Goal: Task Accomplishment & Management: Manage account settings

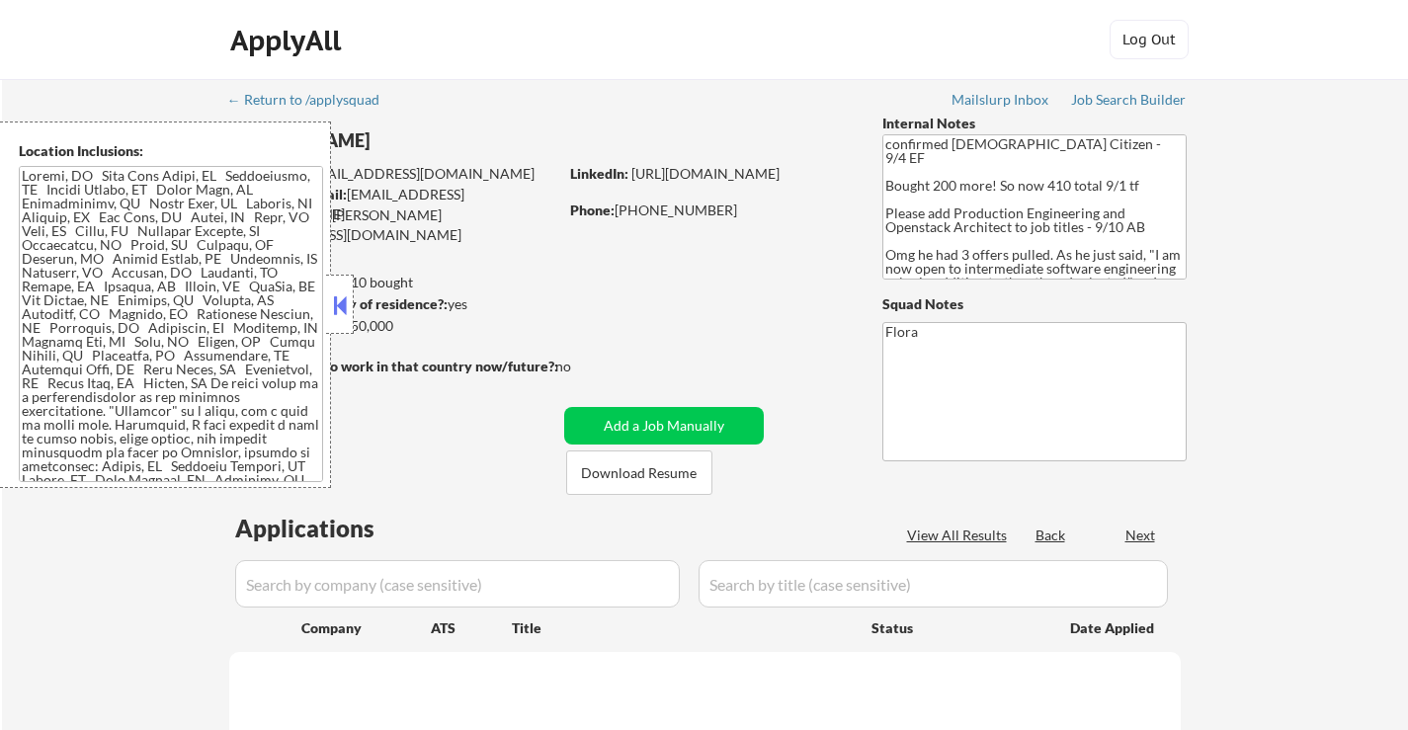
select select ""pending""
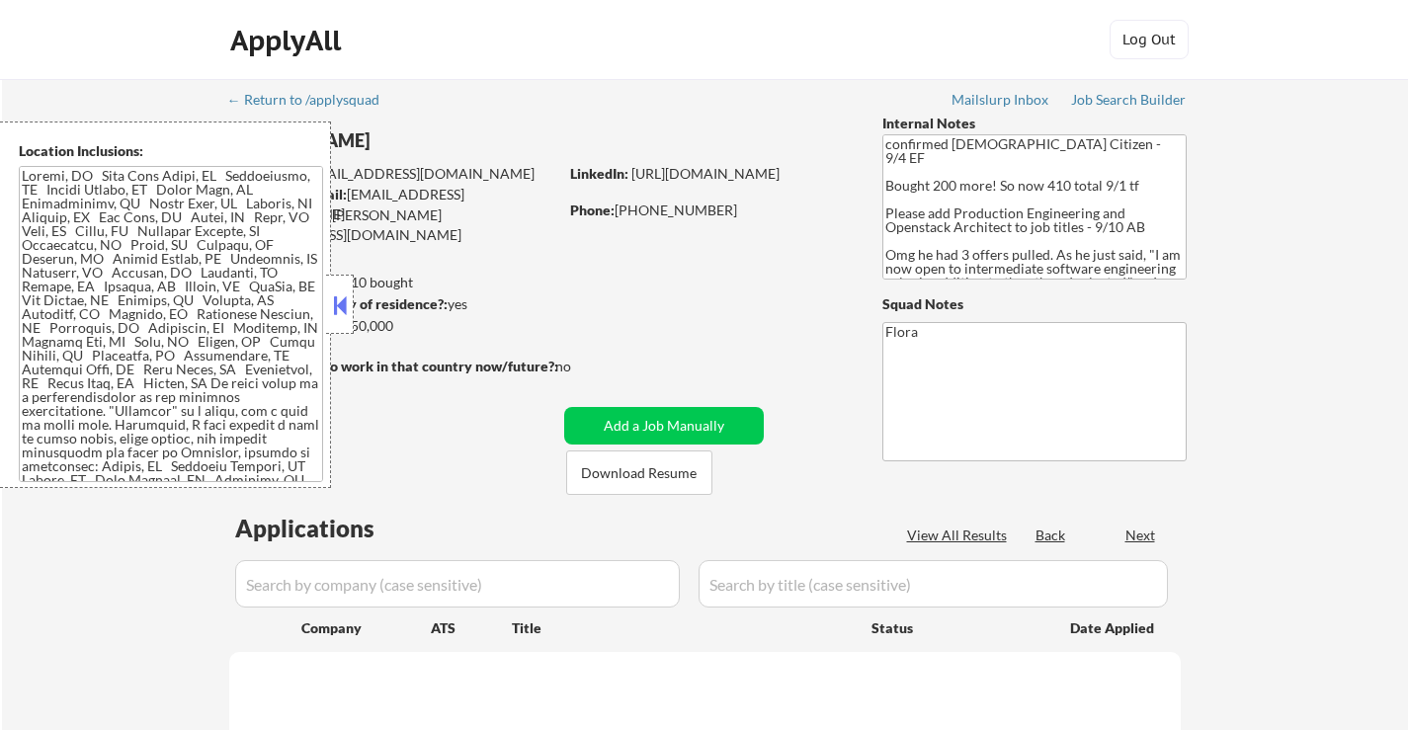
select select ""pending""
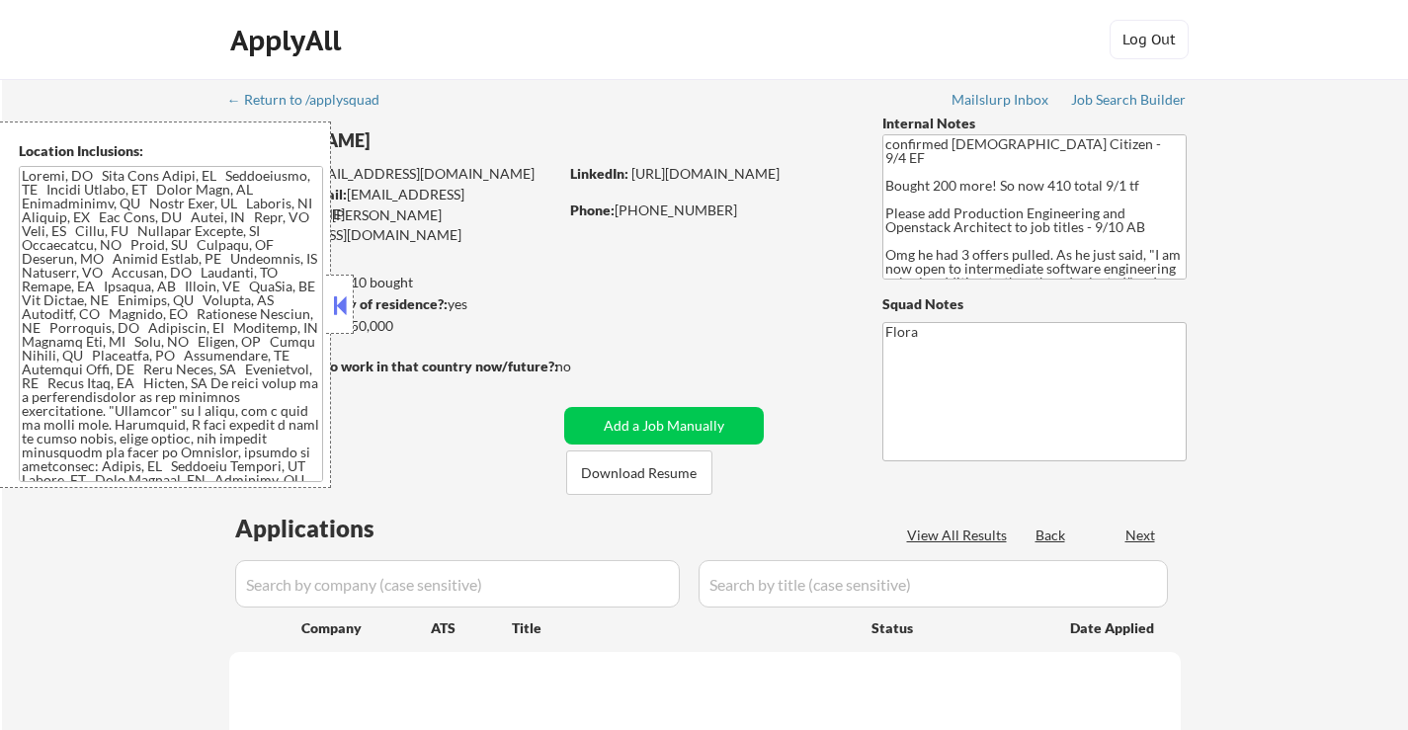
select select ""pending""
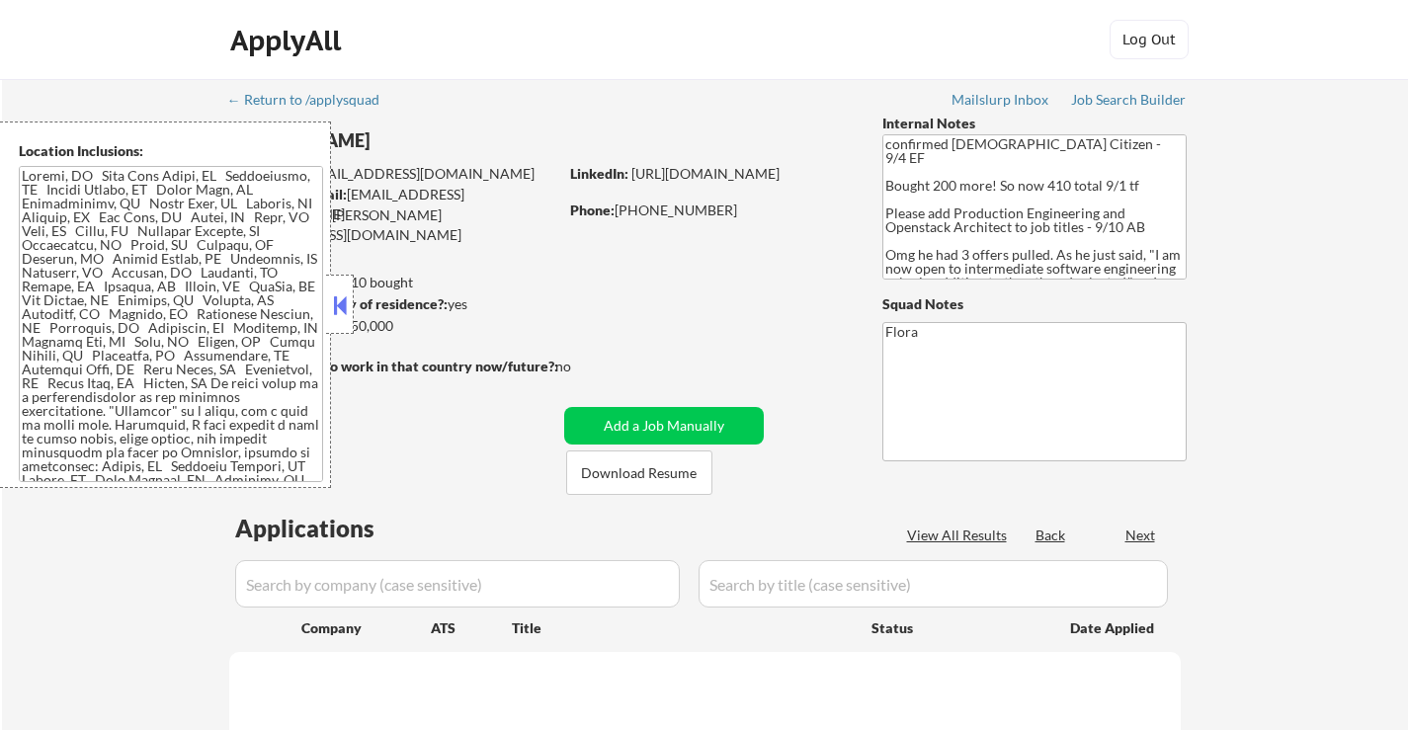
select select ""pending""
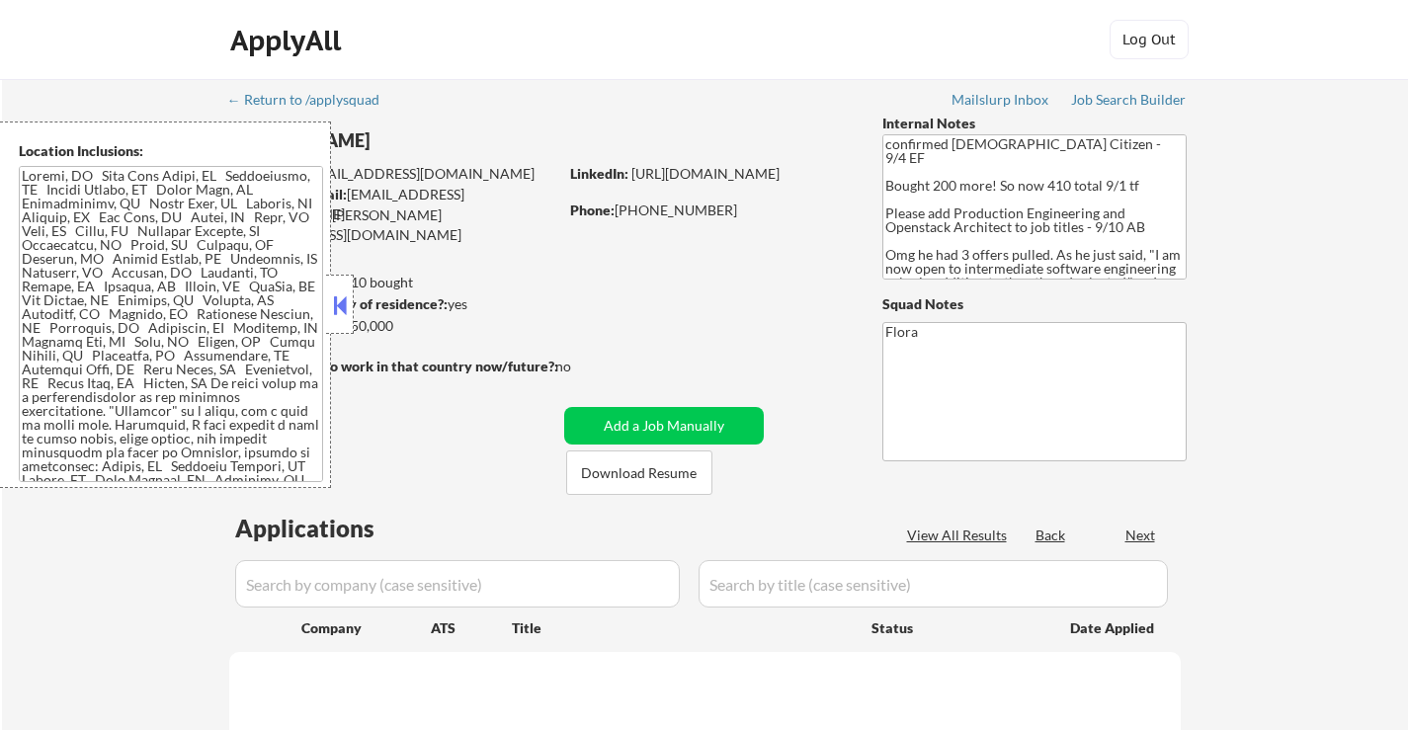
select select ""pending""
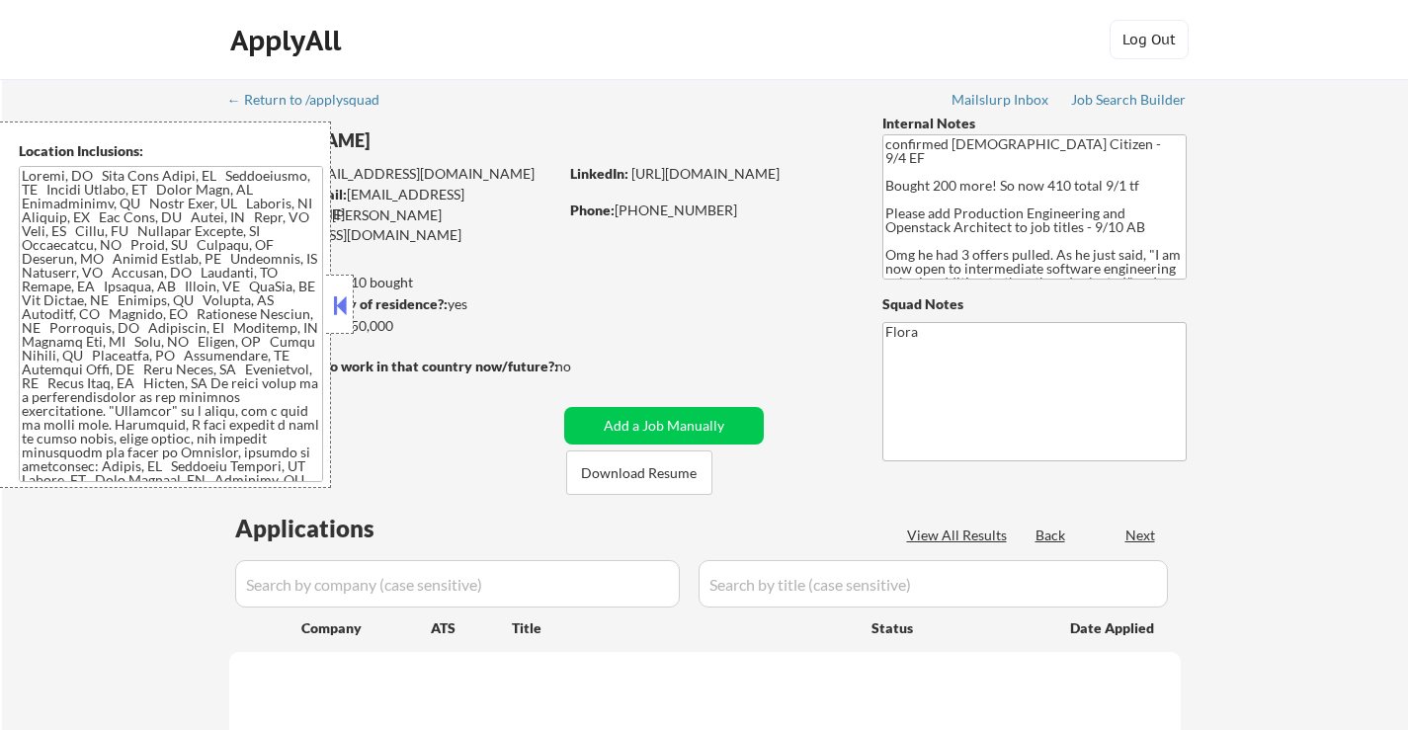
select select ""pending""
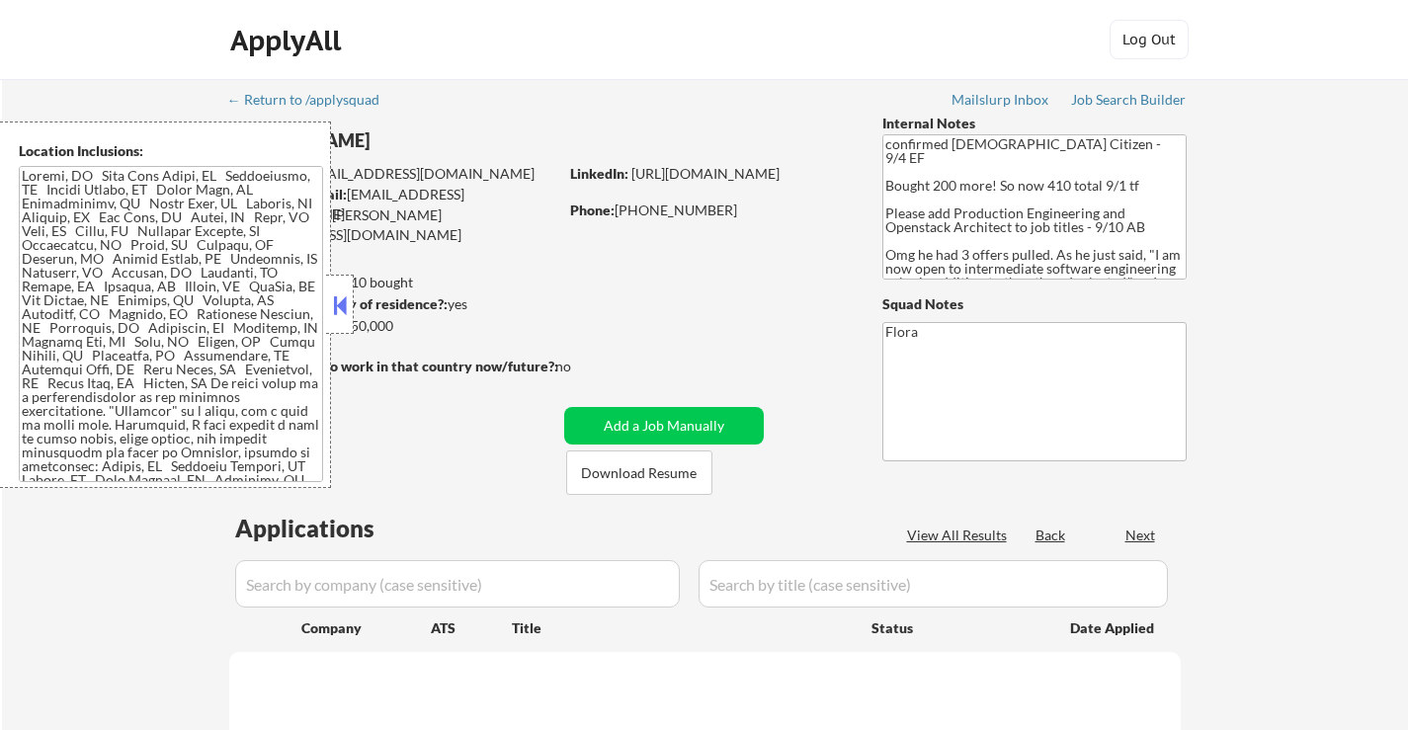
select select ""pending""
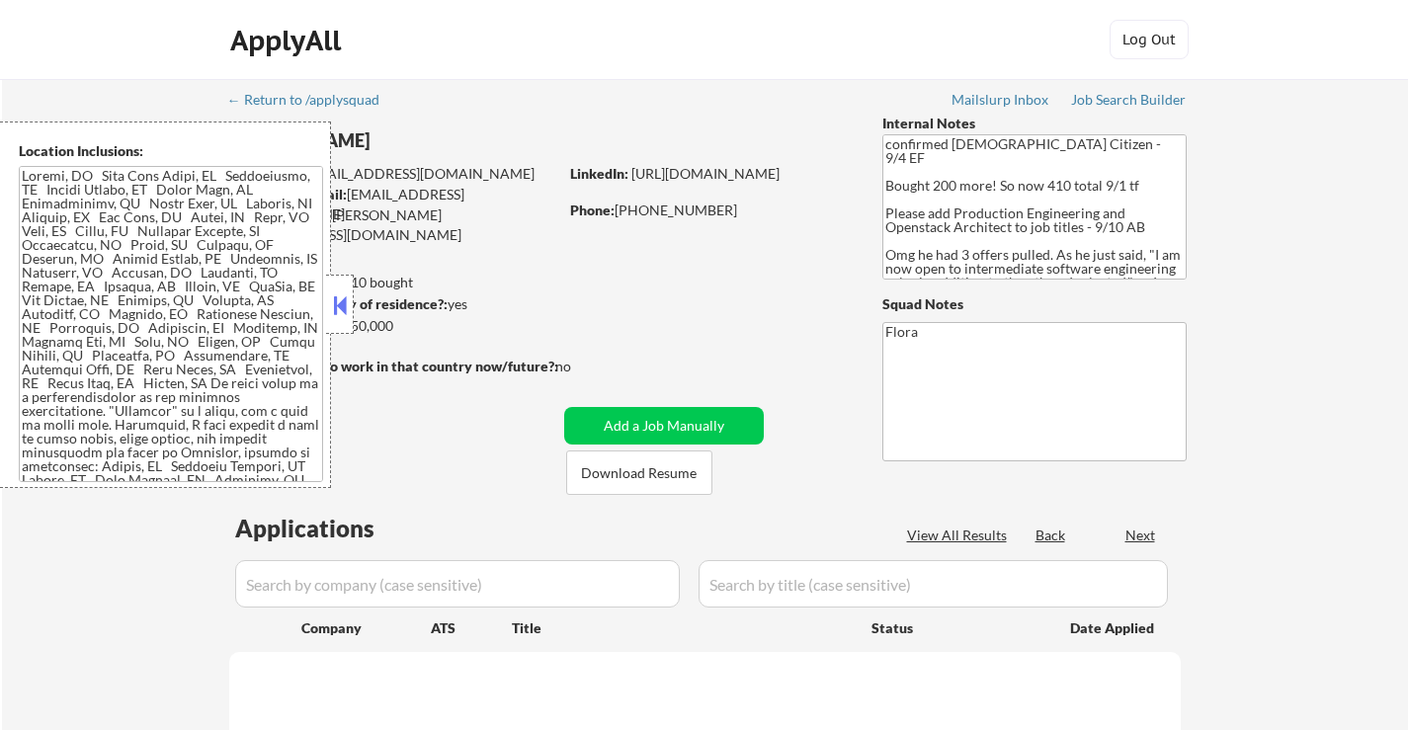
select select ""pending""
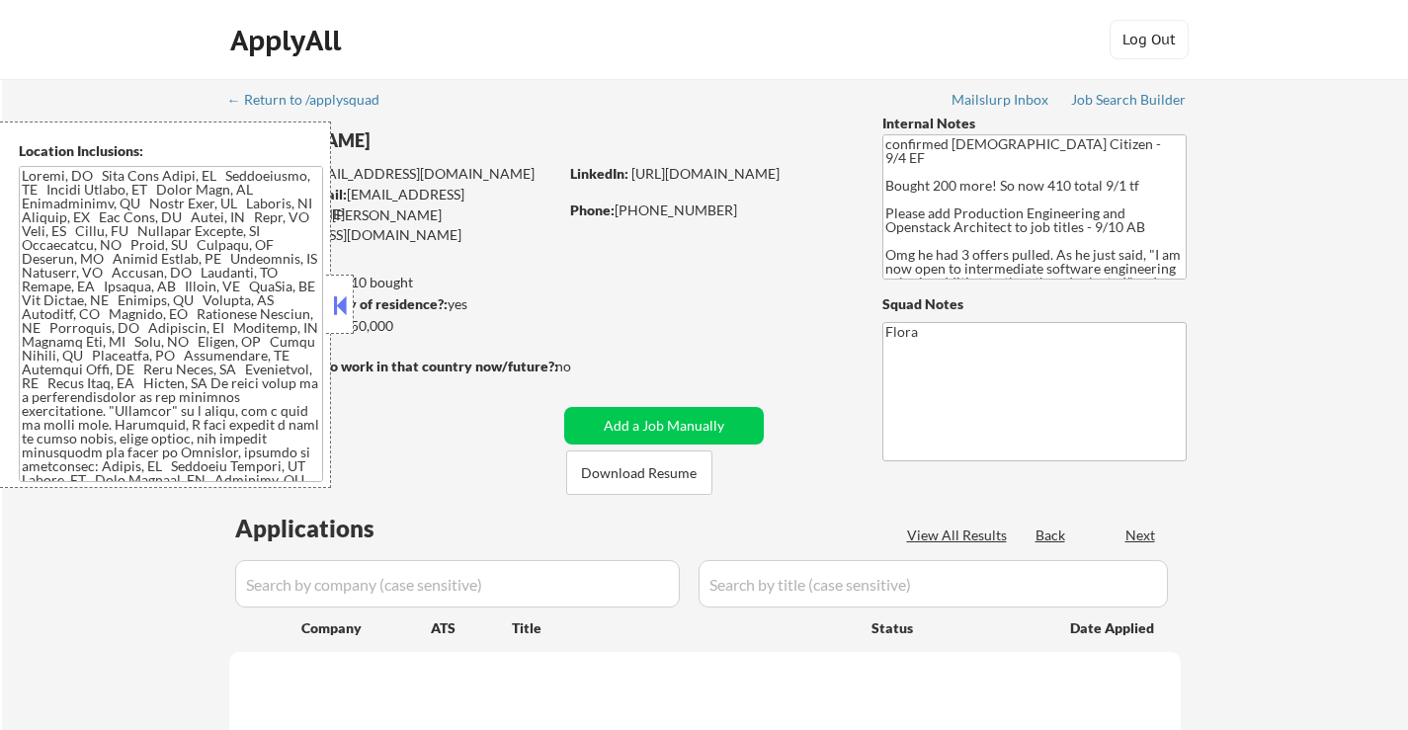
select select ""pending""
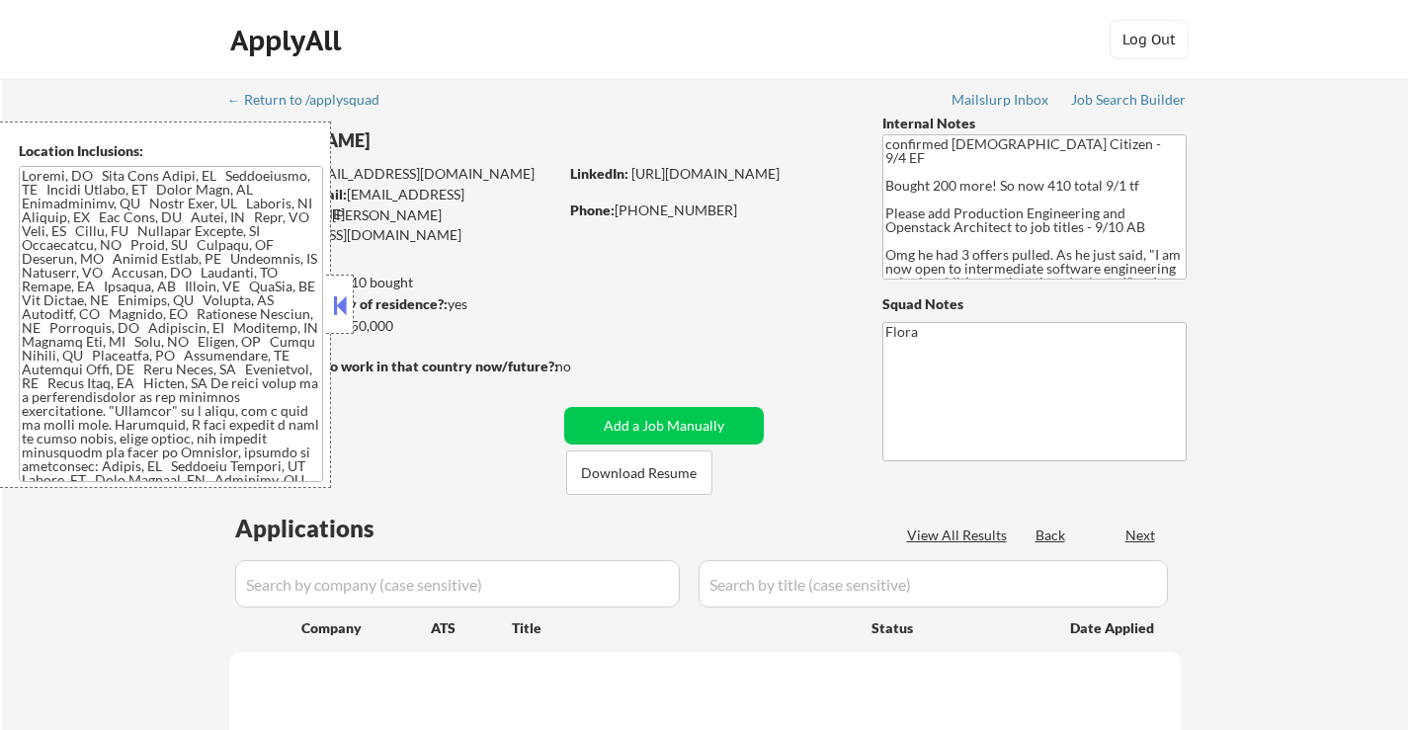
select select ""pending""
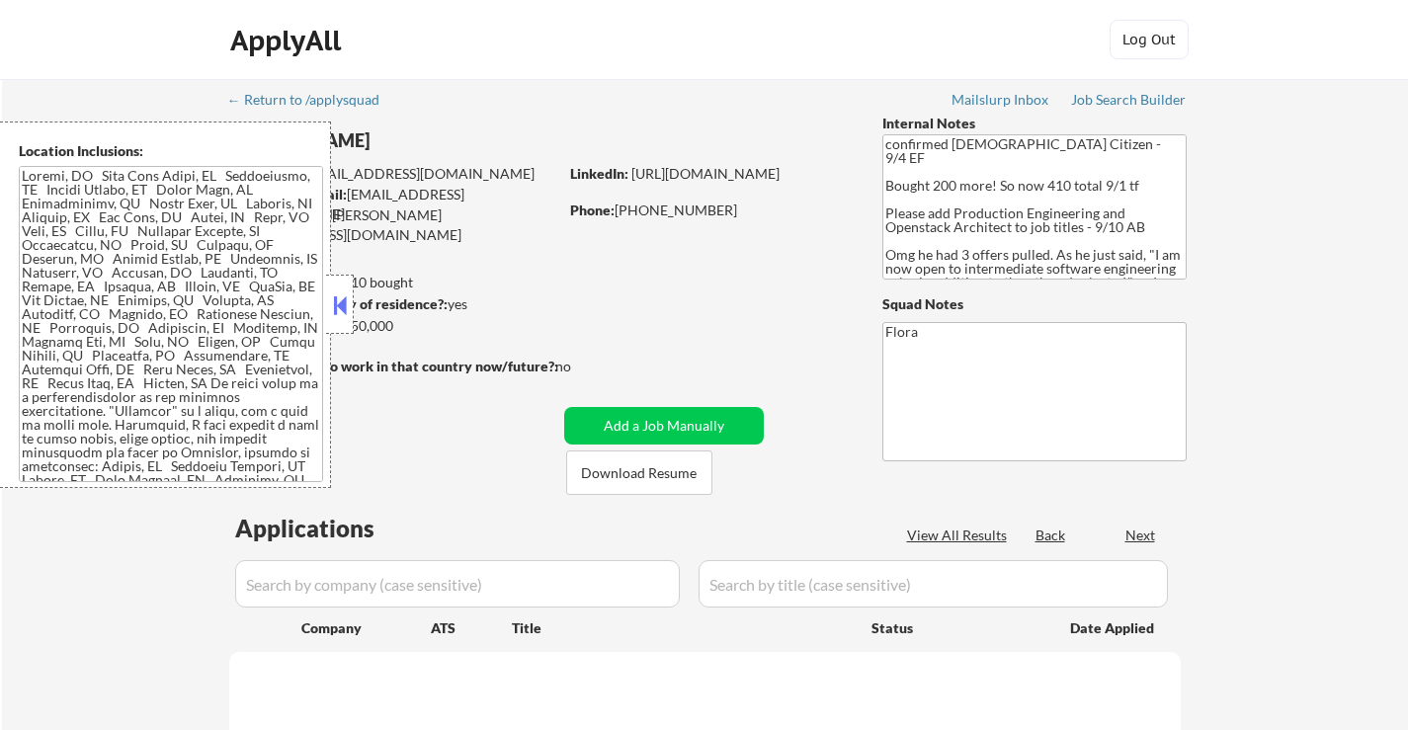
select select ""pending""
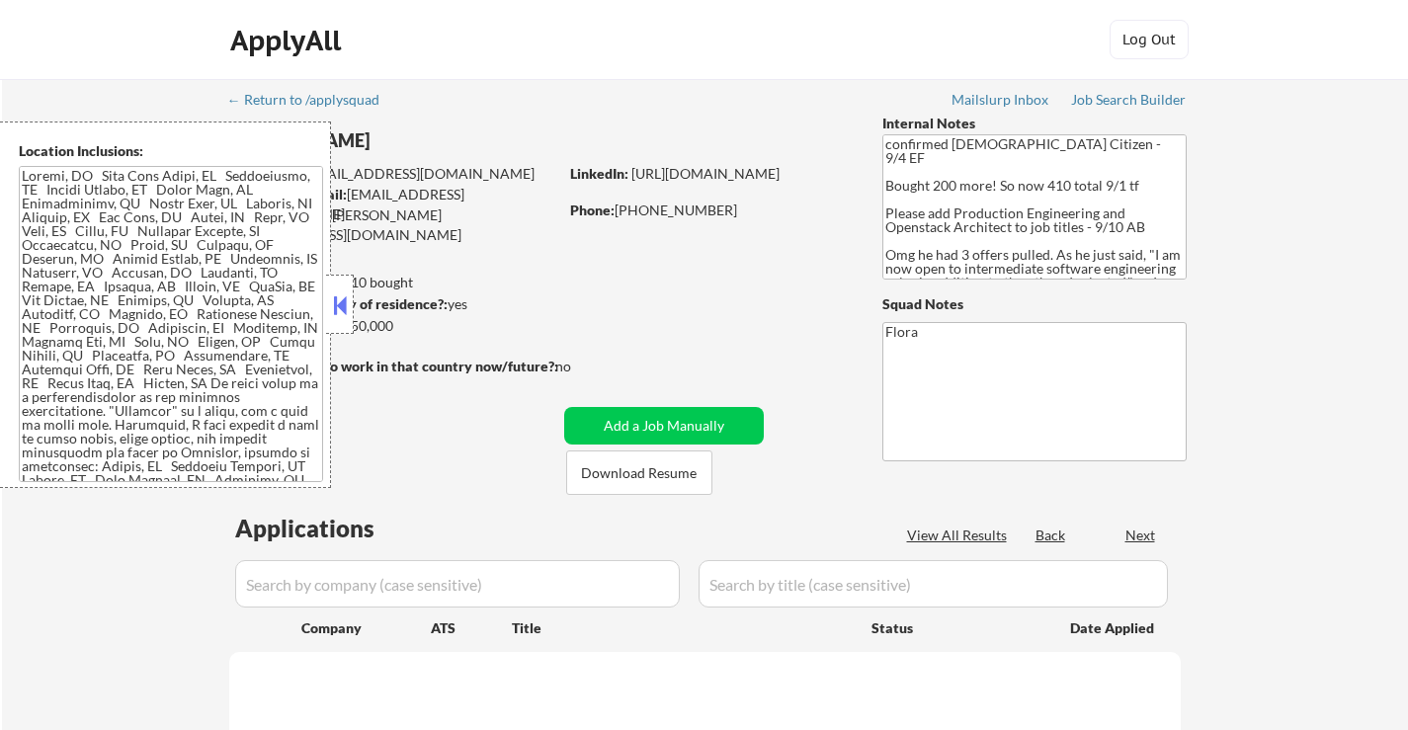
select select ""pending""
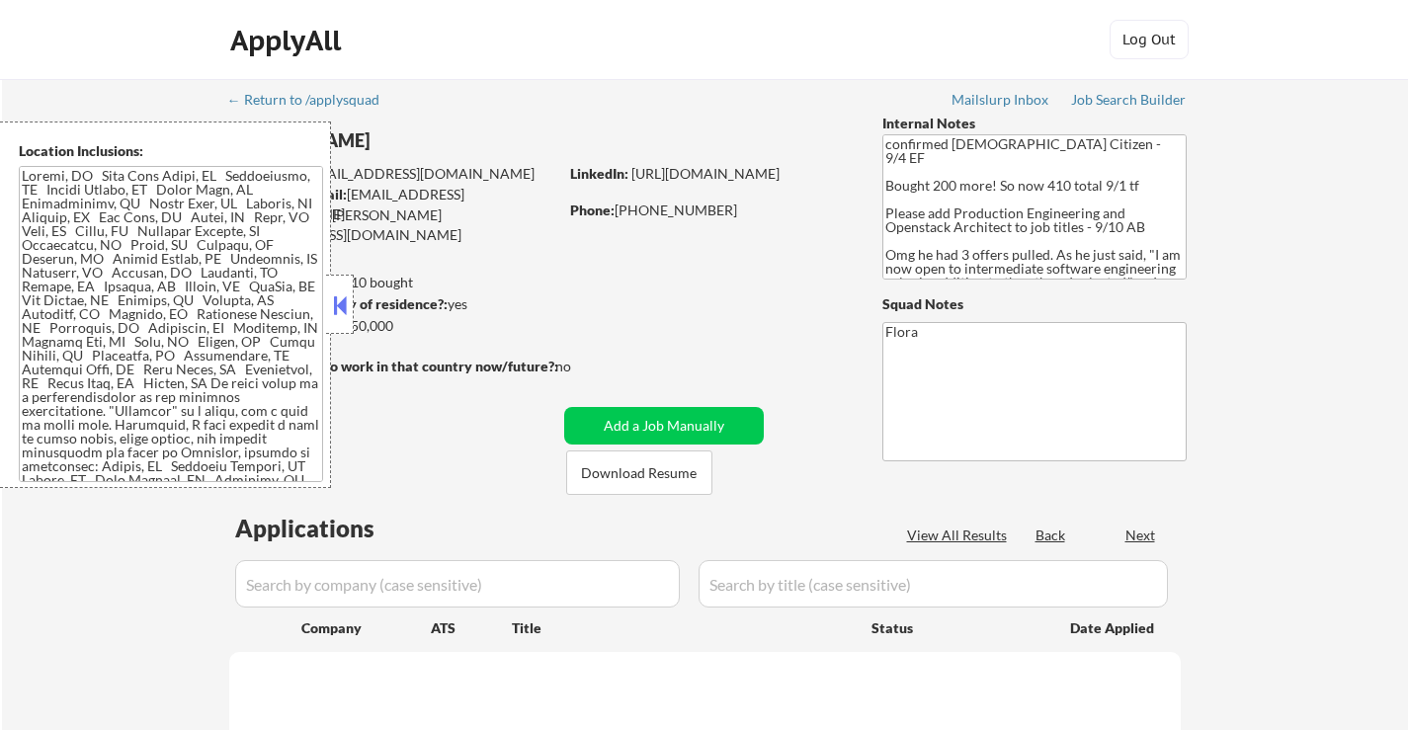
select select ""pending""
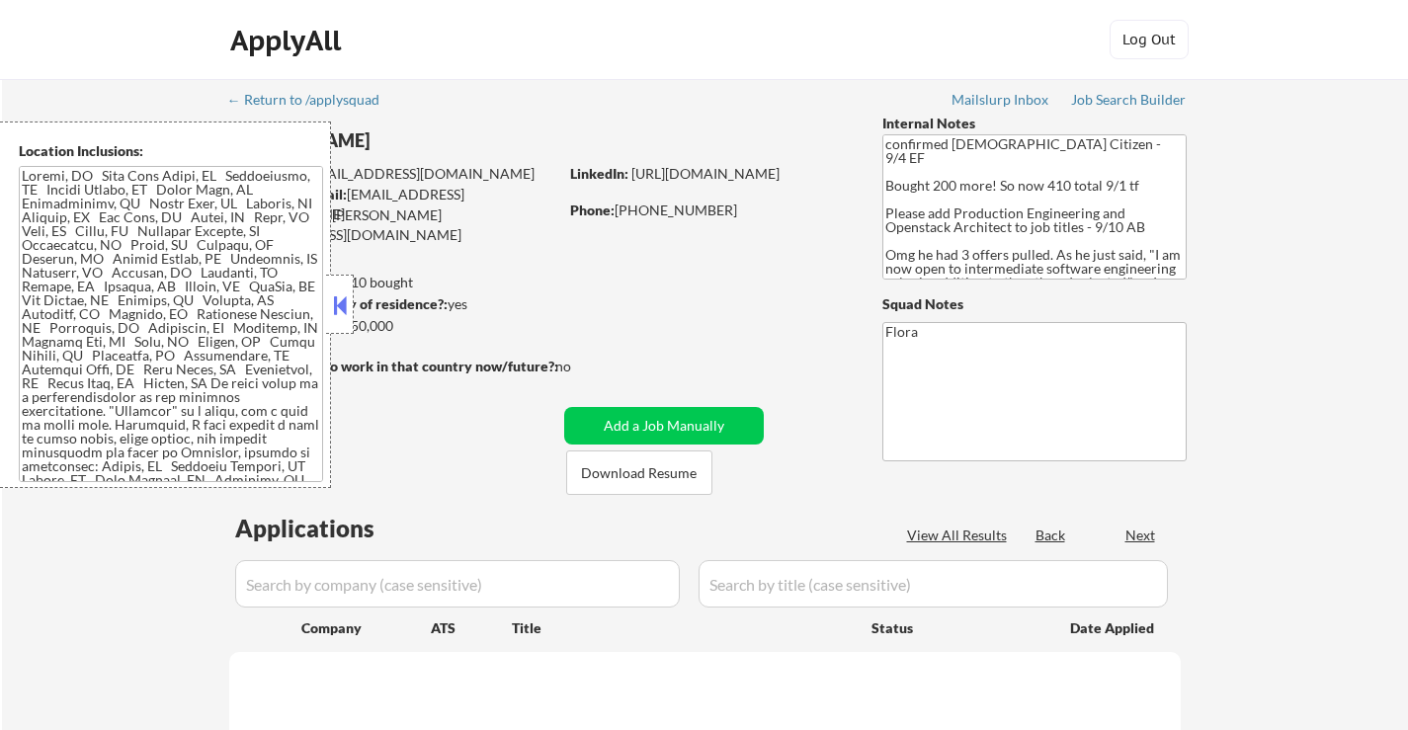
select select ""pending""
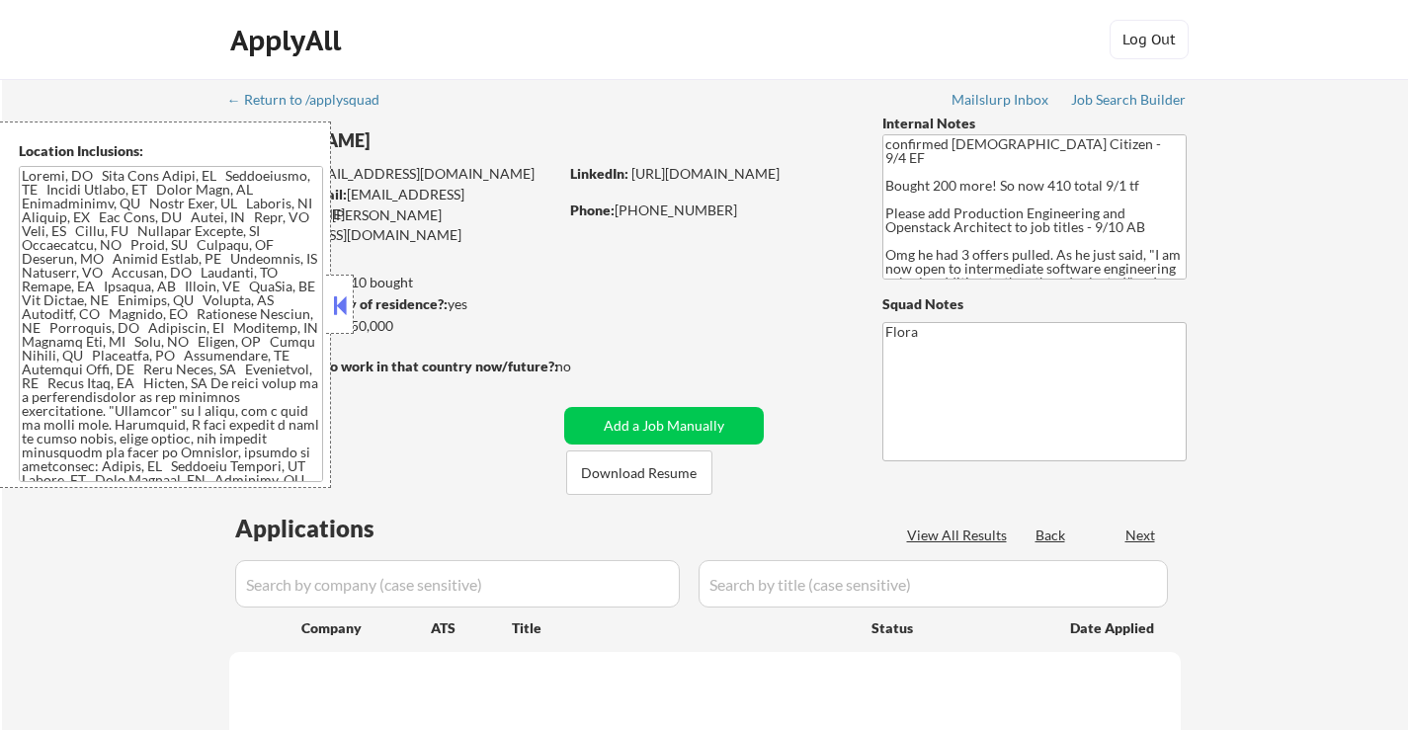
select select ""pending""
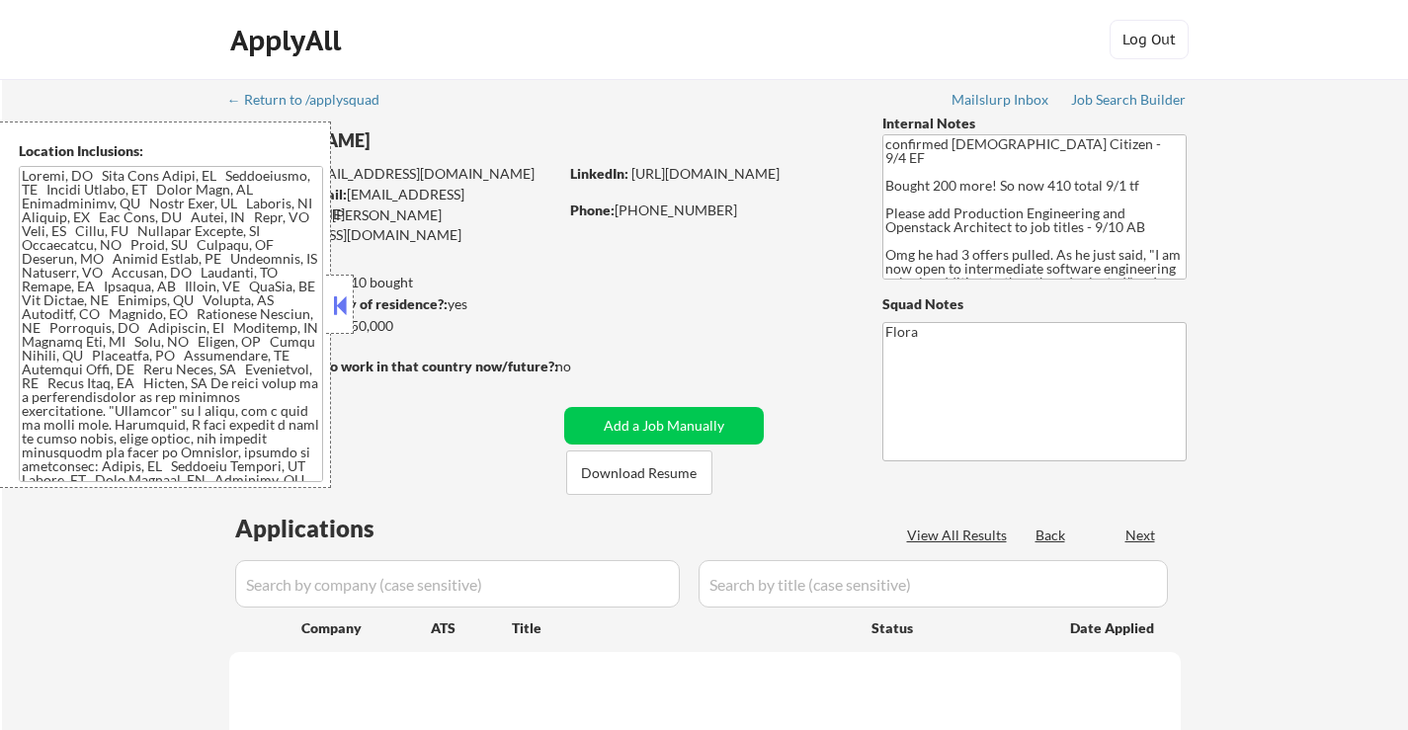
select select ""pending""
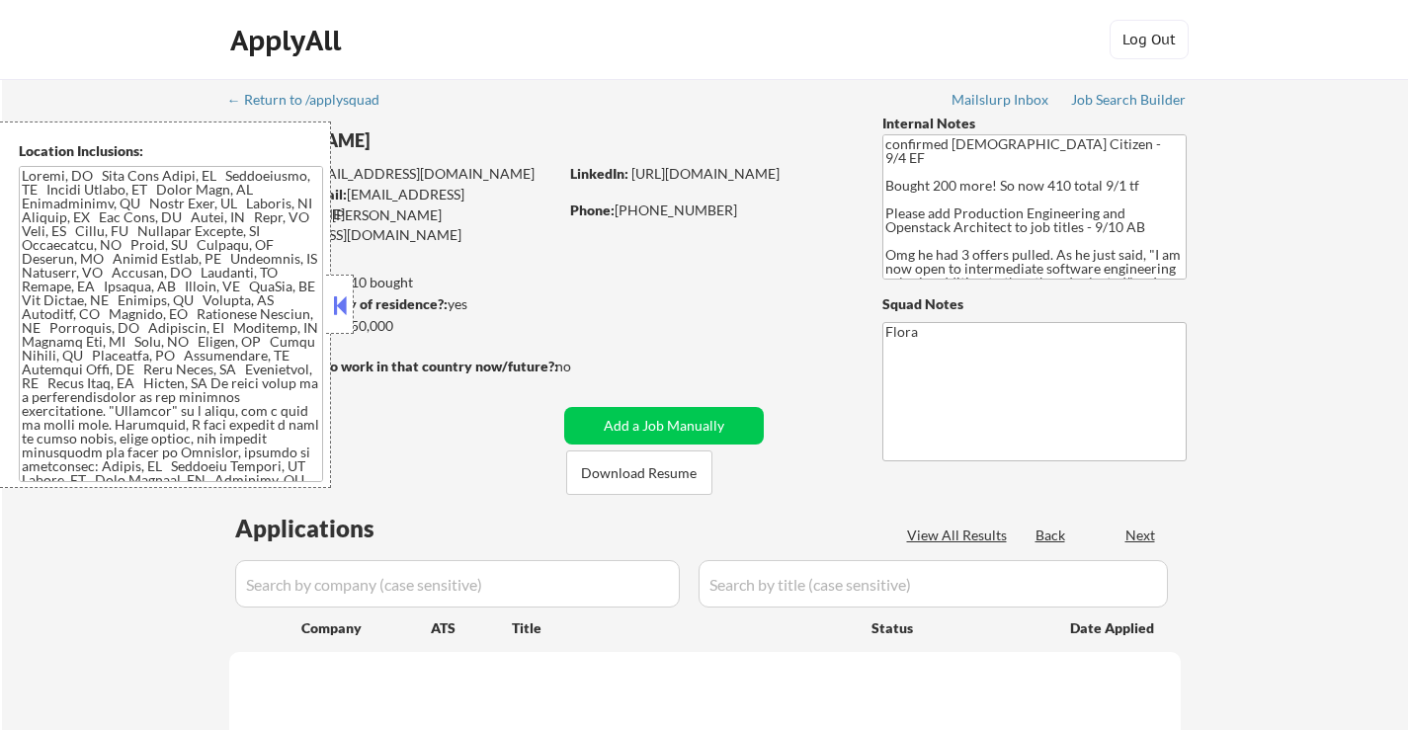
select select ""pending""
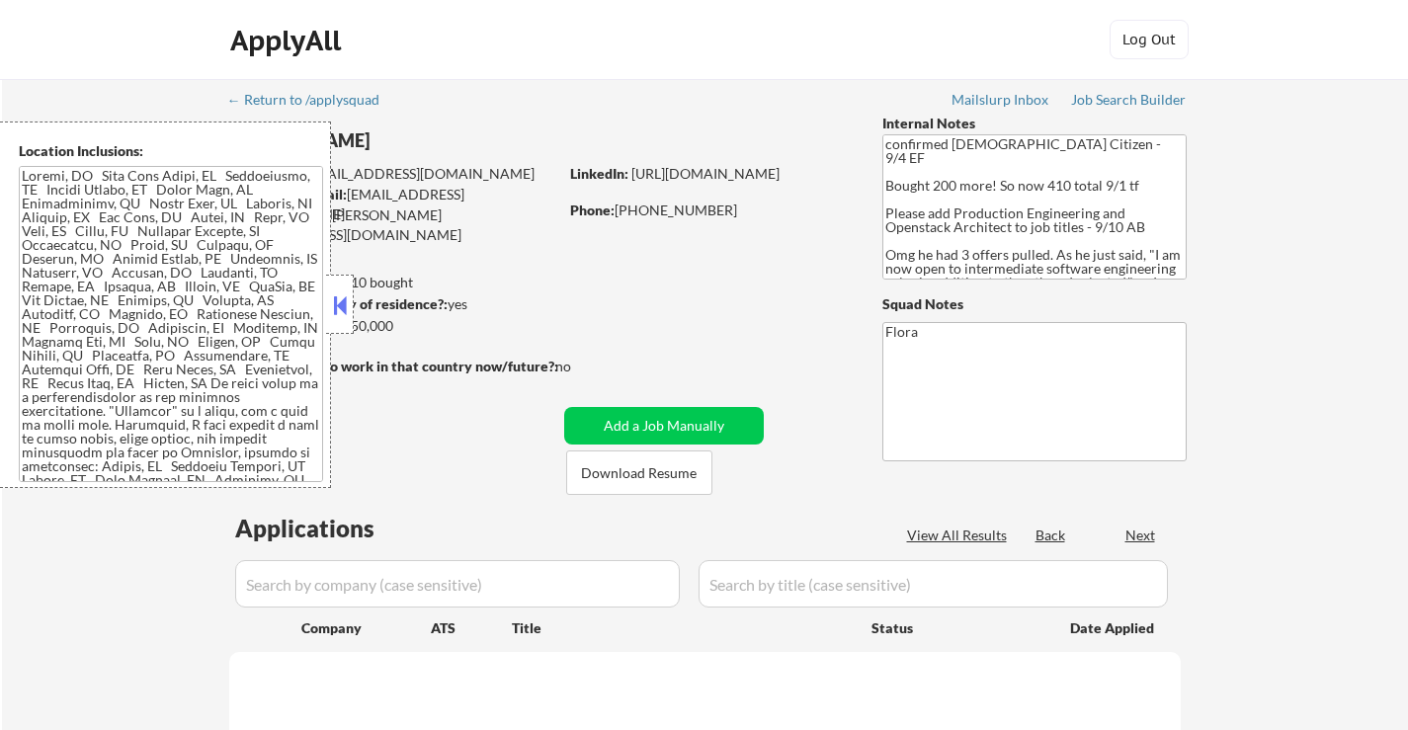
select select ""pending""
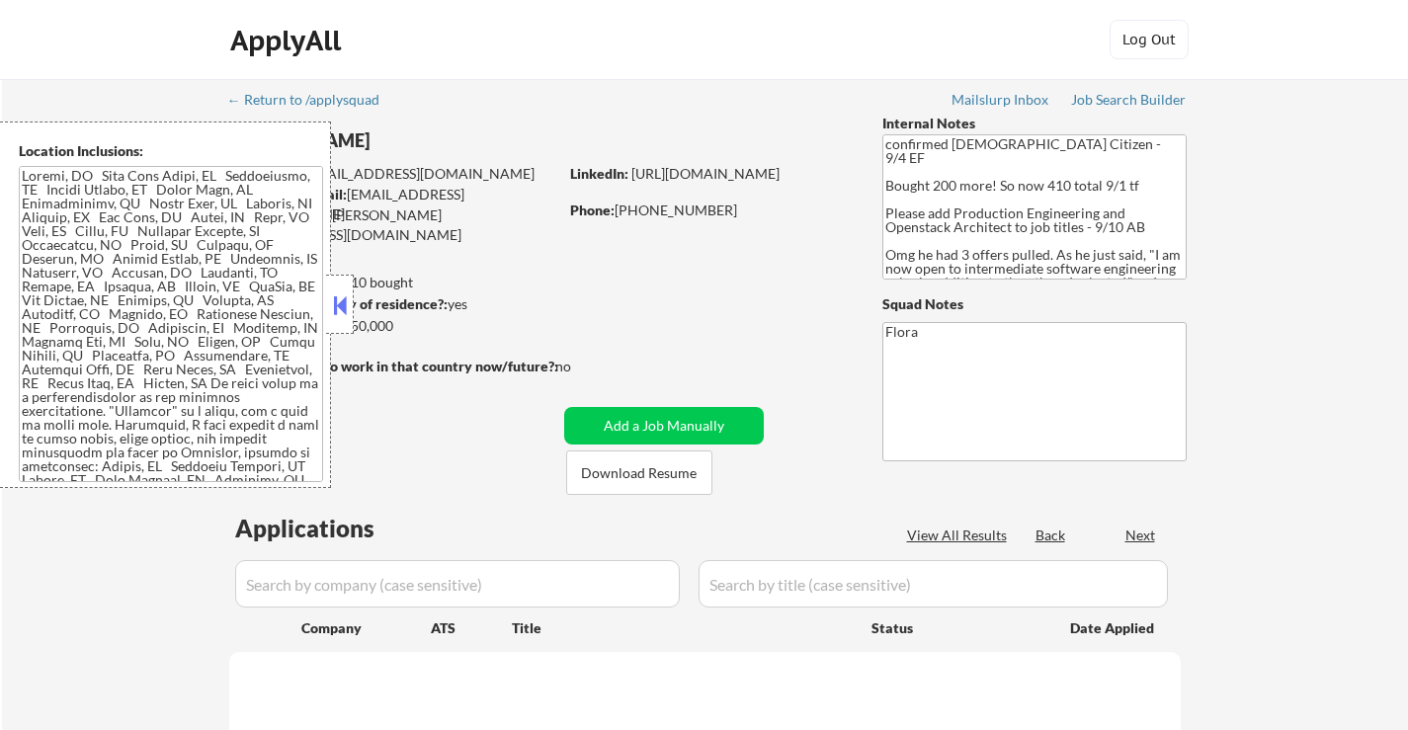
select select ""pending""
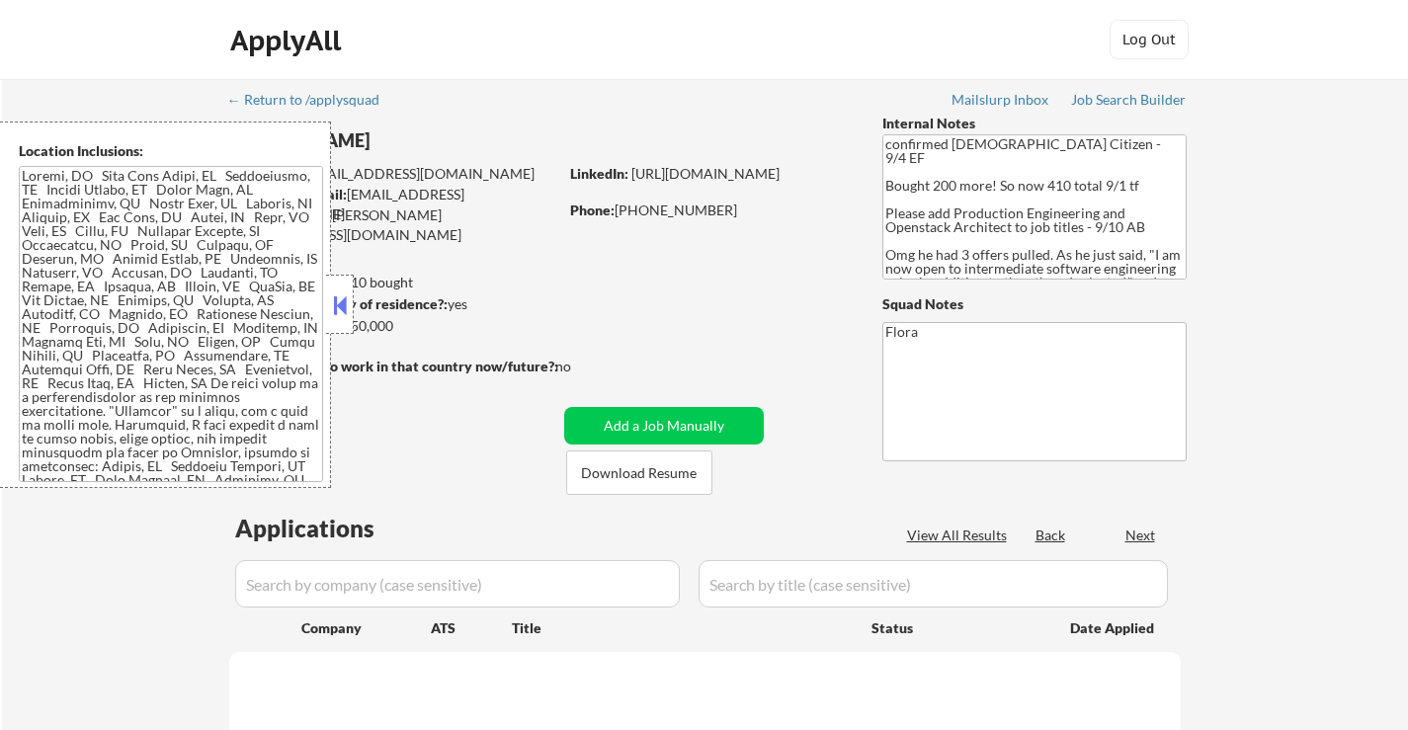
select select ""pending""
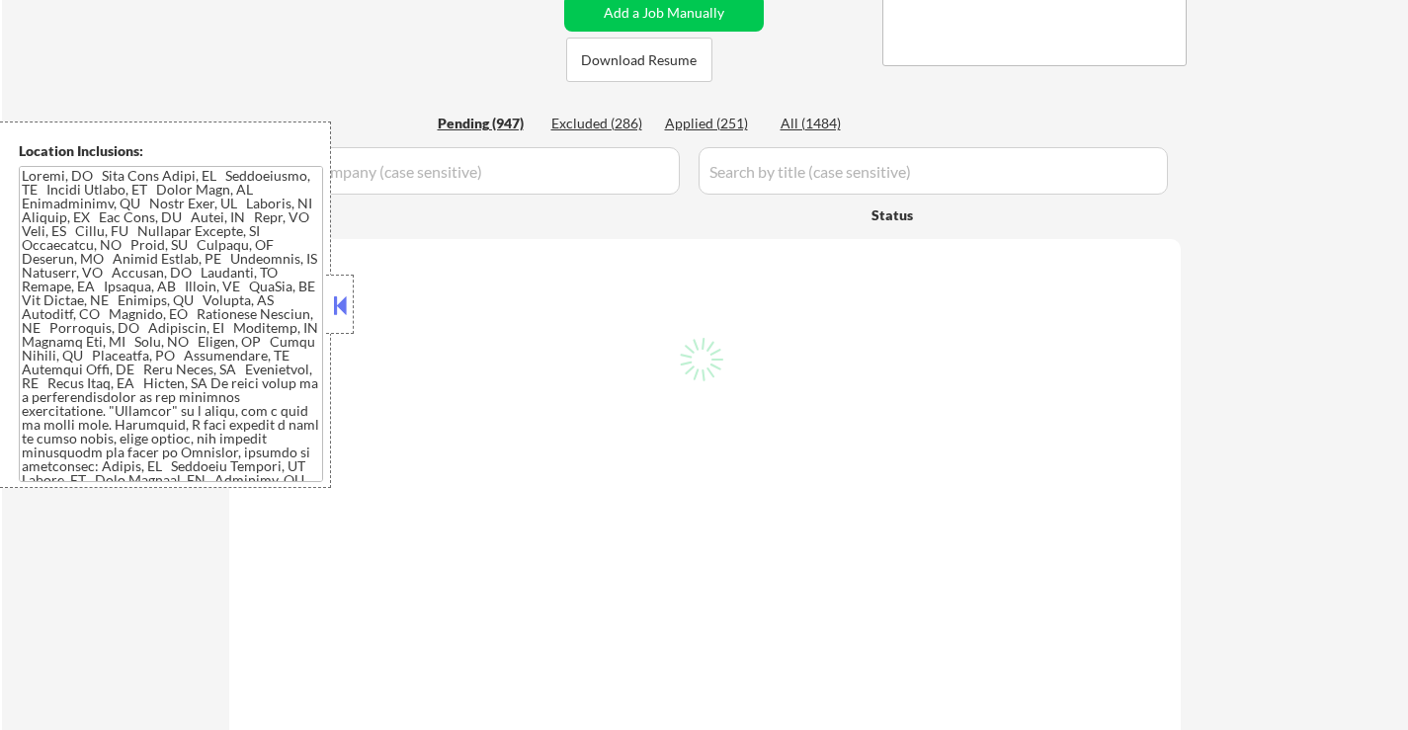
select select ""pending""
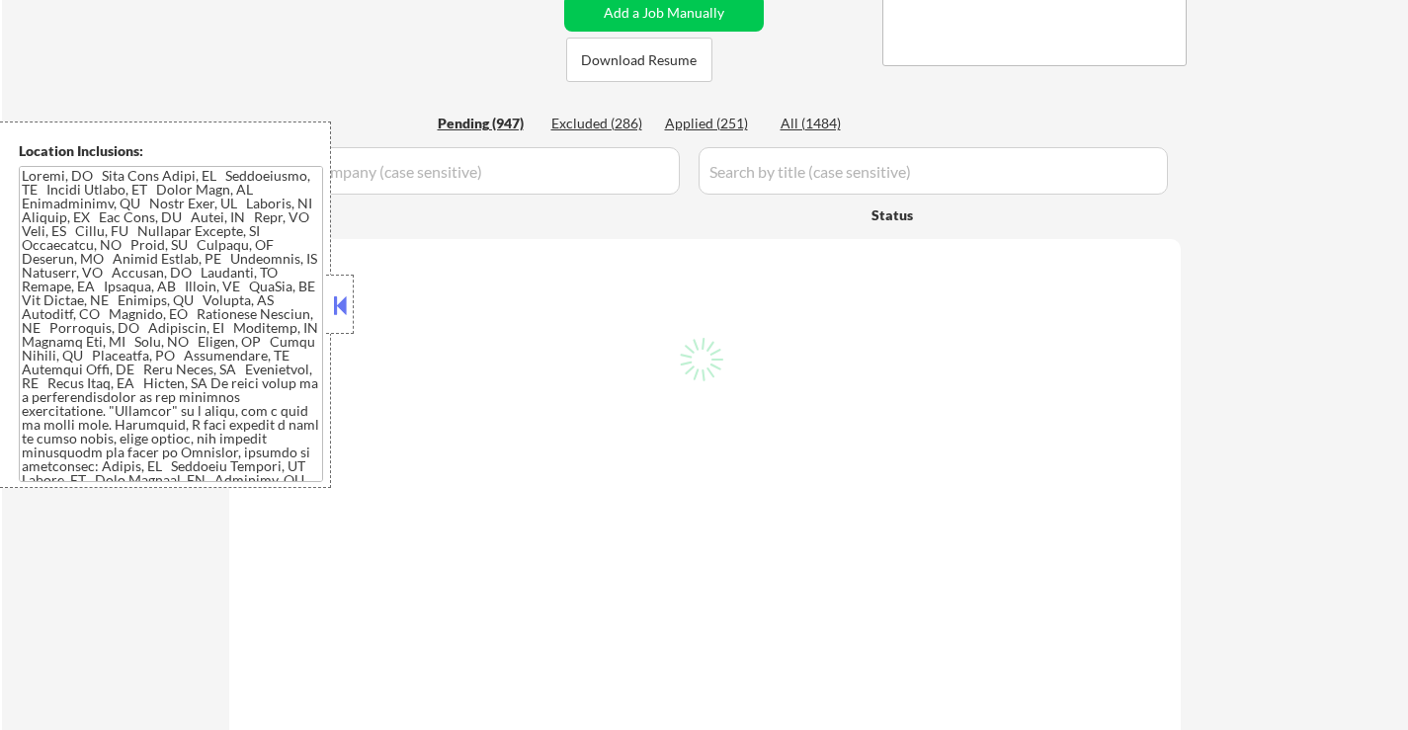
select select ""pending""
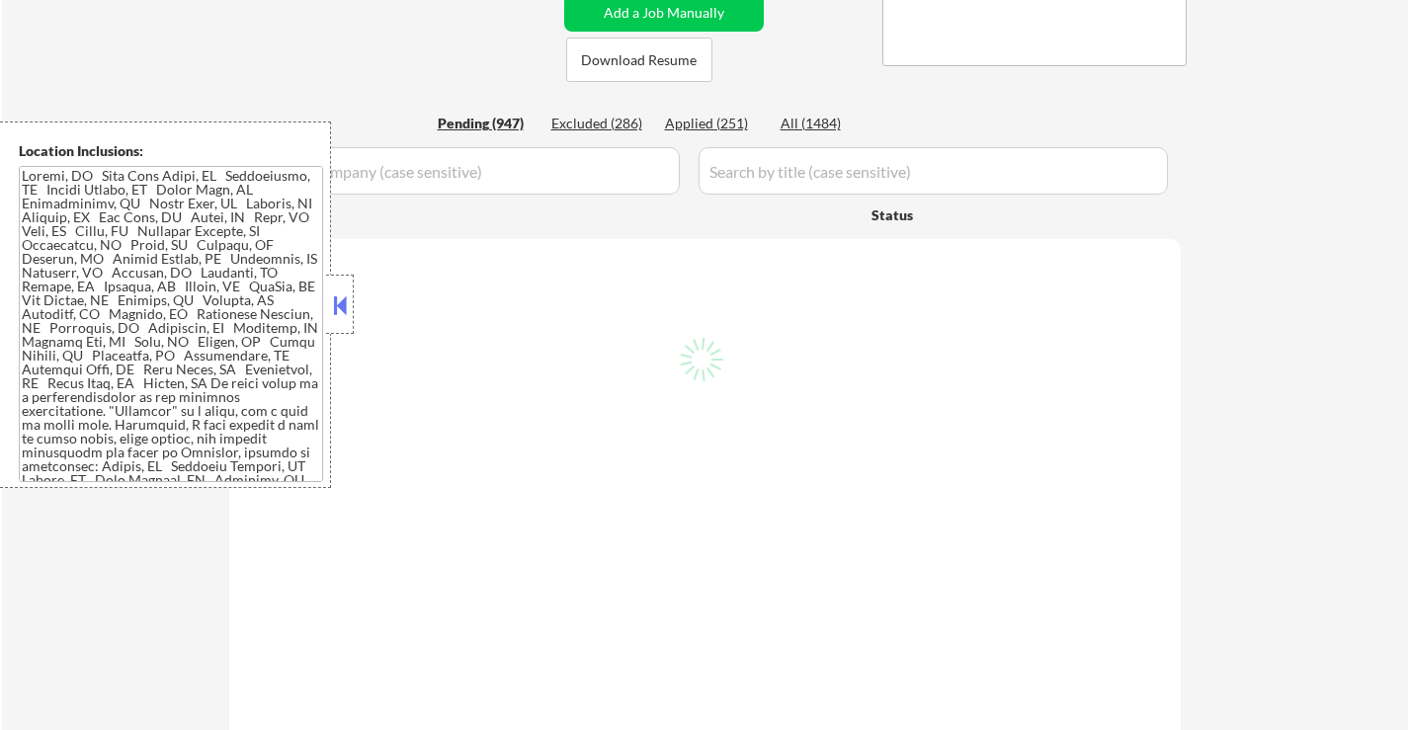
select select ""pending""
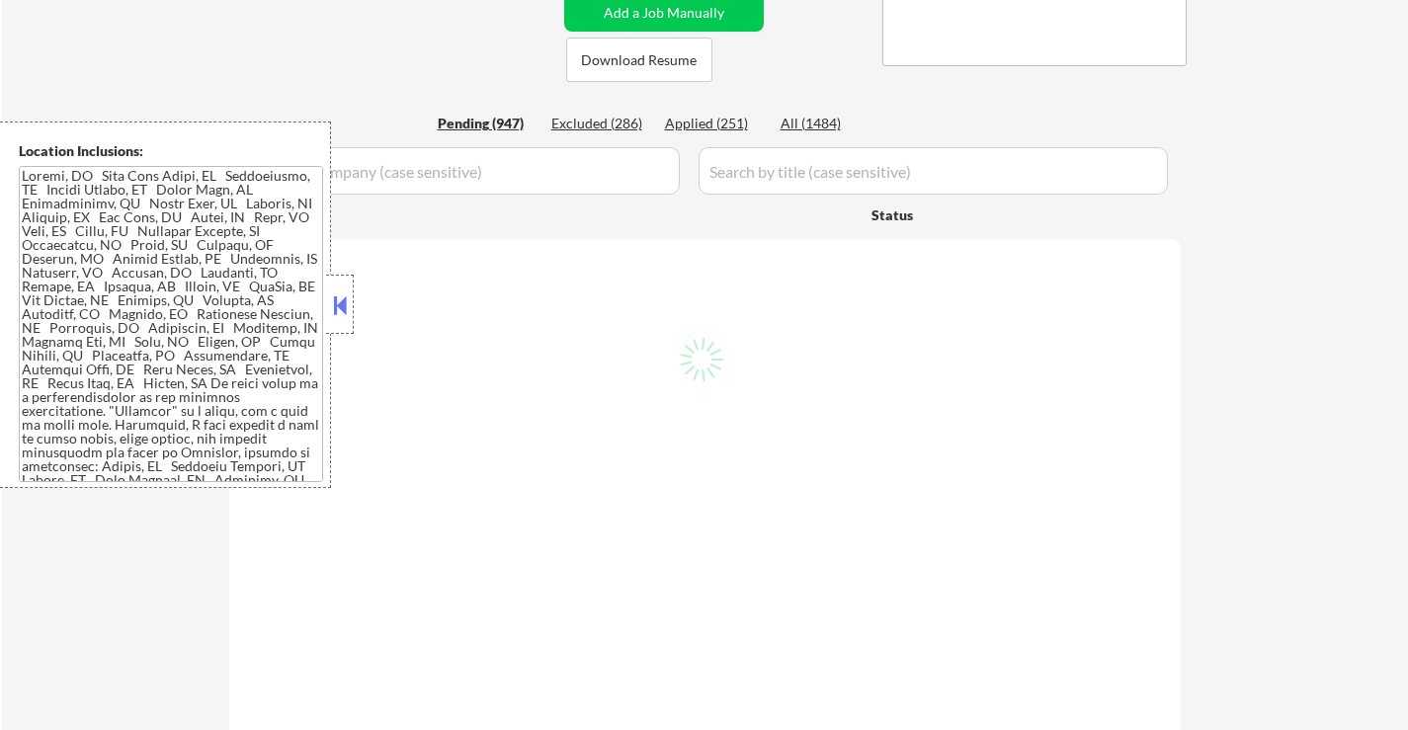
select select ""pending""
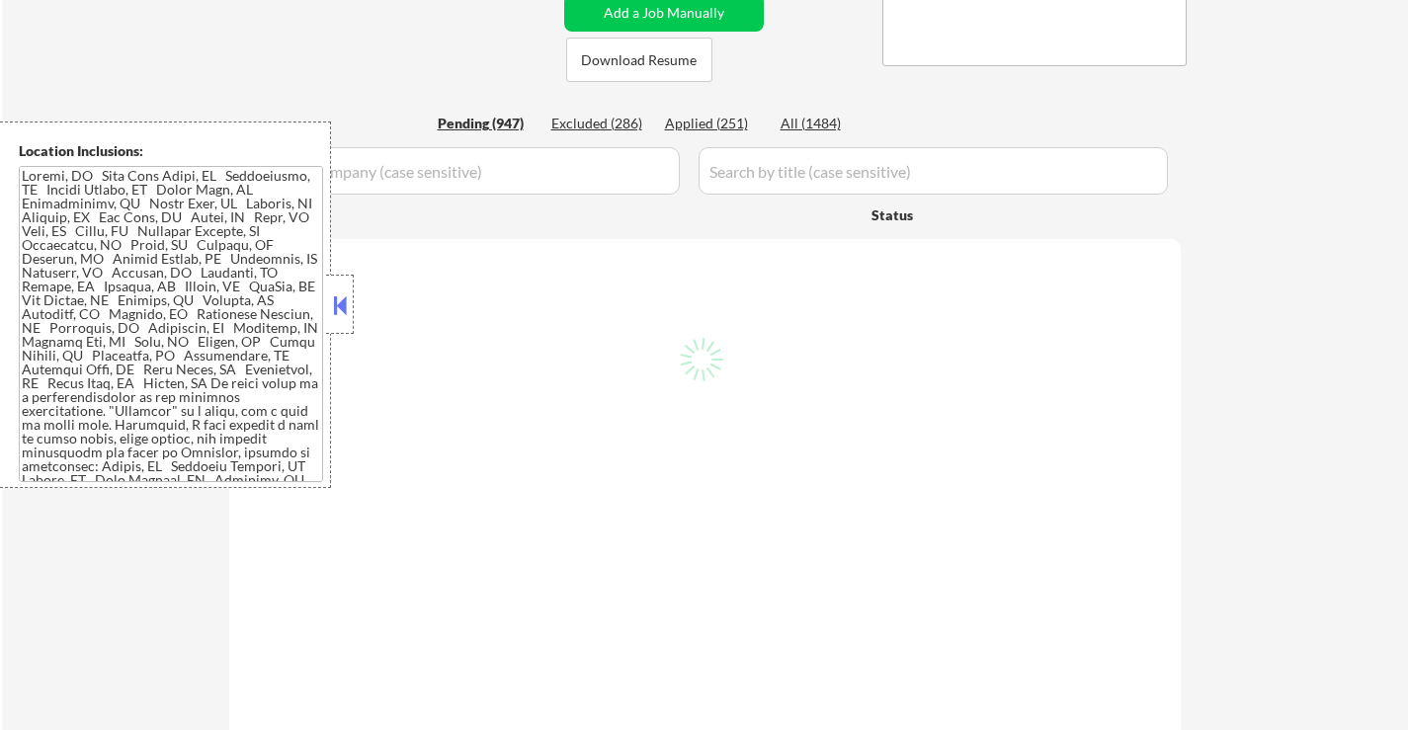
select select ""pending""
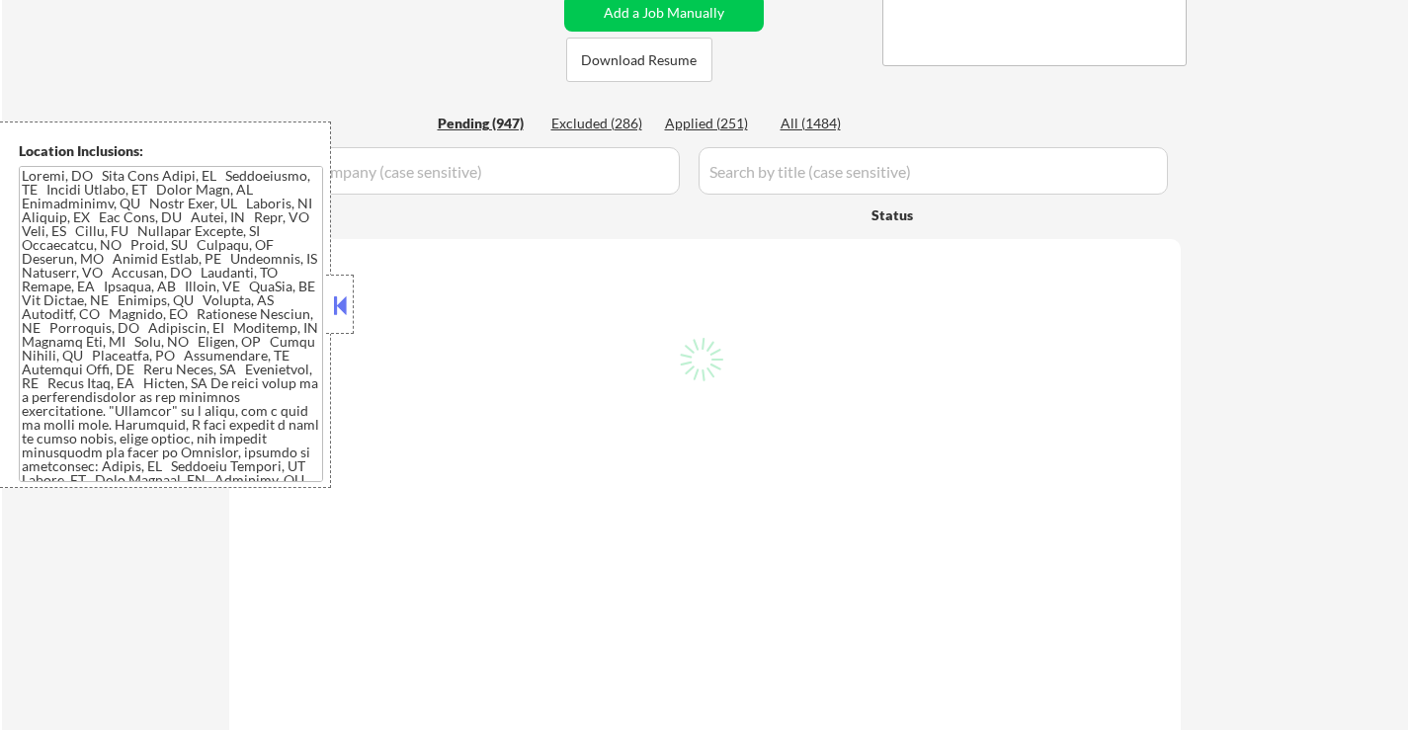
select select ""pending""
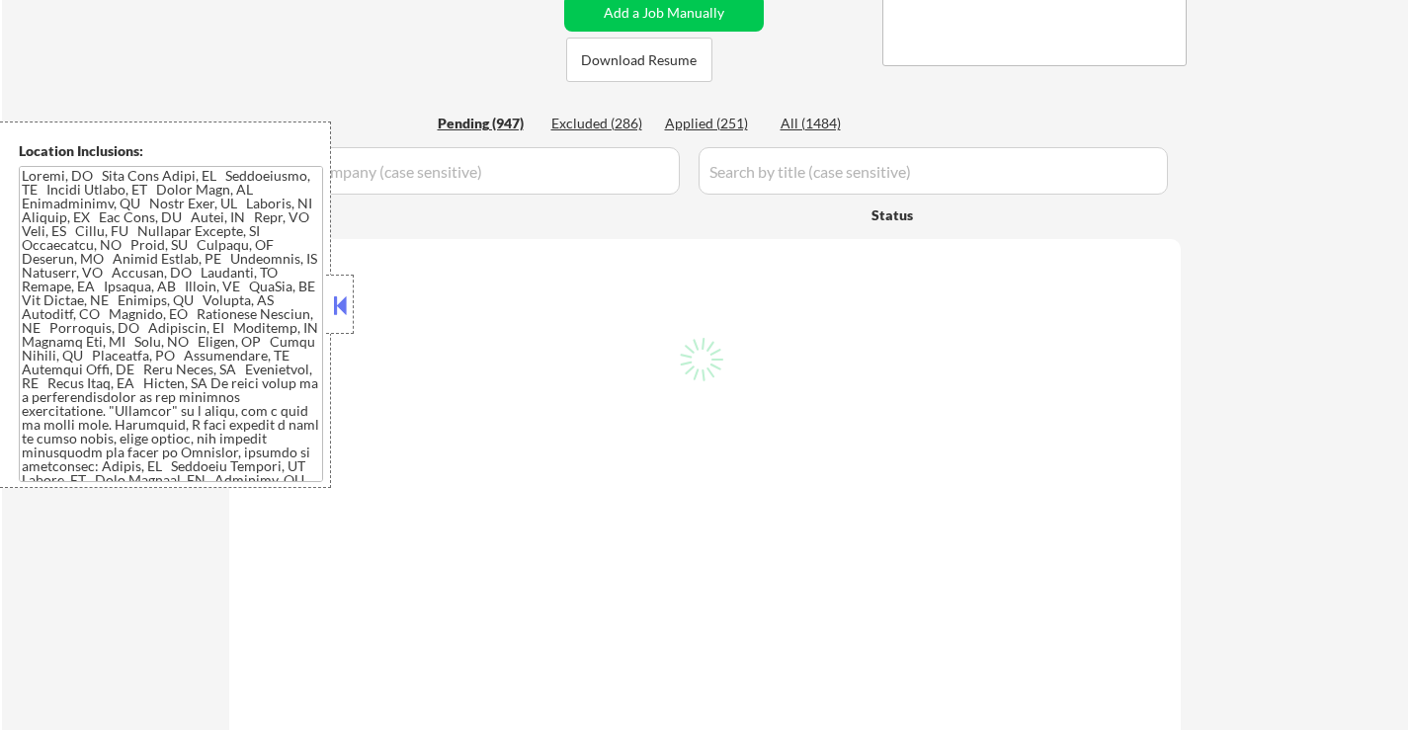
select select ""pending""
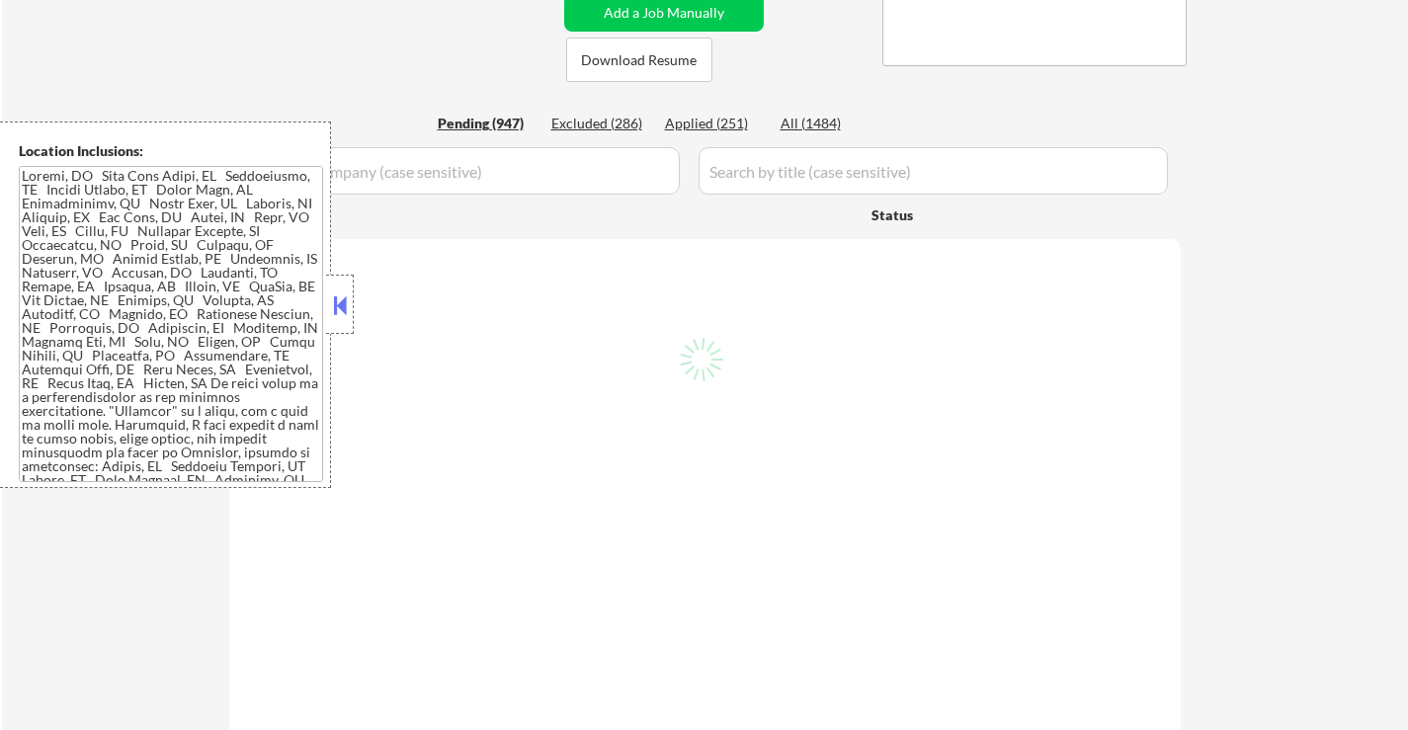
select select ""pending""
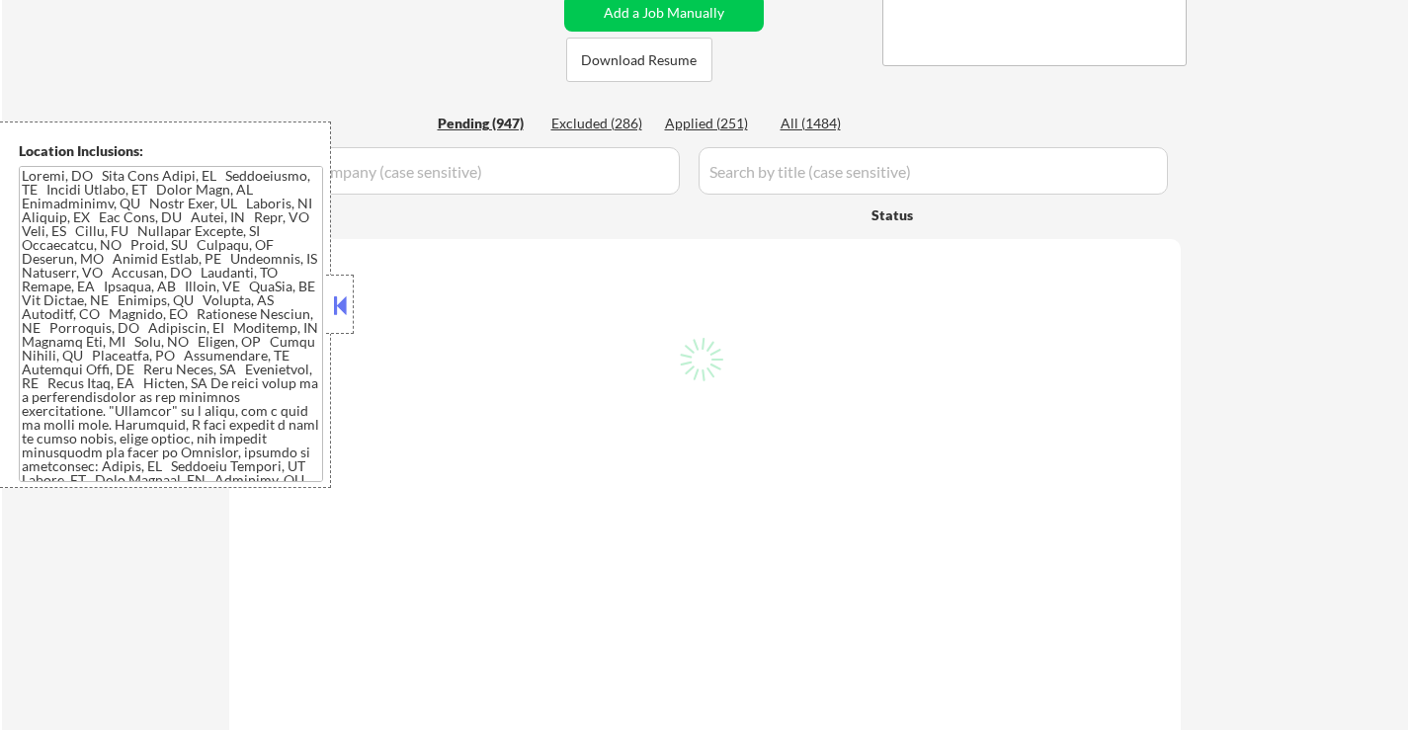
select select ""pending""
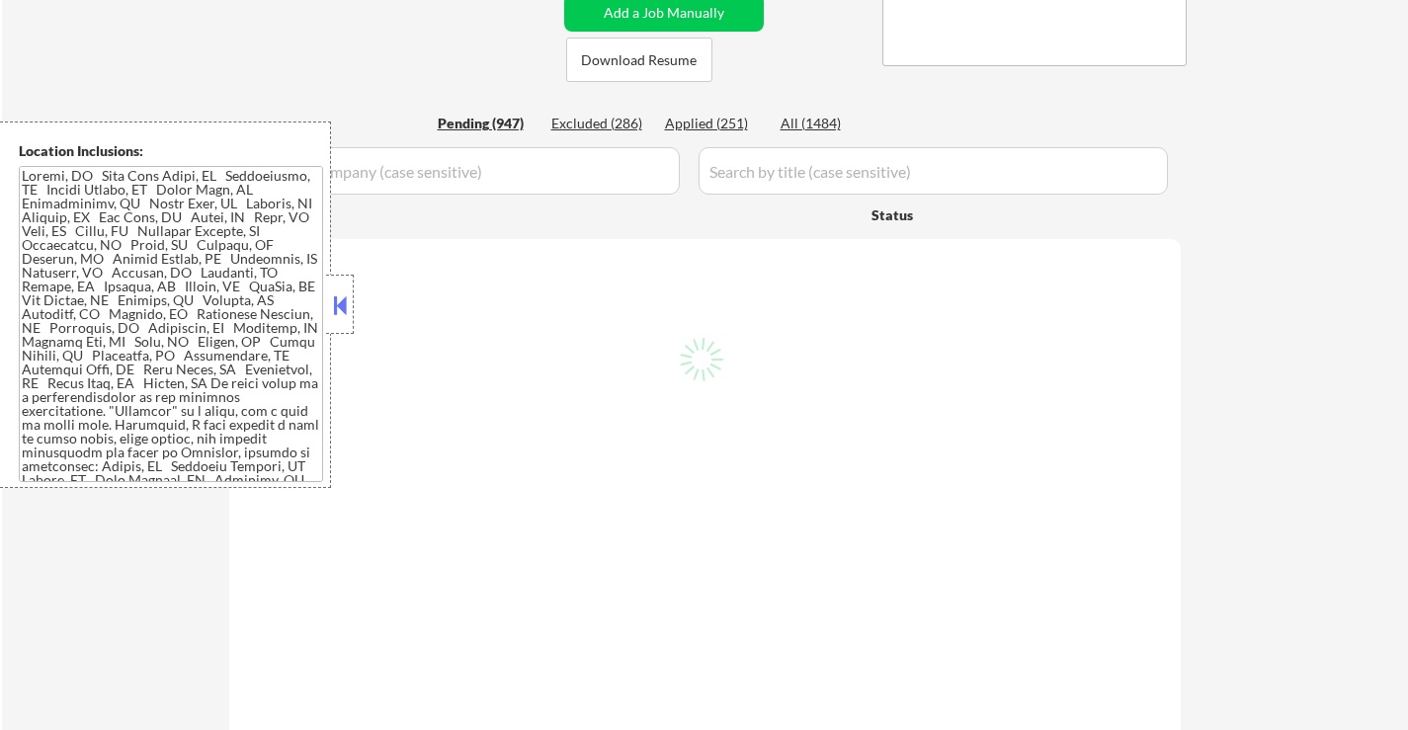
select select ""pending""
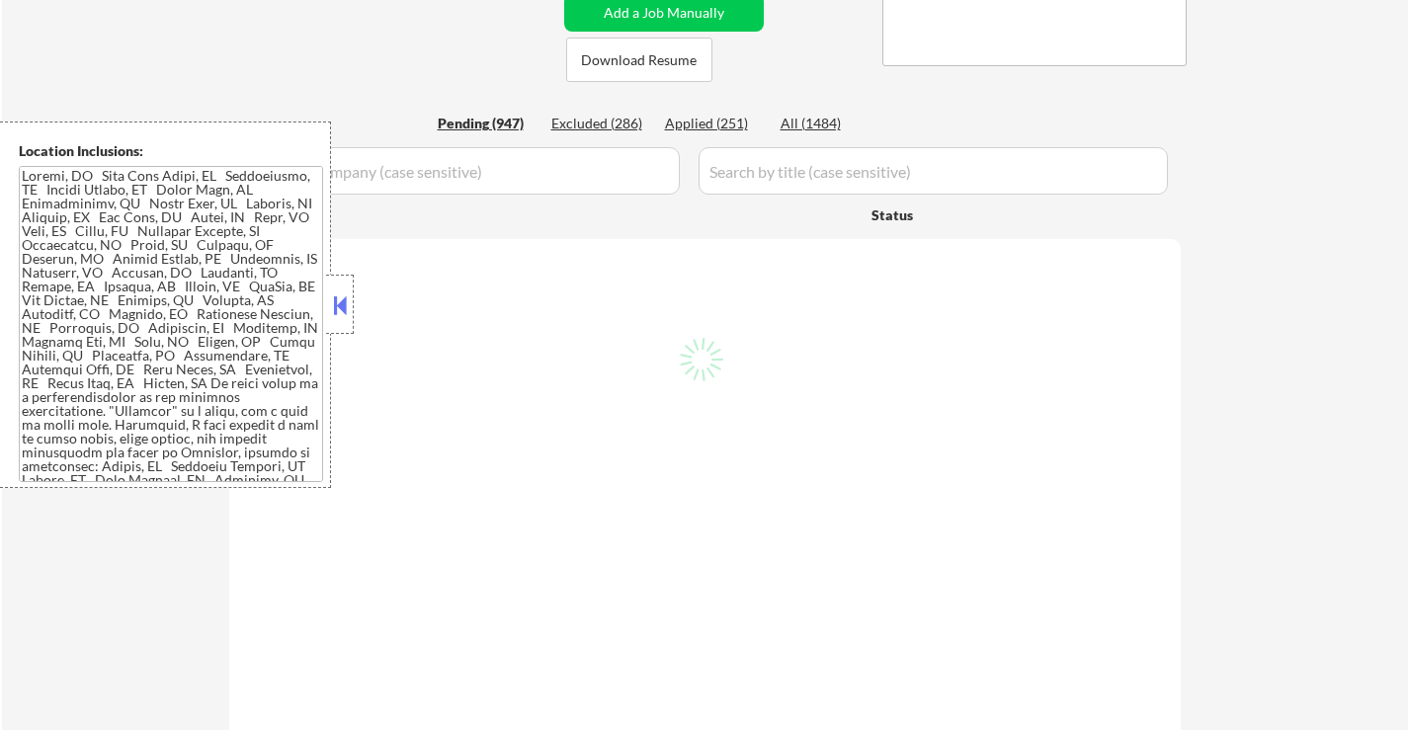
select select ""pending""
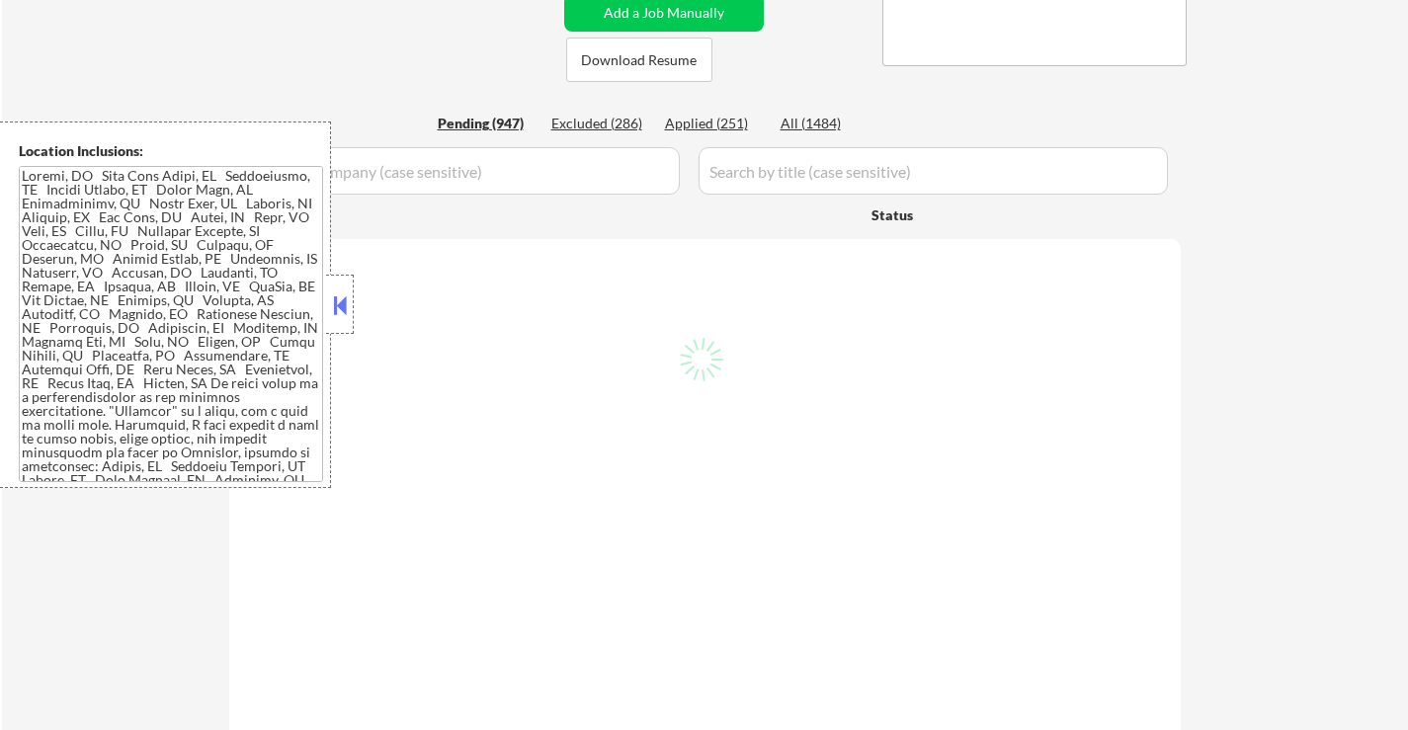
select select ""pending""
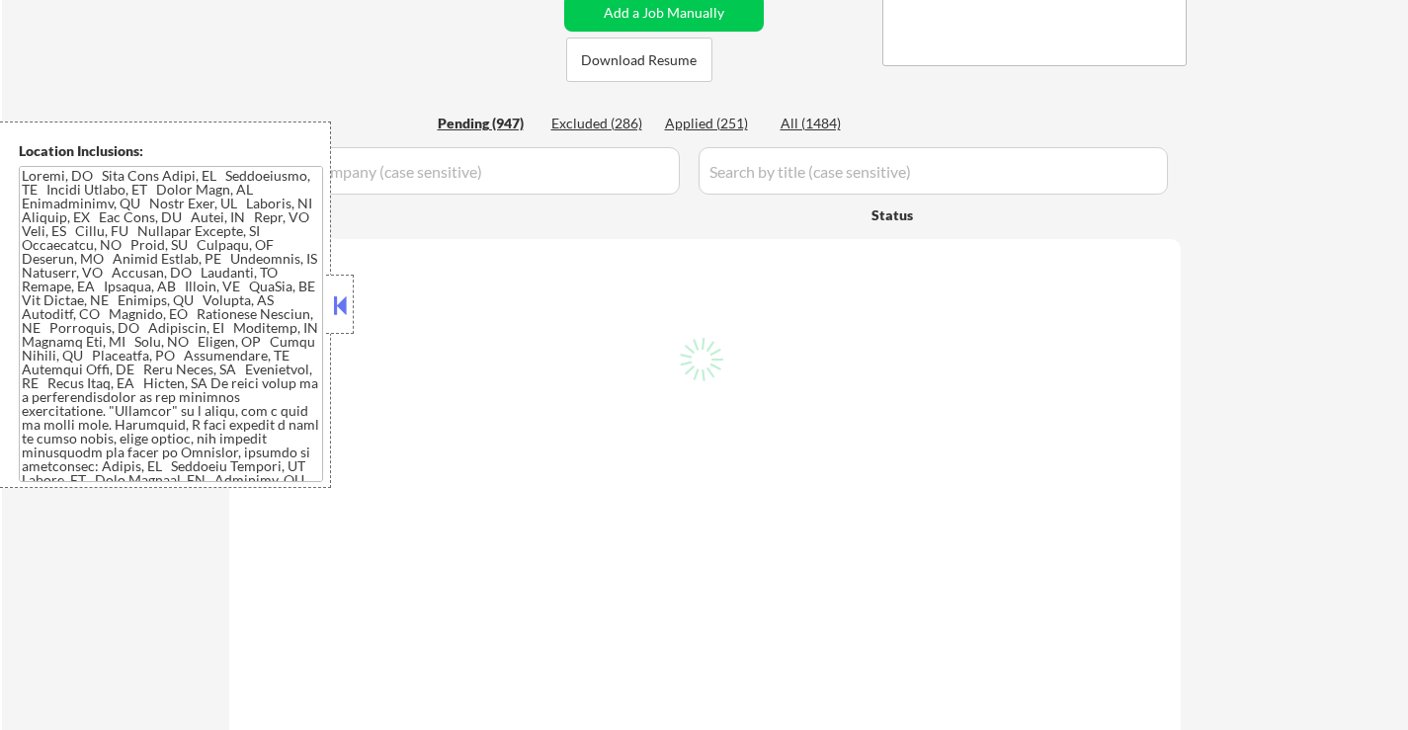
select select ""pending""
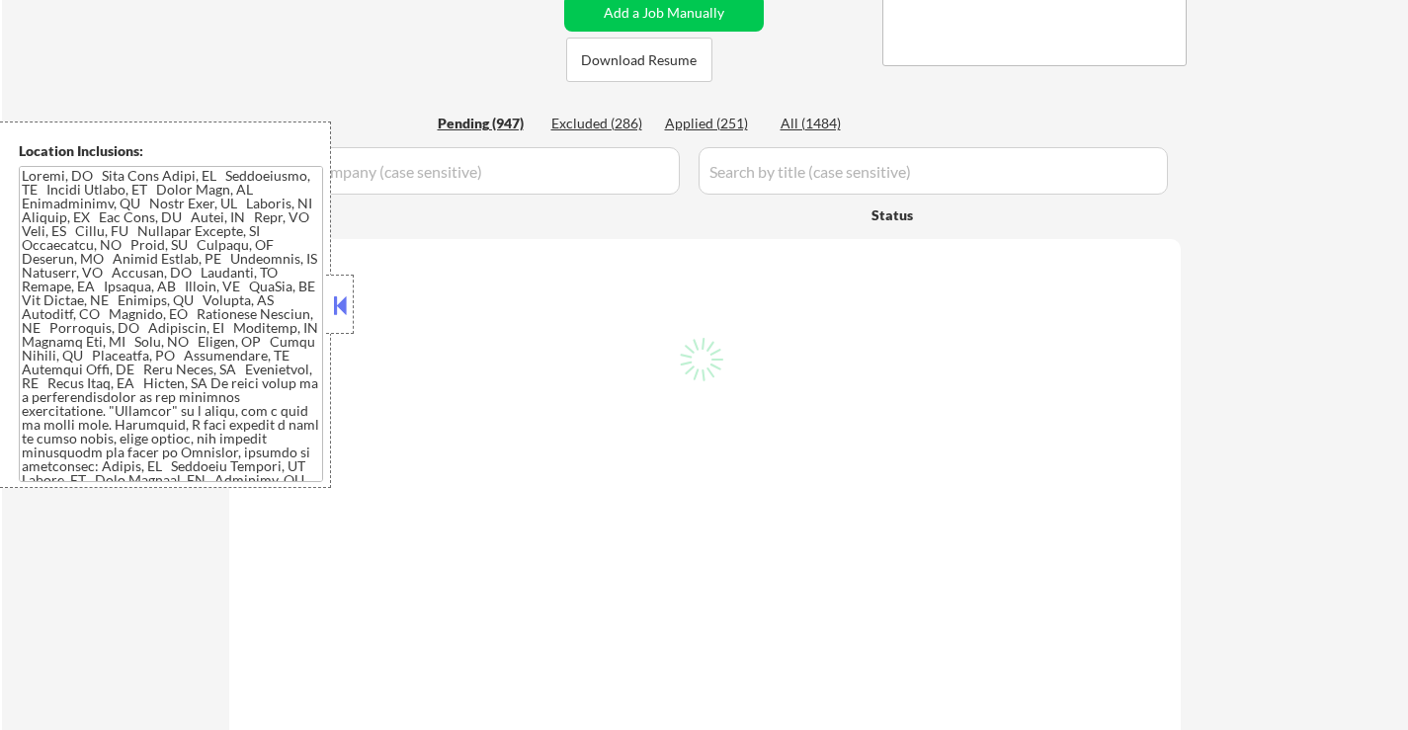
select select ""pending""
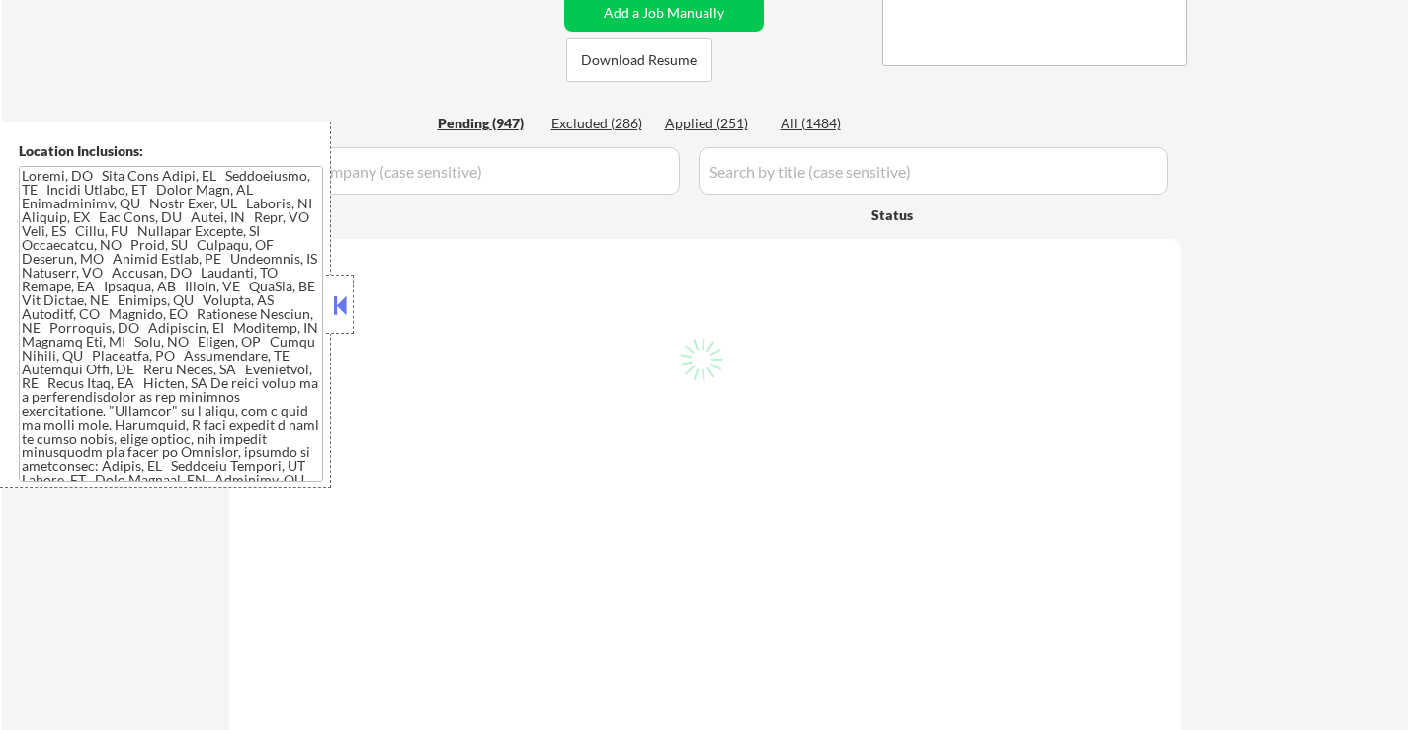
select select ""pending""
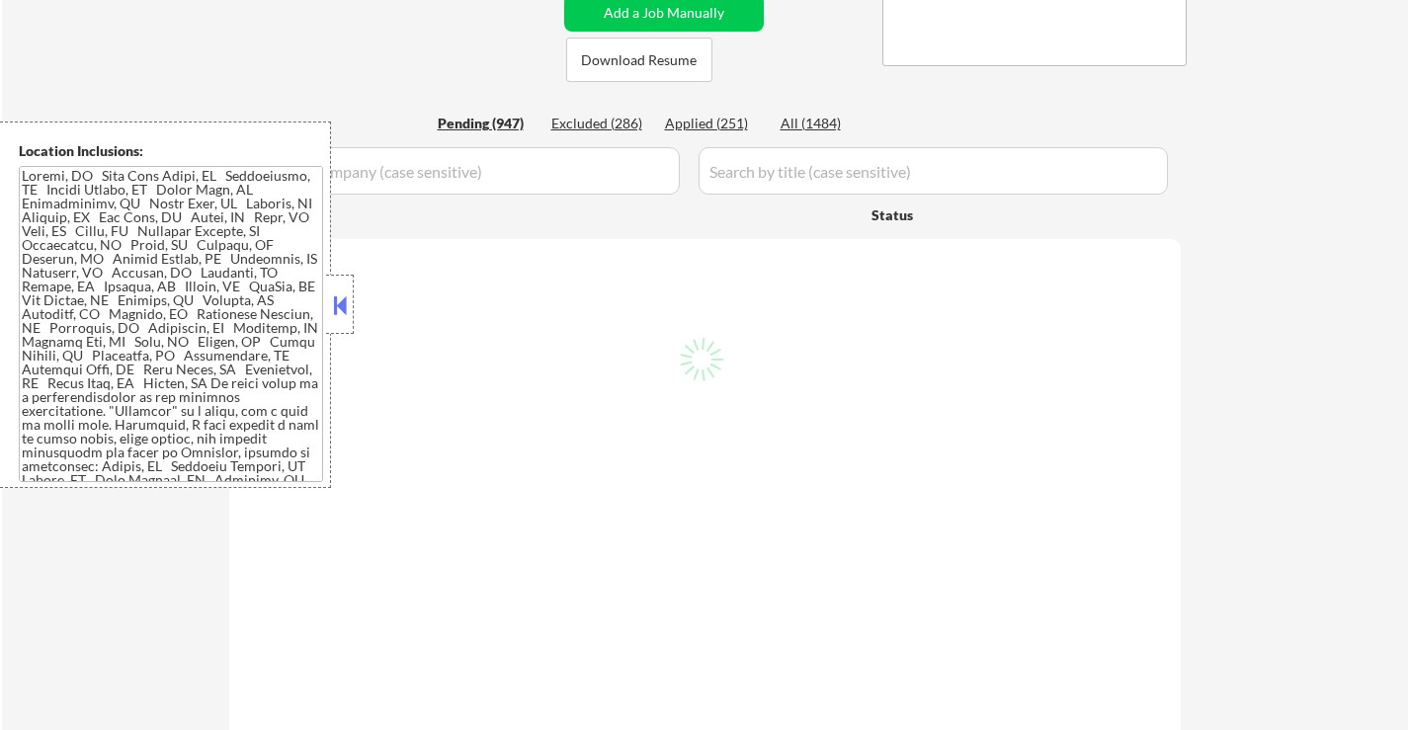
select select ""pending""
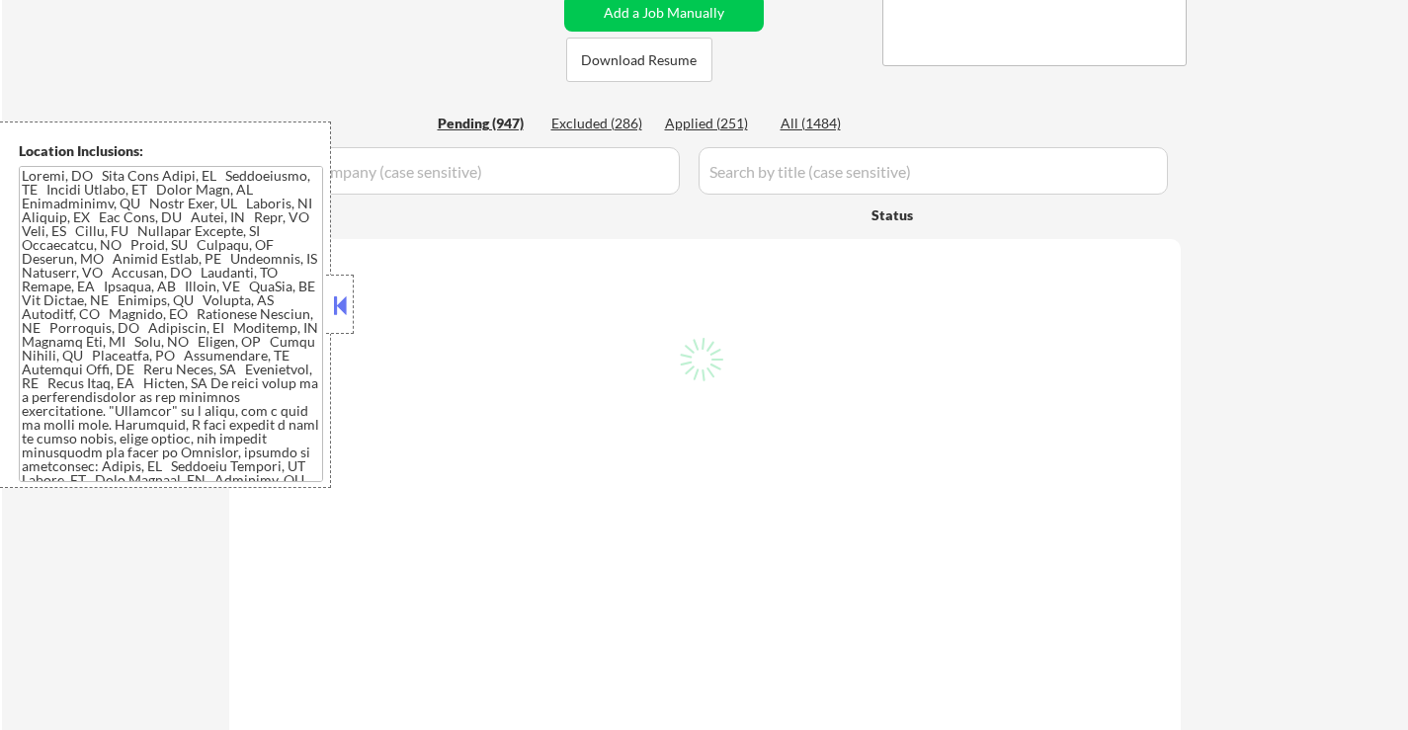
select select ""pending""
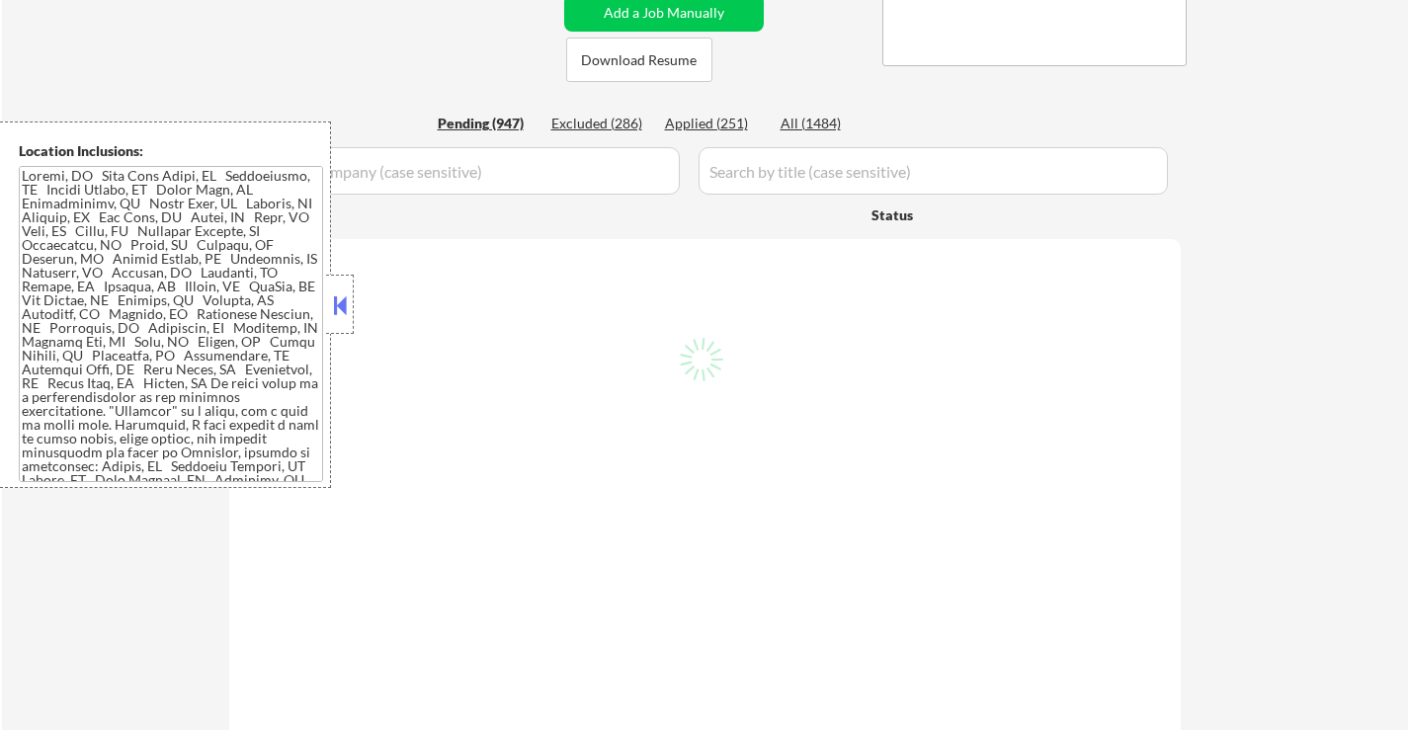
select select ""pending""
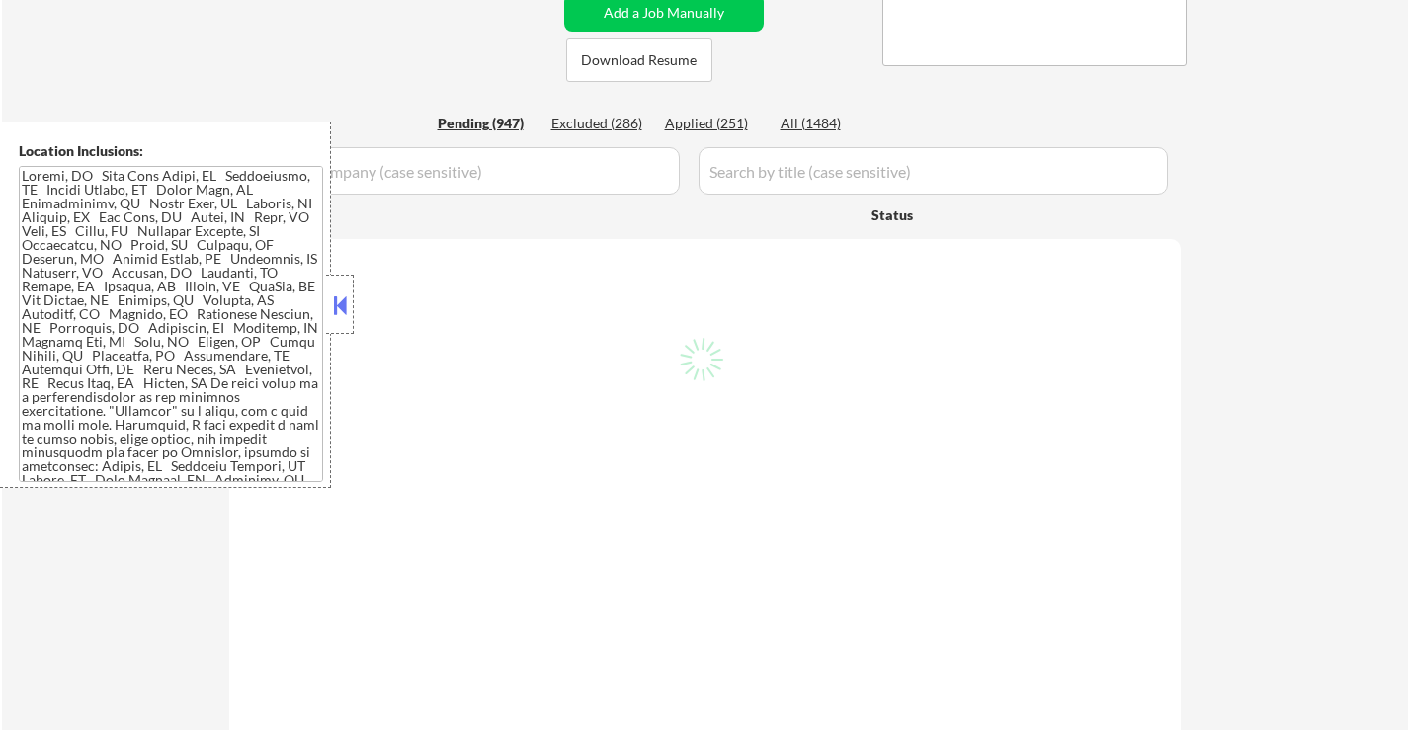
select select ""pending""
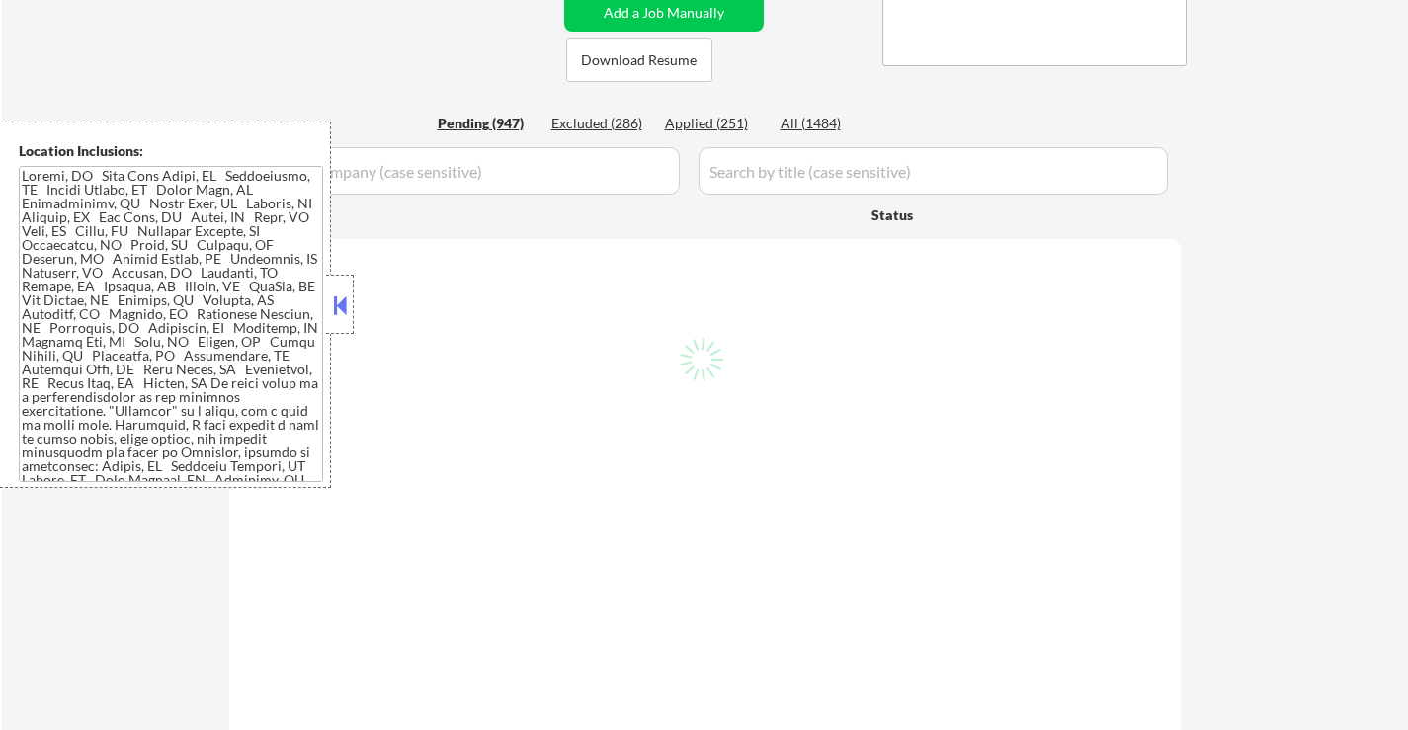
select select ""pending""
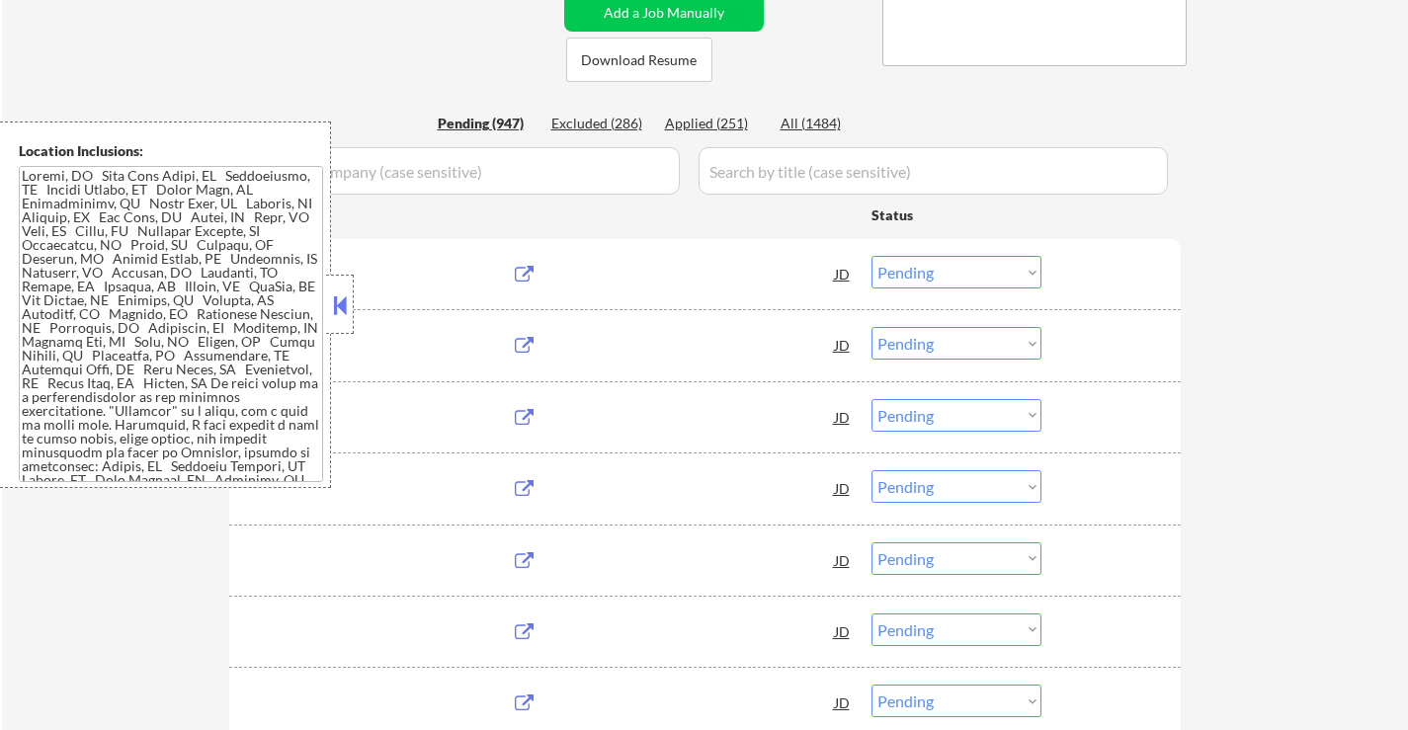
scroll to position [395, 0]
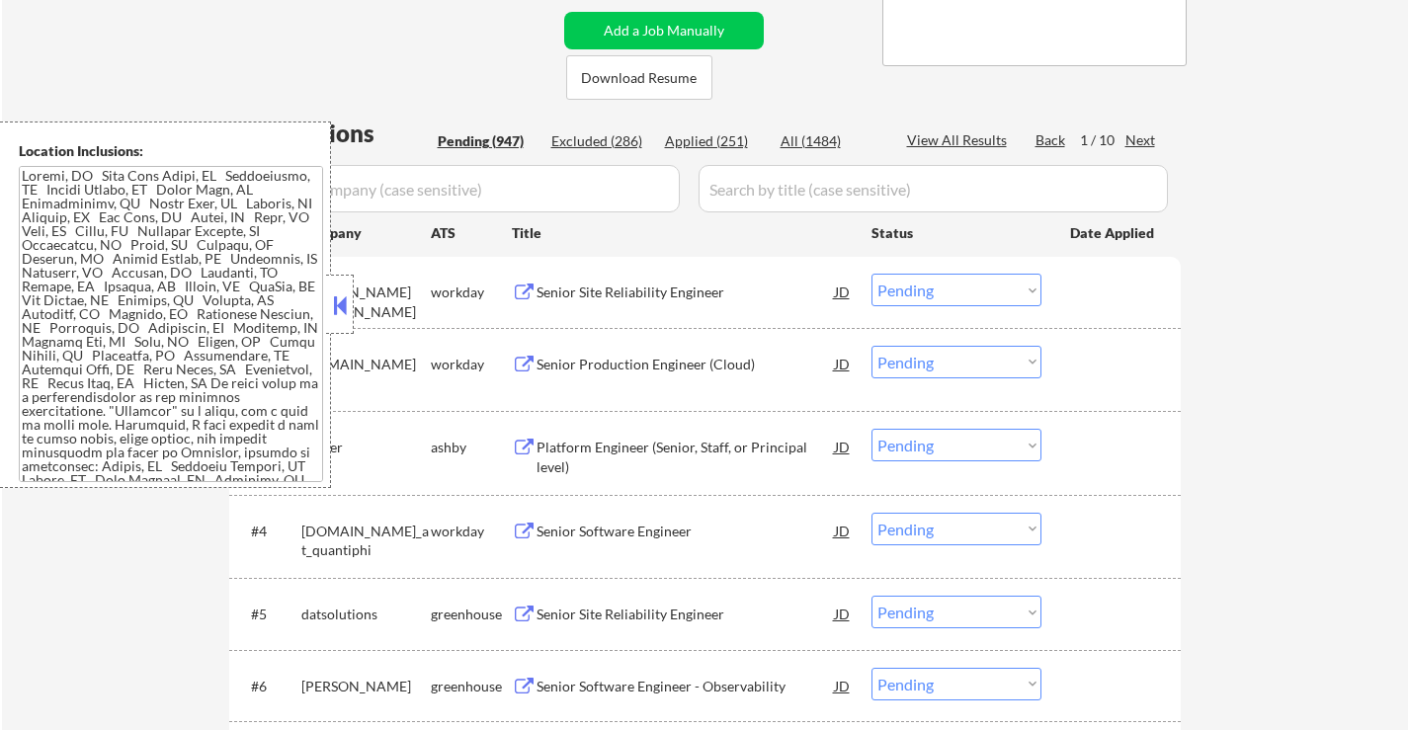
click at [340, 301] on button at bounding box center [340, 306] width 22 height 30
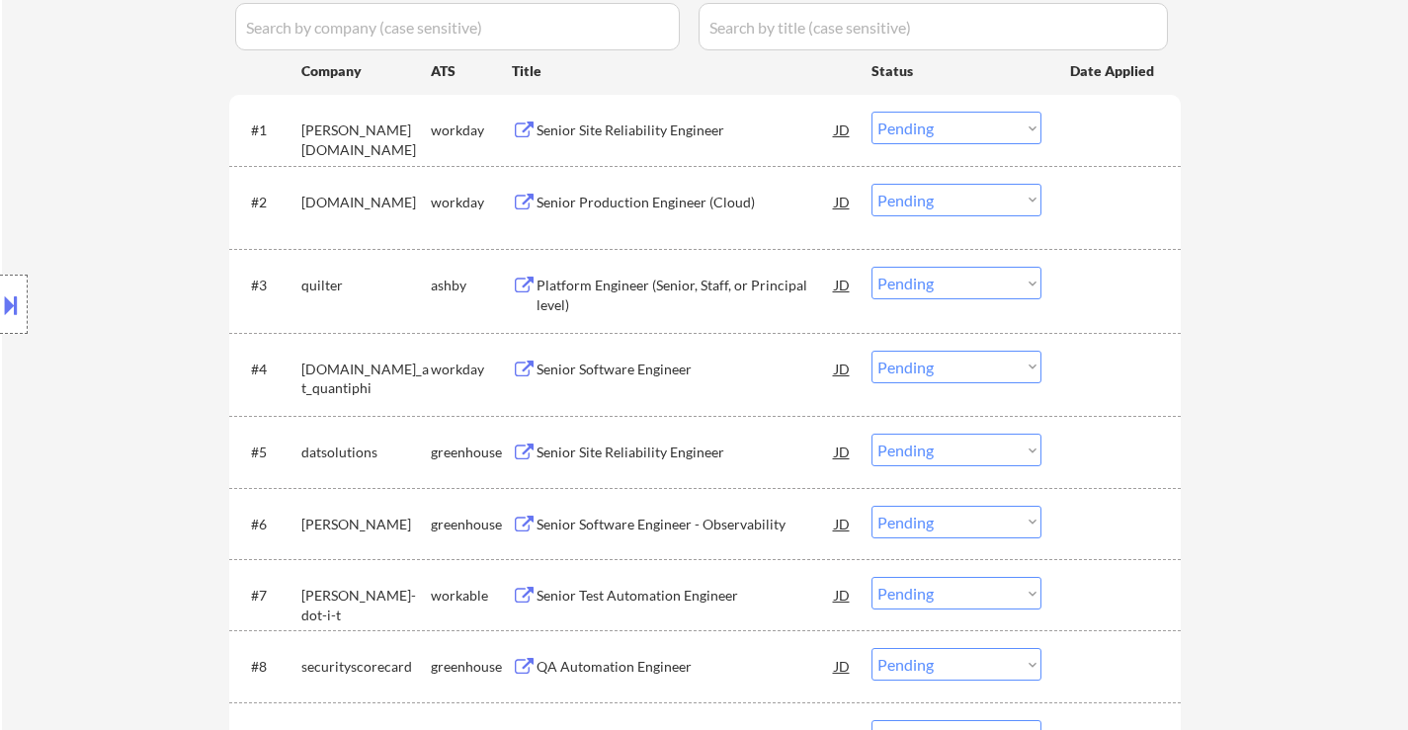
scroll to position [593, 0]
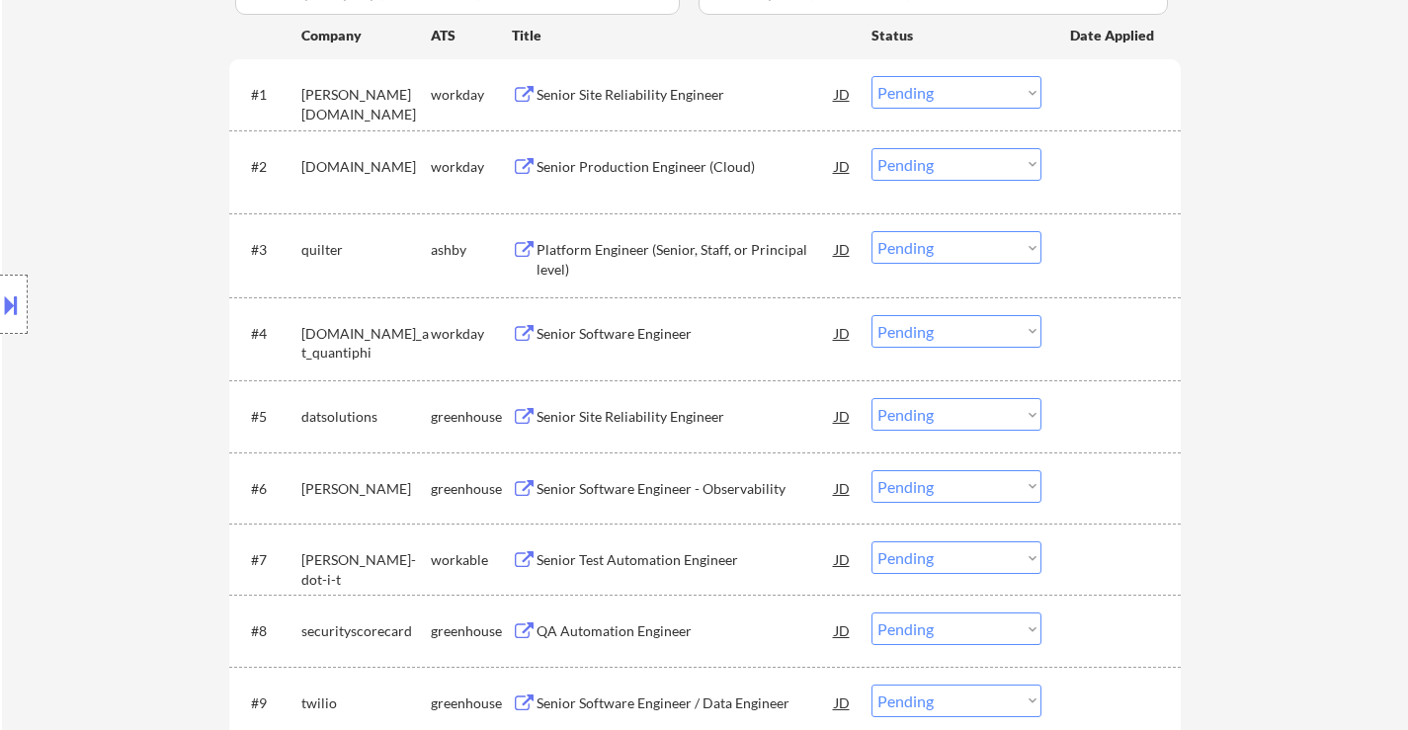
click at [692, 413] on div "Senior Site Reliability Engineer" at bounding box center [686, 417] width 298 height 20
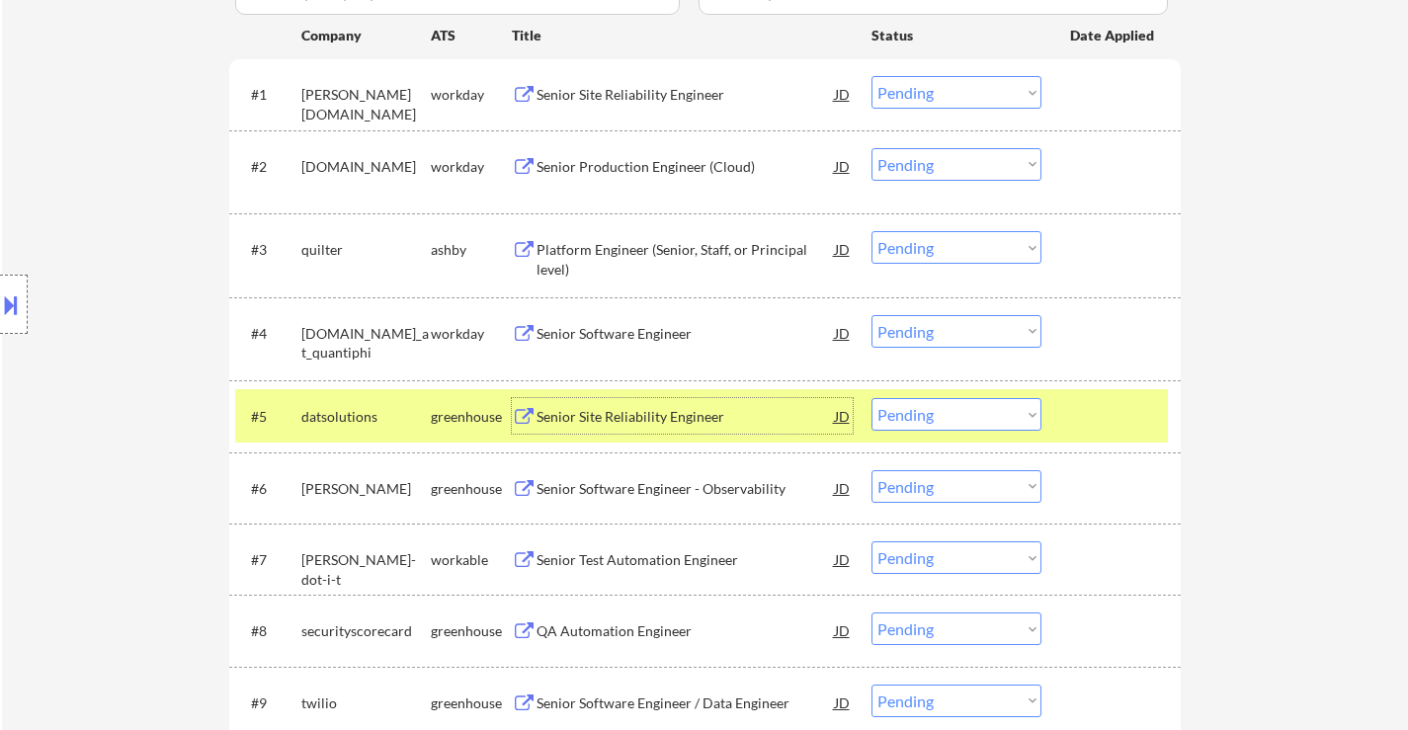
click at [692, 487] on div "Senior Software Engineer - Observability" at bounding box center [686, 489] width 298 height 20
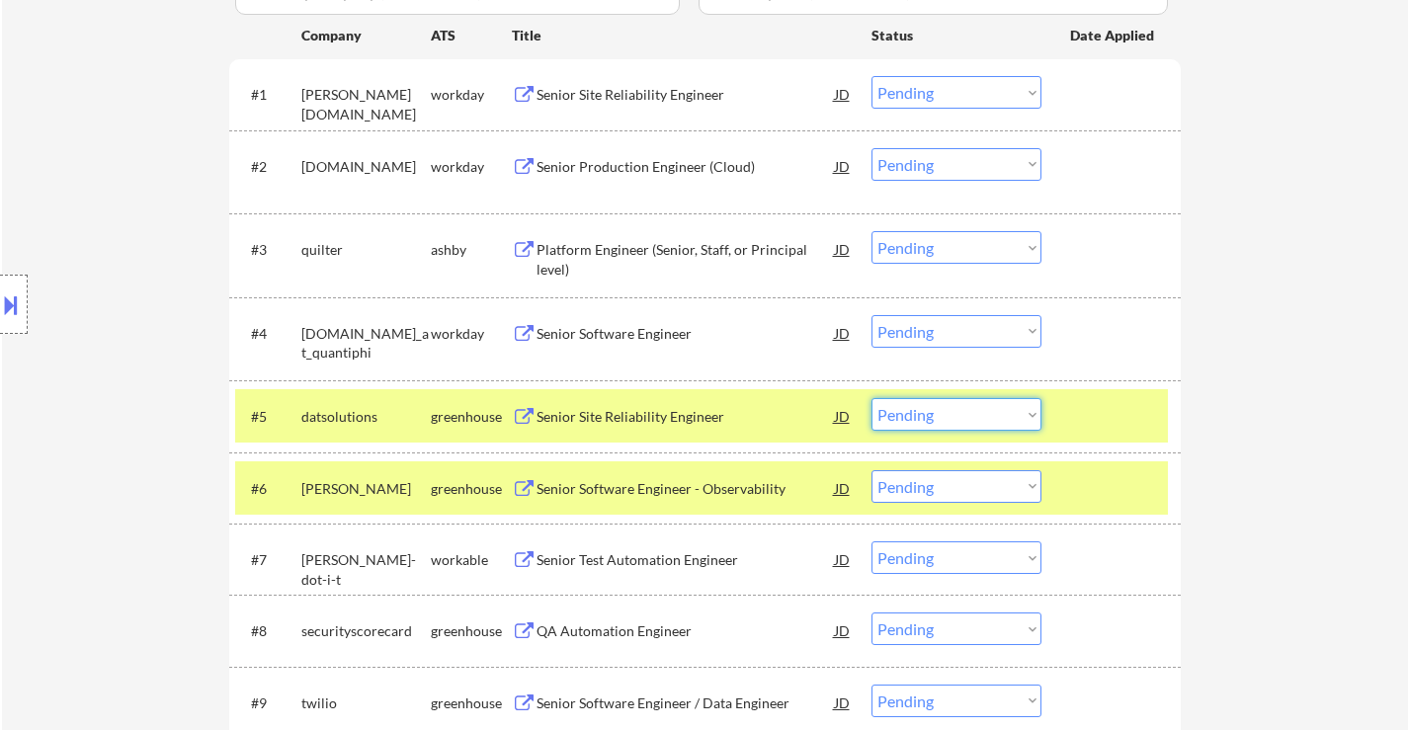
click at [984, 408] on select "Choose an option... Pending Applied Excluded (Questions) Excluded (Expired) Exc…" at bounding box center [957, 414] width 170 height 33
click at [872, 398] on select "Choose an option... Pending Applied Excluded (Questions) Excluded (Expired) Exc…" at bounding box center [957, 414] width 170 height 33
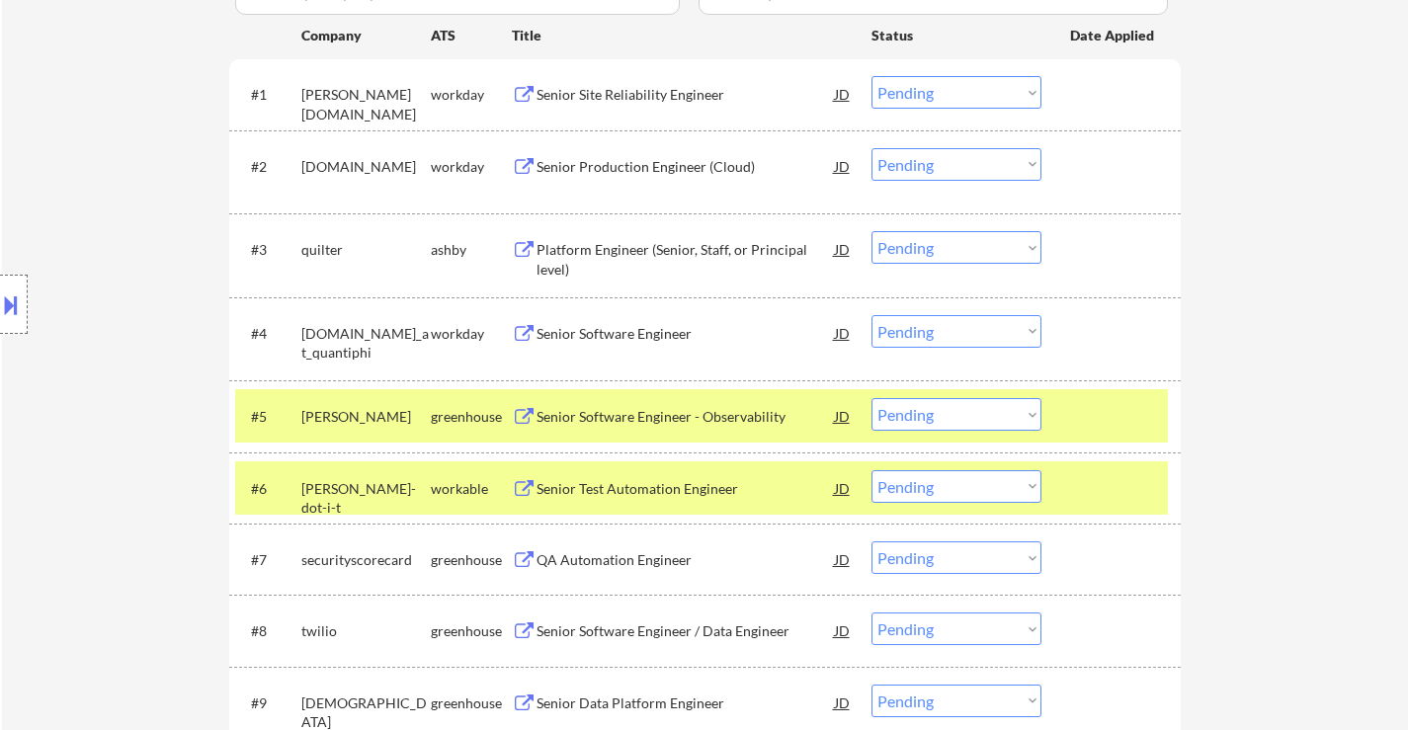
click at [1010, 410] on select "Choose an option... Pending Applied Excluded (Questions) Excluded (Expired) Exc…" at bounding box center [957, 414] width 170 height 33
click at [872, 398] on select "Choose an option... Pending Applied Excluded (Questions) Excluded (Expired) Exc…" at bounding box center [957, 414] width 170 height 33
select select ""pending""
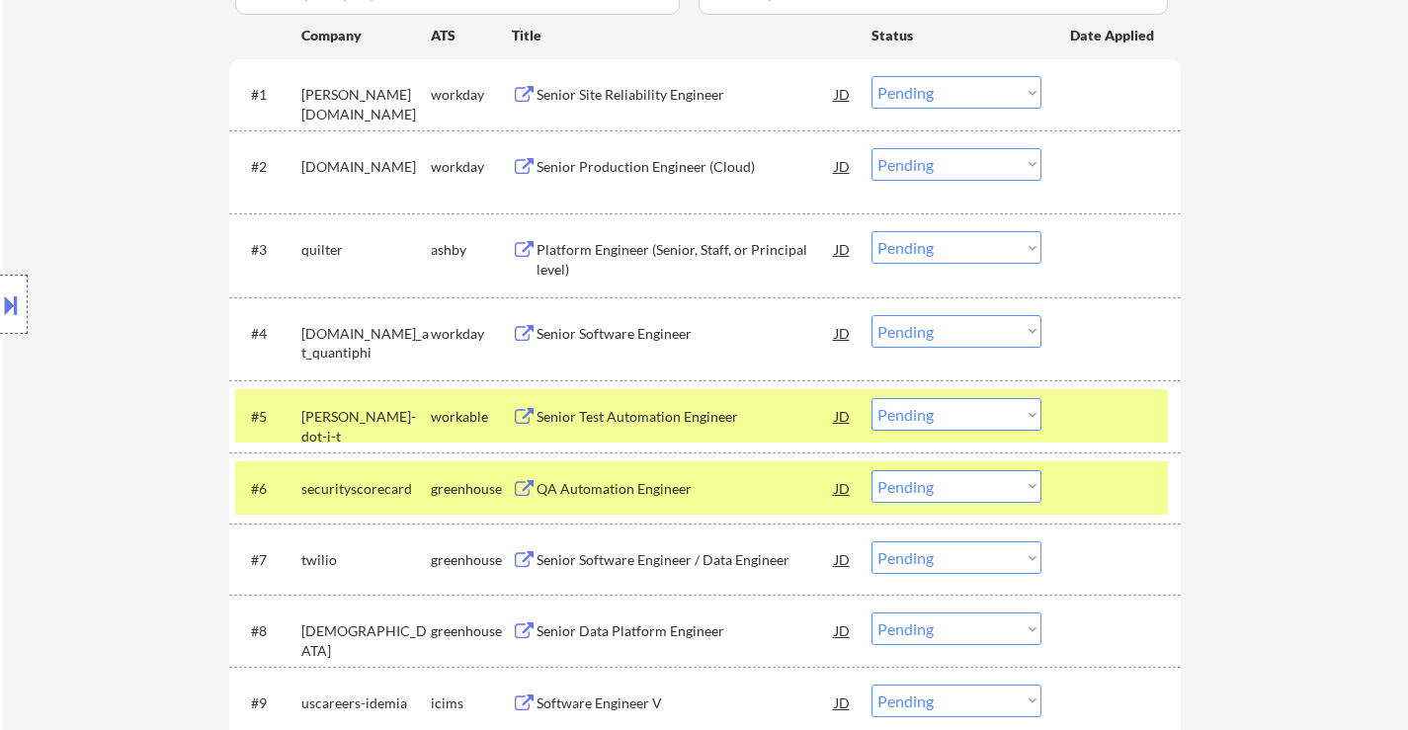
click at [1080, 461] on div "#6 securityscorecard greenhouse QA Automation Engineer JD Choose an option... P…" at bounding box center [701, 487] width 933 height 53
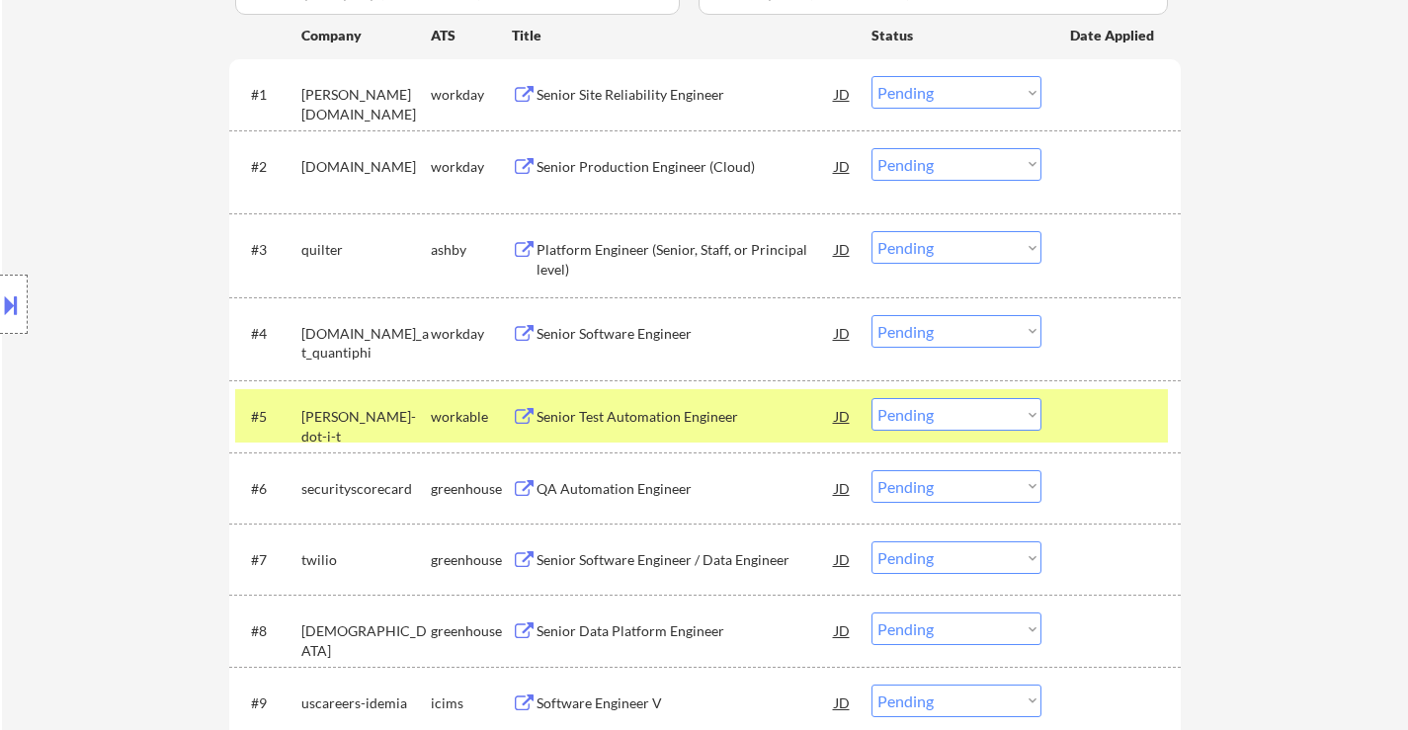
drag, startPoint x: 1061, startPoint y: 415, endPoint x: 1051, endPoint y: 407, distance: 12.7
click at [1060, 413] on div "#5 [PERSON_NAME]-dot-i-t workable Senior Test Automation Engineer JD Choose an …" at bounding box center [701, 415] width 933 height 53
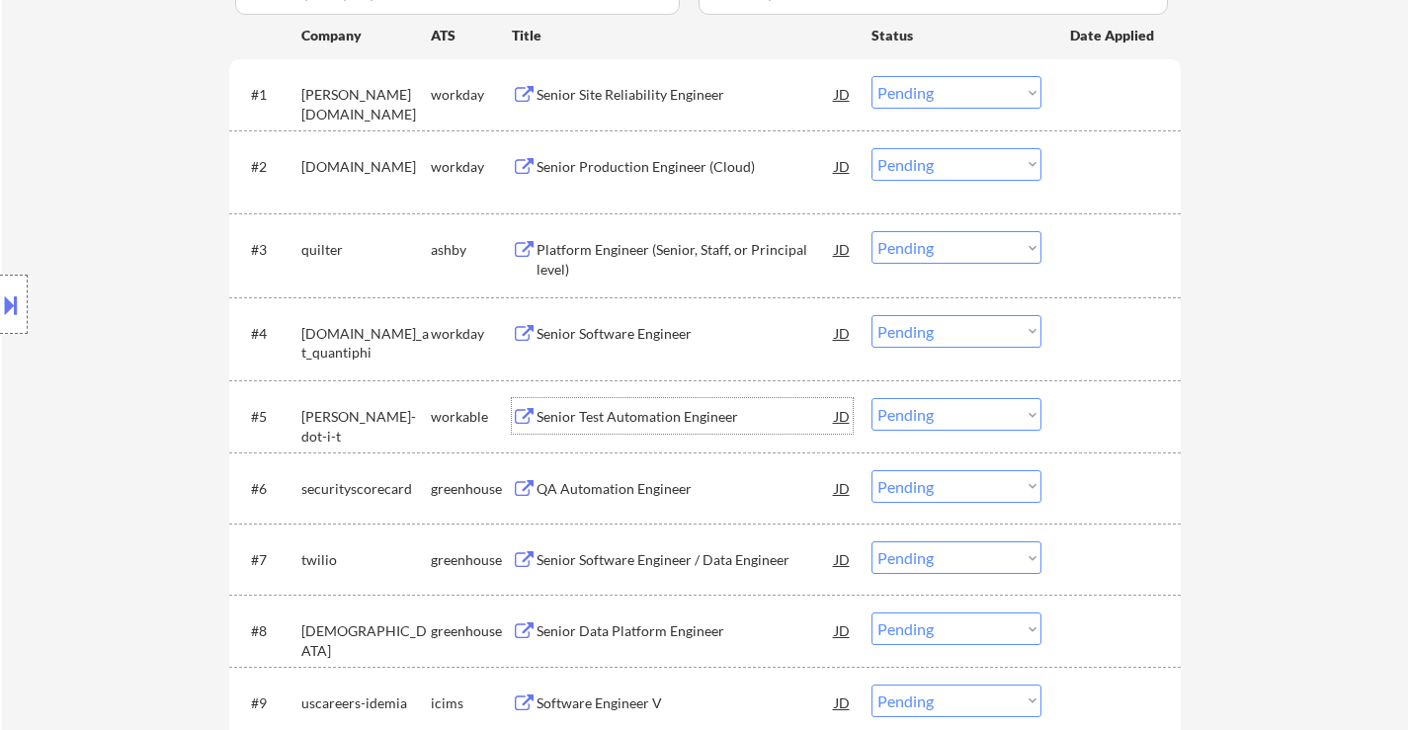
click at [586, 413] on div "Senior Test Automation Engineer" at bounding box center [686, 417] width 298 height 20
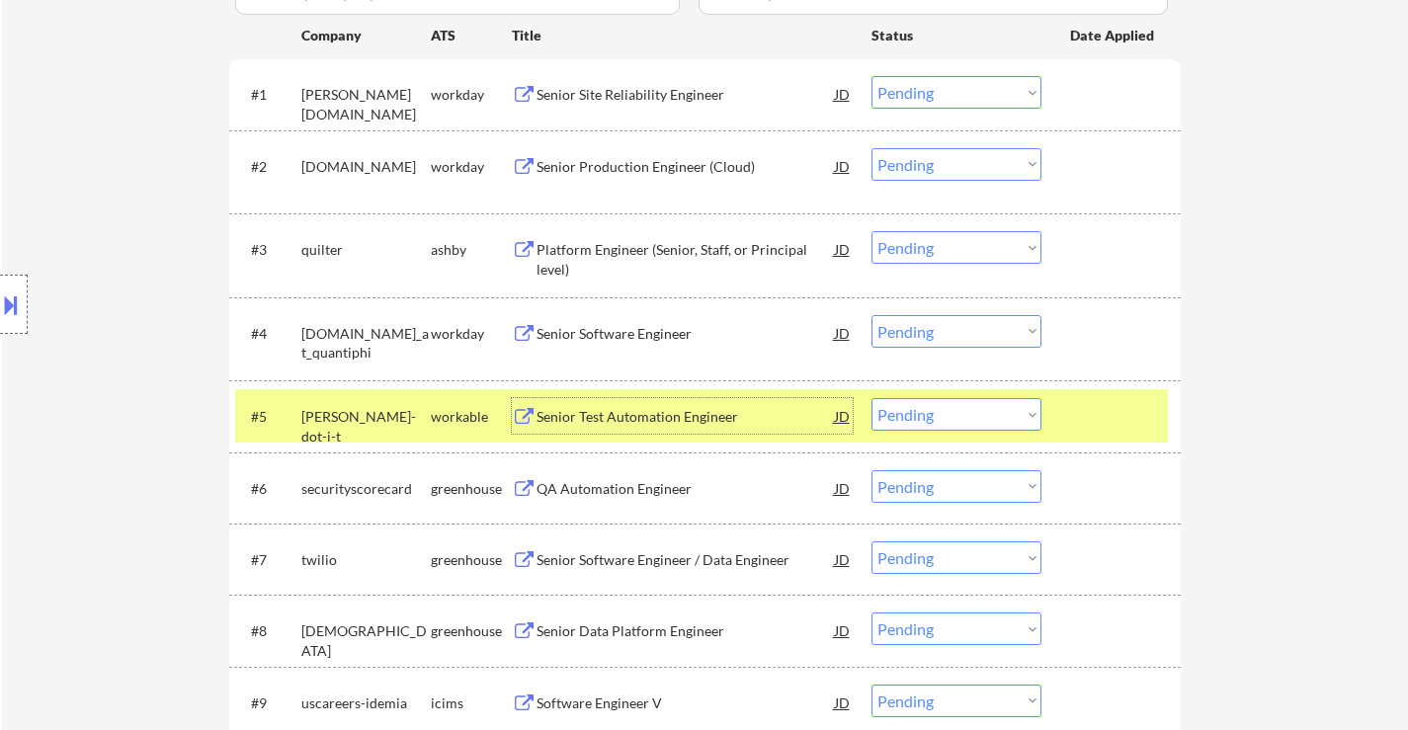
click at [679, 251] on div "Platform Engineer (Senior, Staff, or Principal level)" at bounding box center [686, 259] width 298 height 39
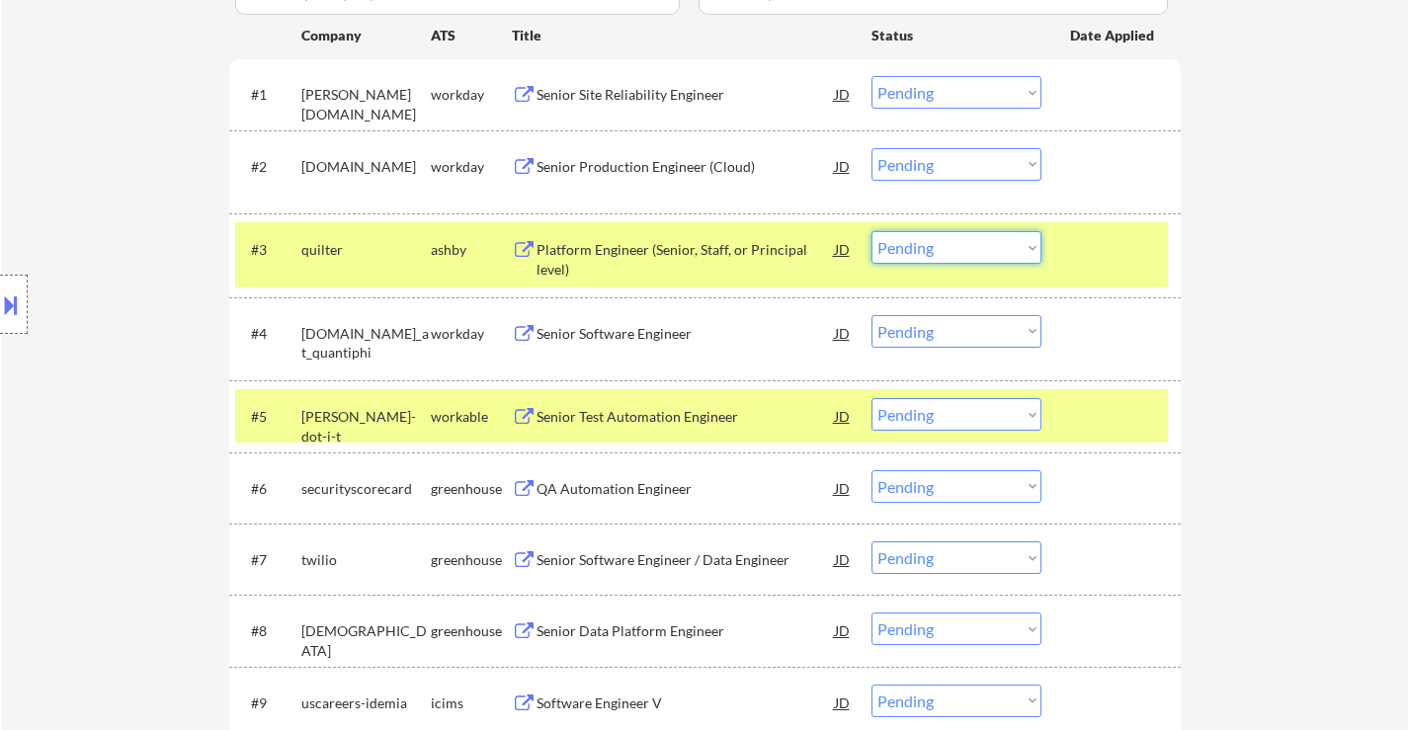
drag, startPoint x: 936, startPoint y: 245, endPoint x: 944, endPoint y: 261, distance: 17.7
click at [936, 245] on select "Choose an option... Pending Applied Excluded (Questions) Excluded (Expired) Exc…" at bounding box center [957, 247] width 170 height 33
click at [872, 231] on select "Choose an option... Pending Applied Excluded (Questions) Excluded (Expired) Exc…" at bounding box center [957, 247] width 170 height 33
select select ""pending""
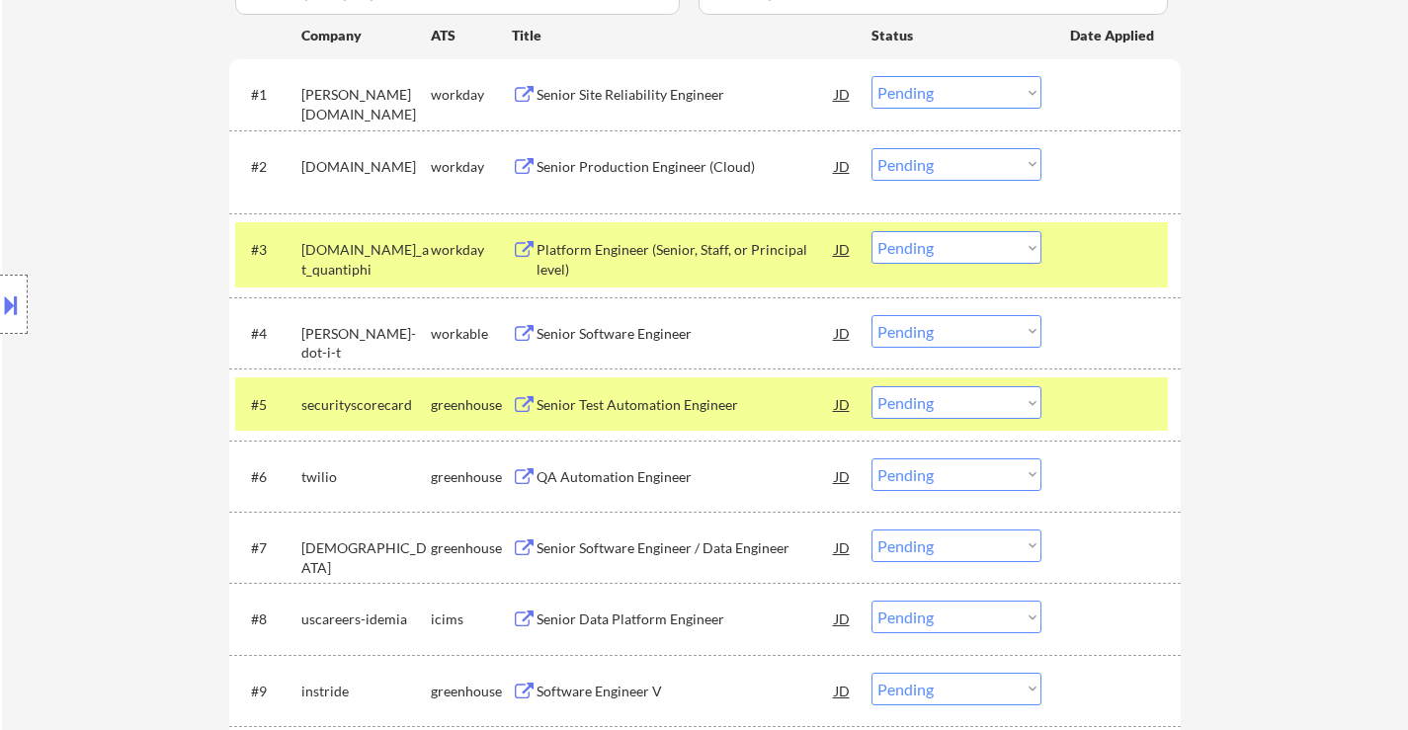
click at [1081, 243] on div at bounding box center [1113, 249] width 87 height 36
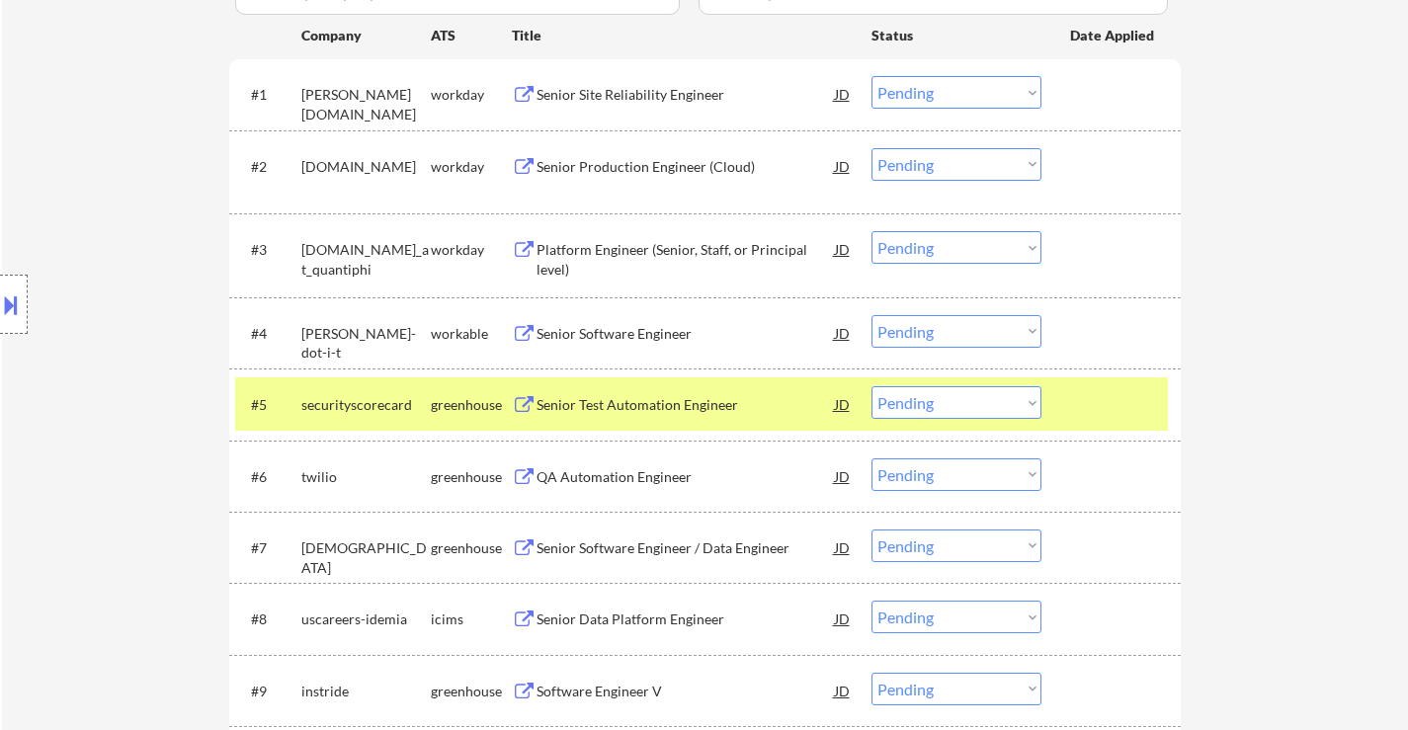
click at [1073, 385] on div "#5 securityscorecard greenhouse Senior Test Automation Engineer JD Choose an op…" at bounding box center [701, 403] width 933 height 53
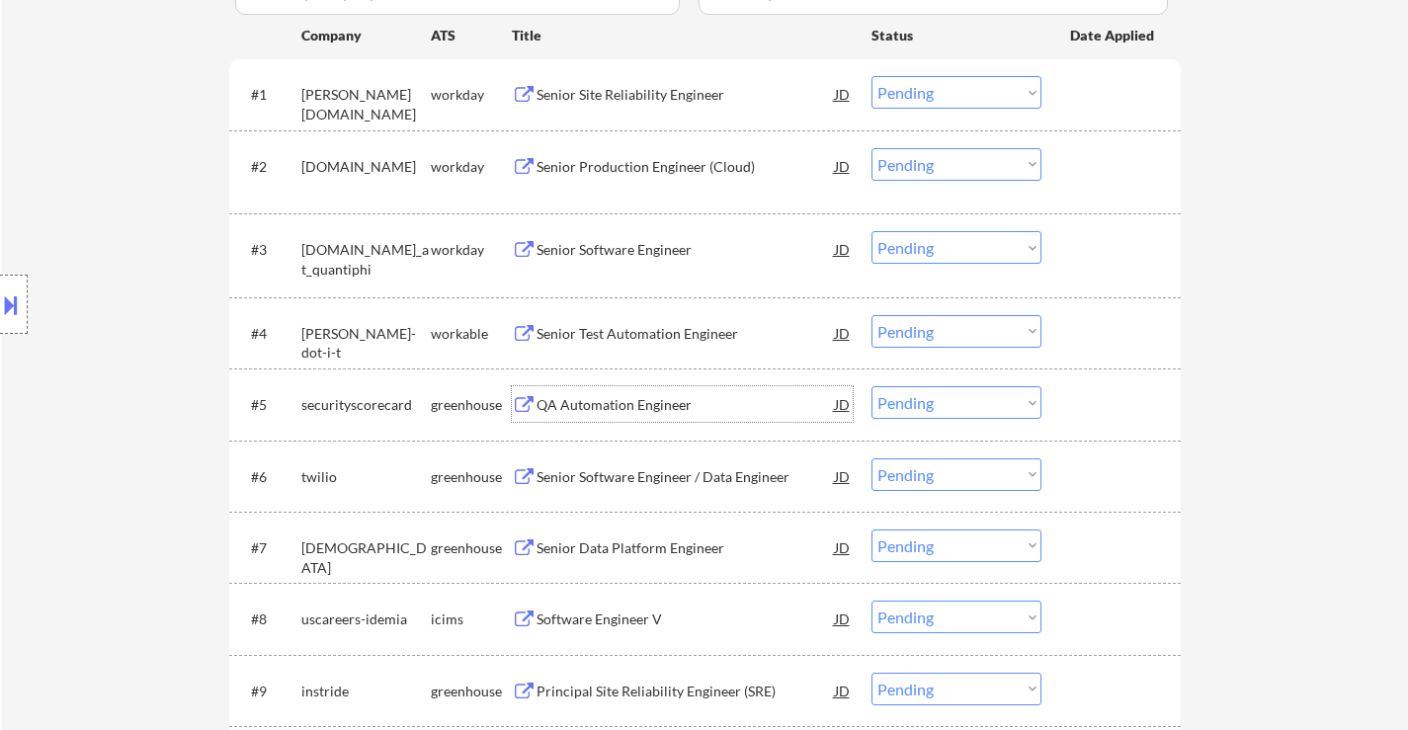
click at [663, 404] on div "QA Automation Engineer" at bounding box center [686, 405] width 298 height 20
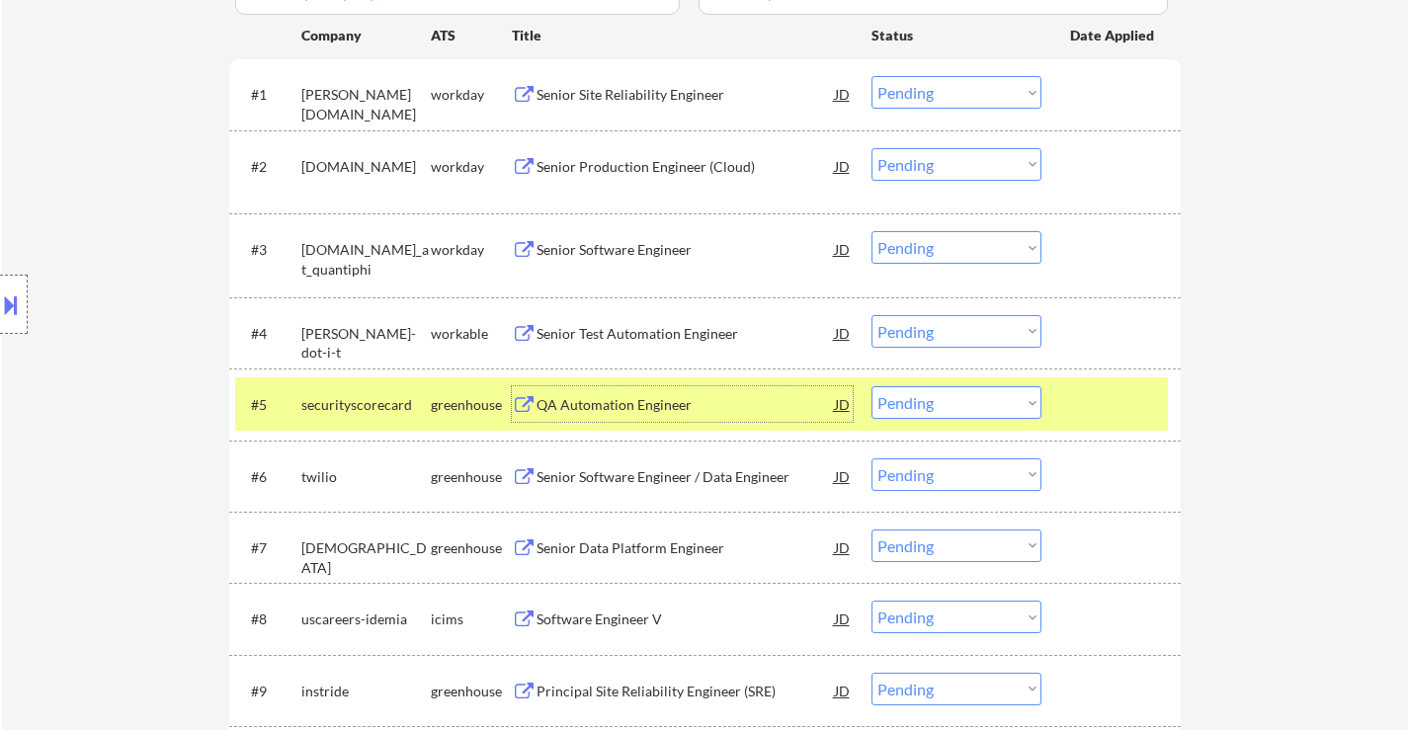
click at [931, 323] on select "Choose an option... Pending Applied Excluded (Questions) Excluded (Expired) Exc…" at bounding box center [957, 331] width 170 height 33
click at [872, 315] on select "Choose an option... Pending Applied Excluded (Questions) Excluded (Expired) Exc…" at bounding box center [957, 331] width 170 height 33
click at [1090, 412] on div at bounding box center [1113, 404] width 87 height 36
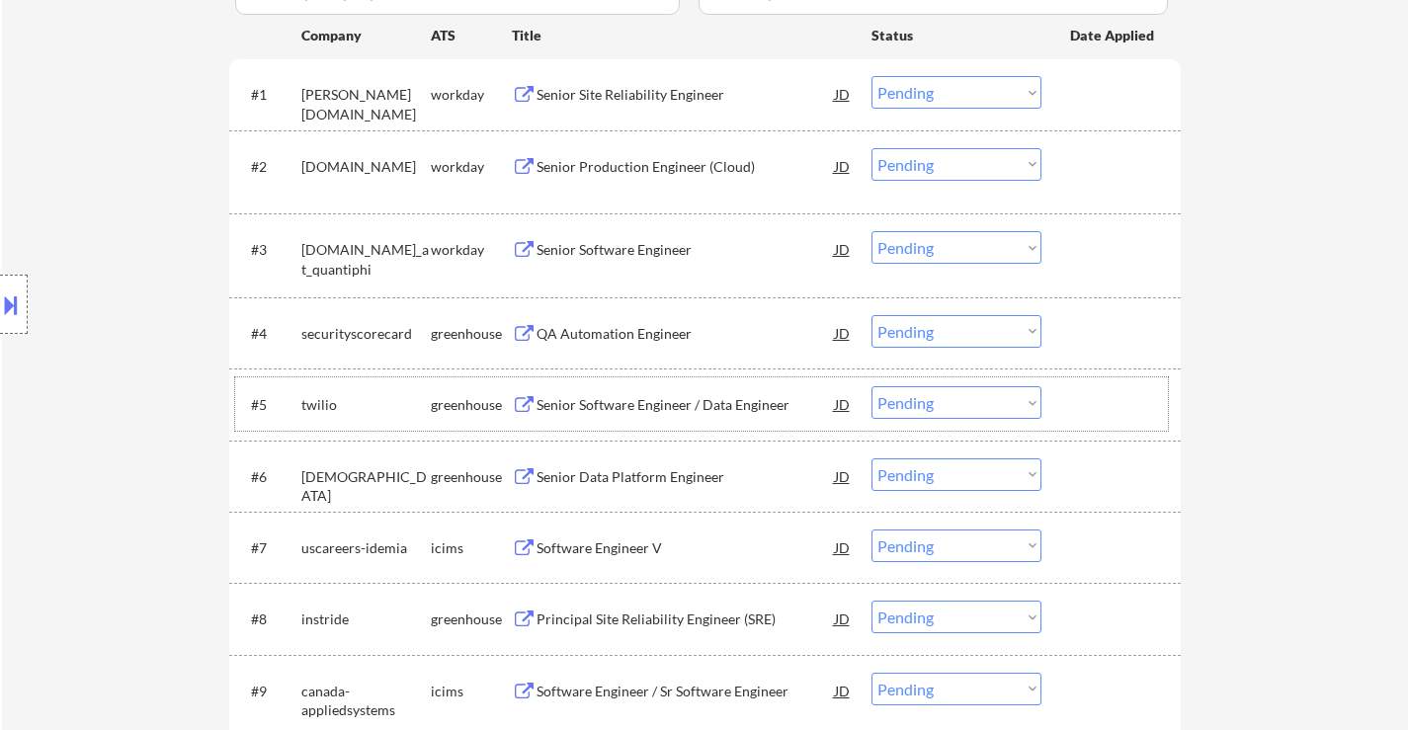
click at [960, 325] on select "Choose an option... Pending Applied Excluded (Questions) Excluded (Expired) Exc…" at bounding box center [957, 331] width 170 height 33
click at [872, 315] on select "Choose an option... Pending Applied Excluded (Questions) Excluded (Expired) Exc…" at bounding box center [957, 331] width 170 height 33
select select ""pending""
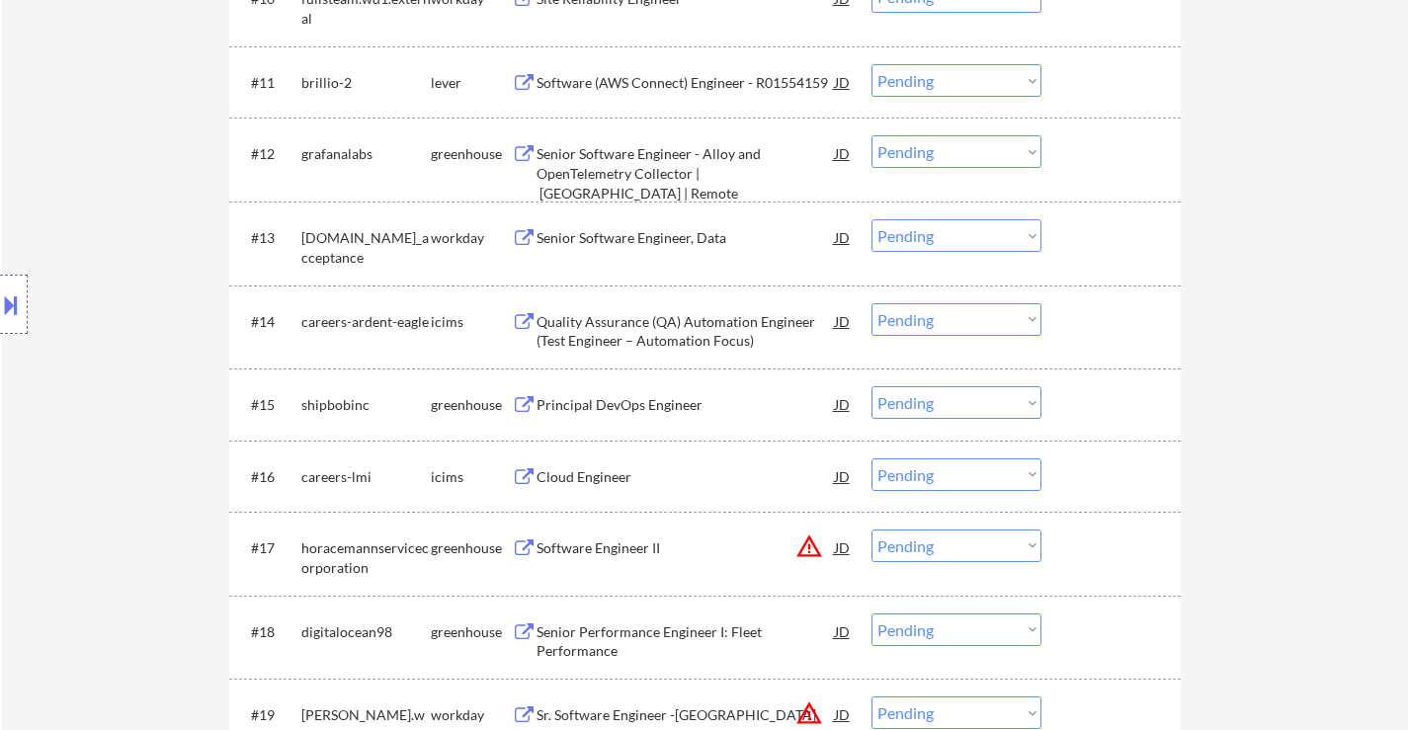
scroll to position [1383, 0]
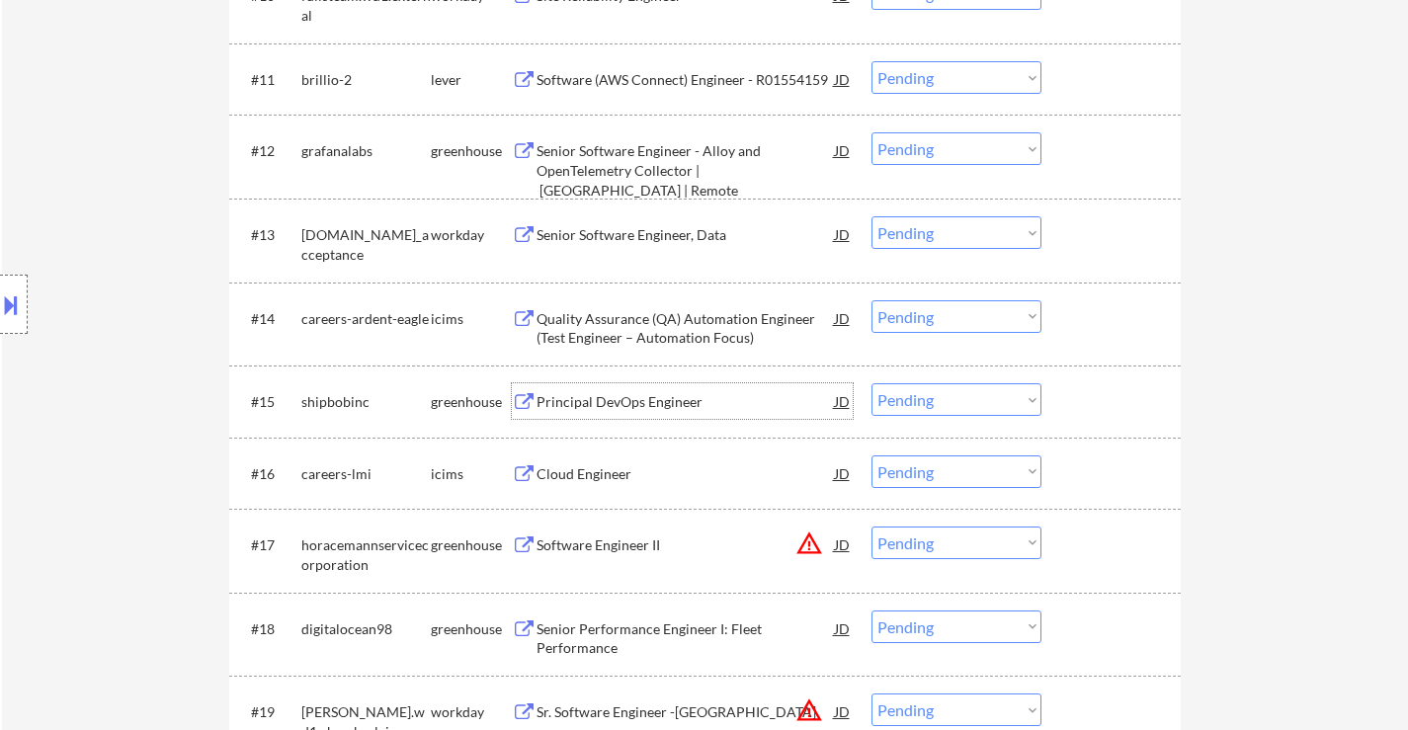
click at [657, 408] on div "Principal DevOps Engineer" at bounding box center [686, 402] width 298 height 20
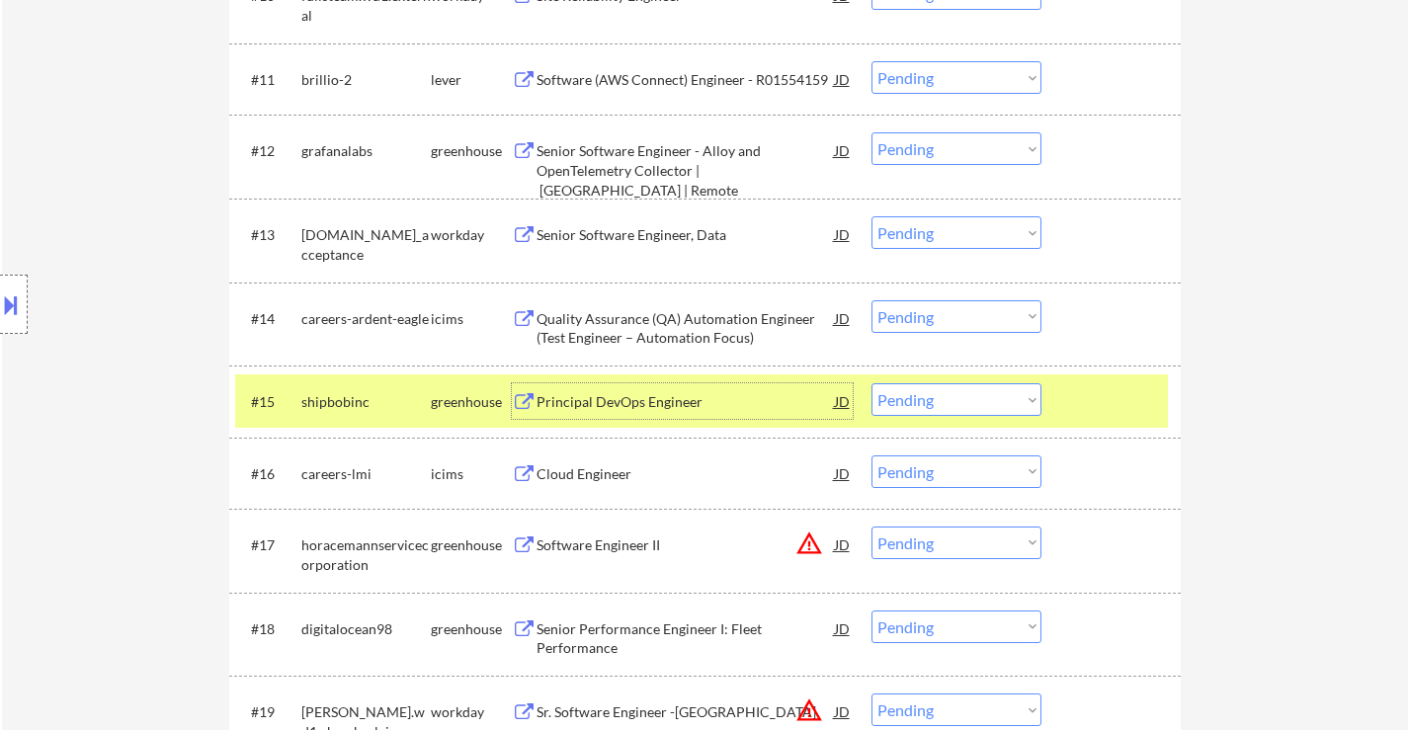
scroll to position [1482, 0]
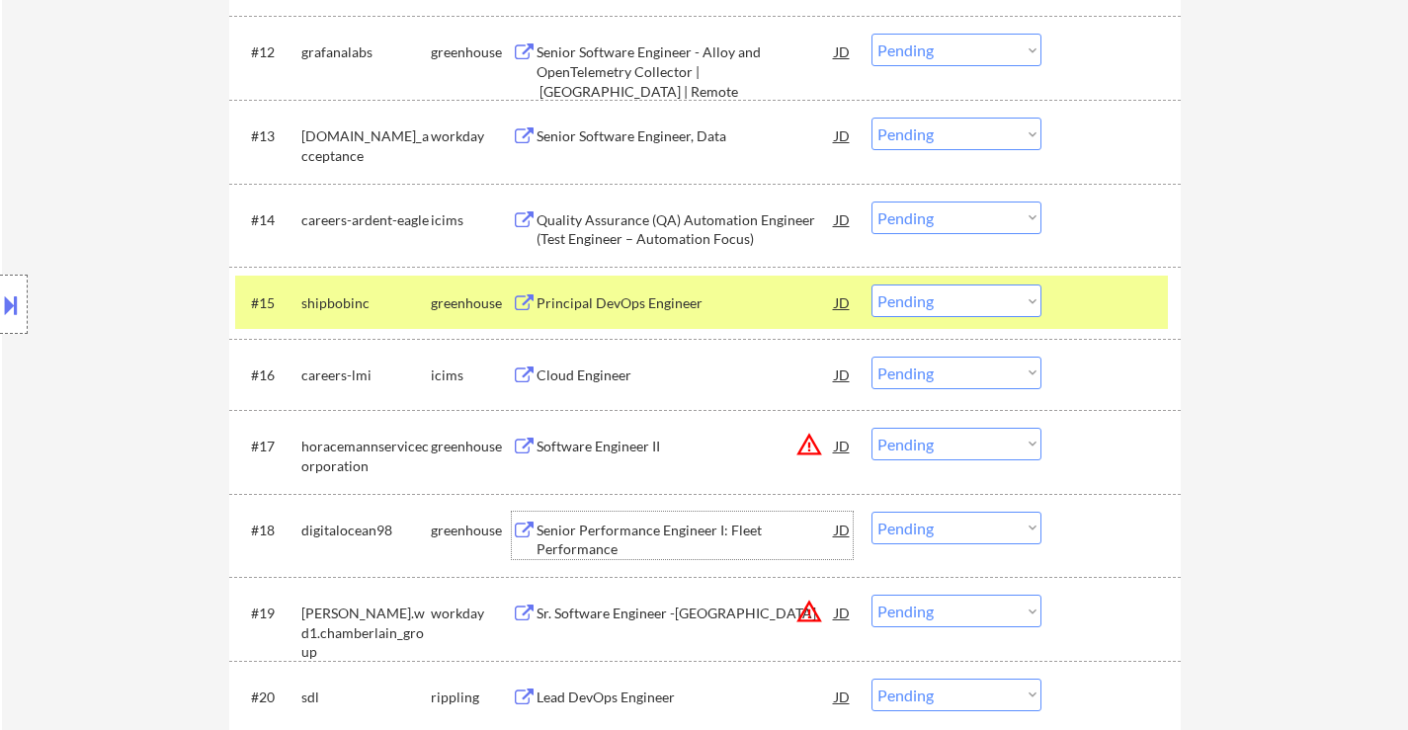
click at [654, 531] on div "Senior Performance Engineer I: Fleet Performance" at bounding box center [686, 540] width 298 height 39
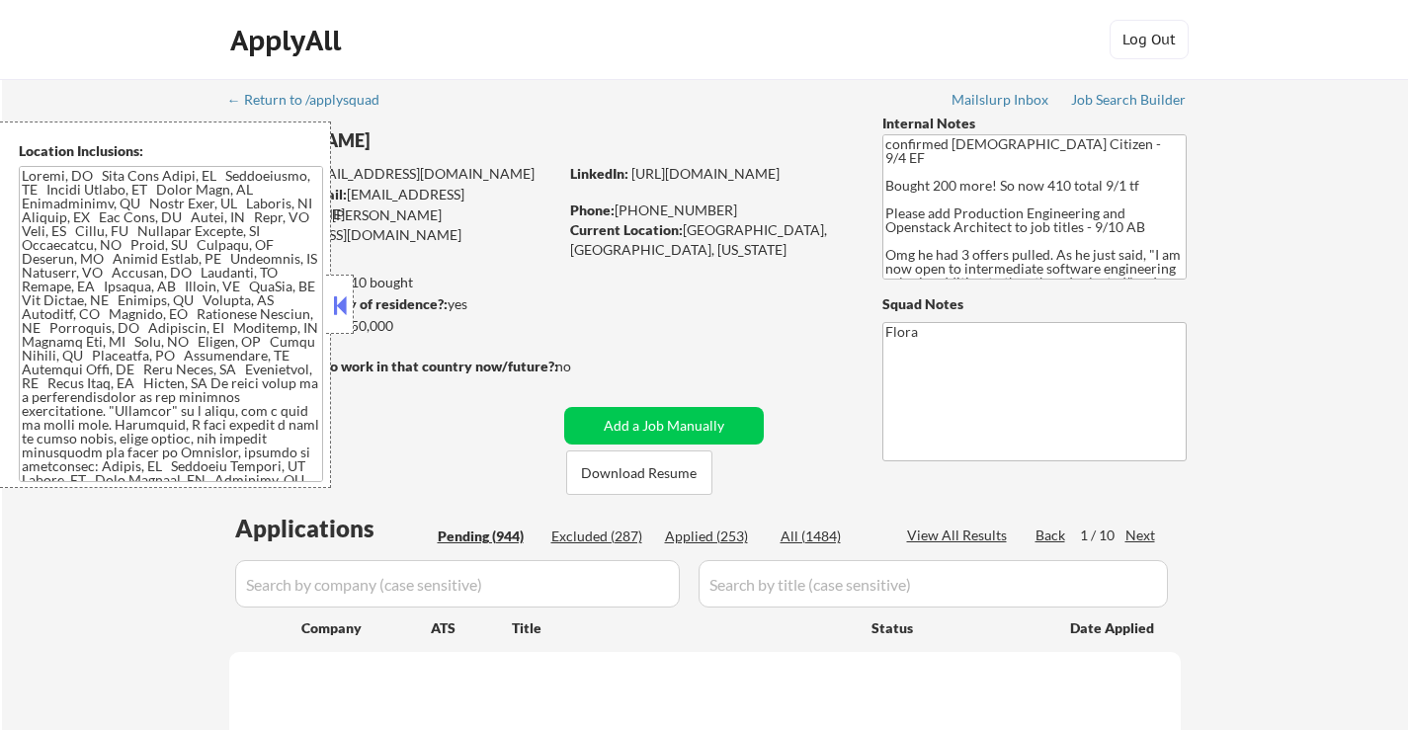
select select ""pending""
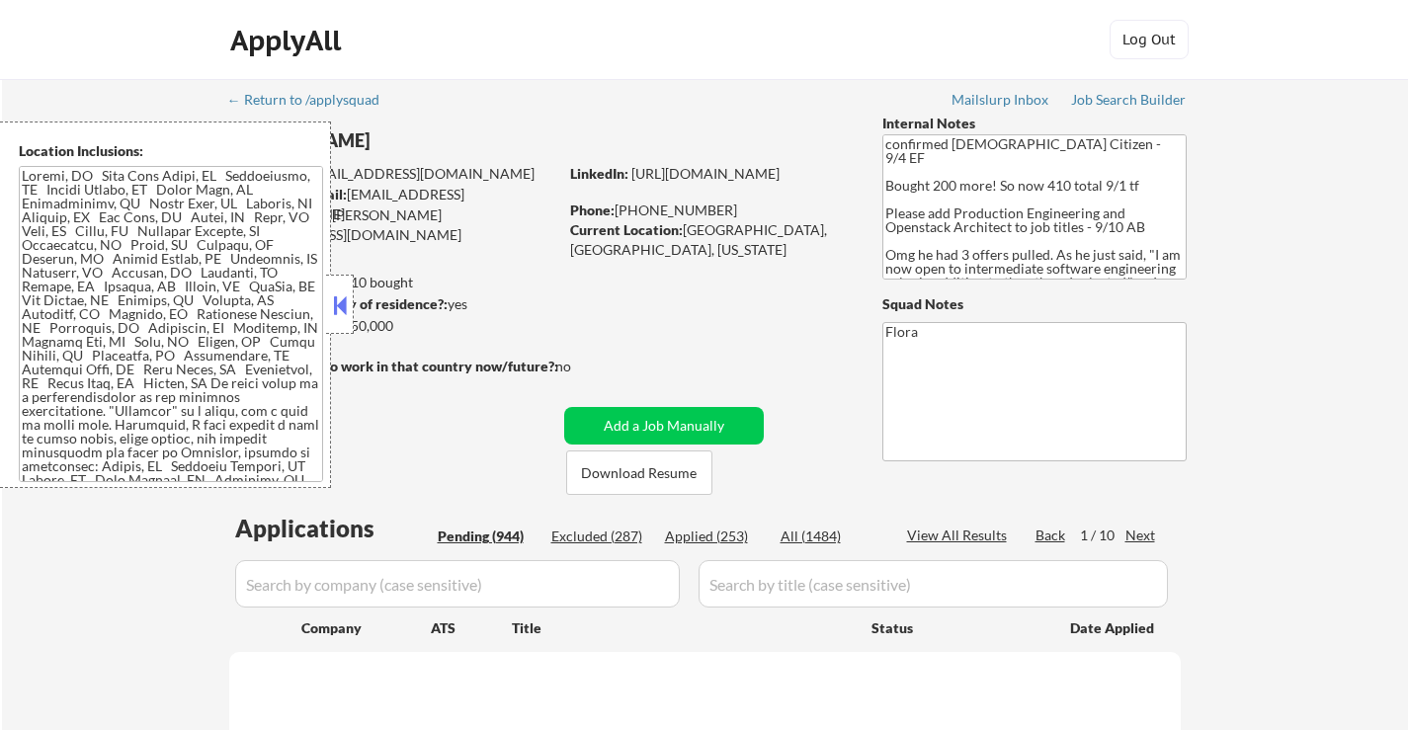
select select ""pending""
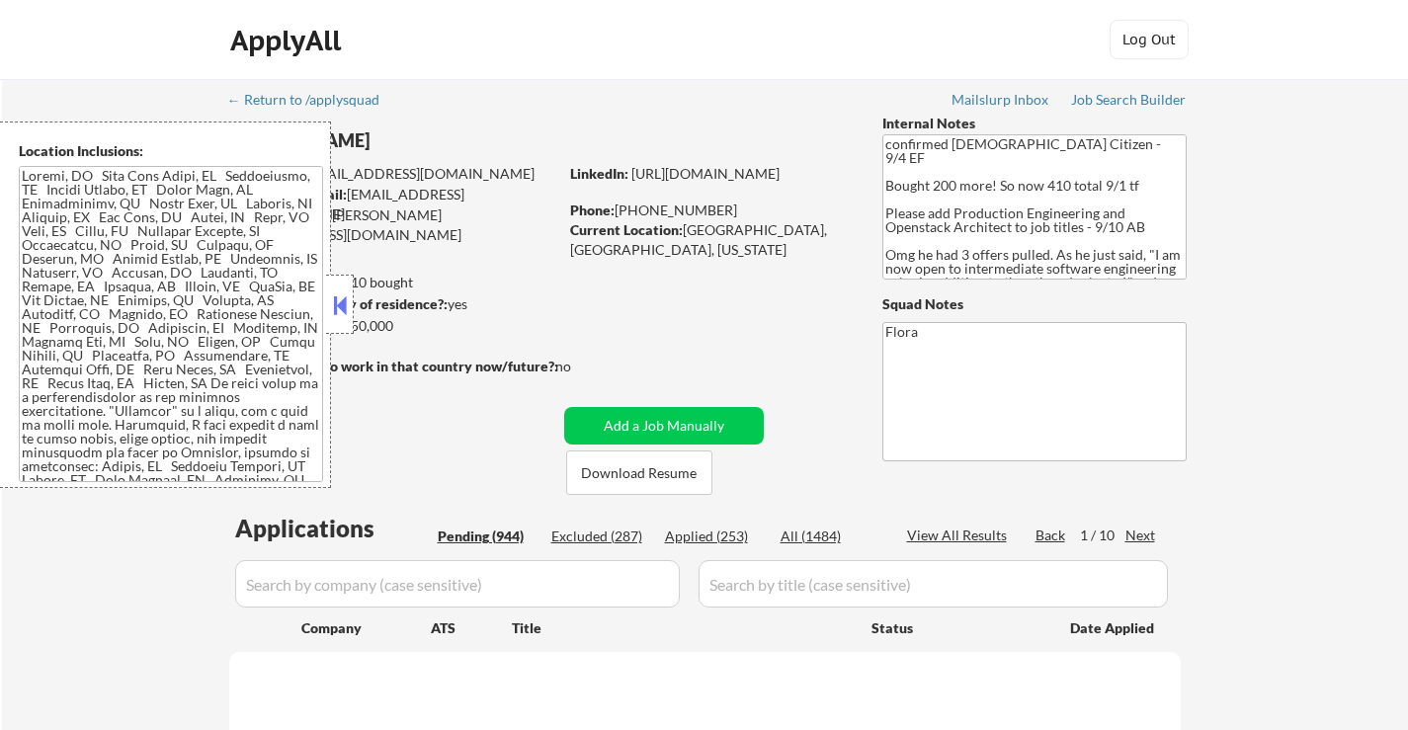
select select ""pending""
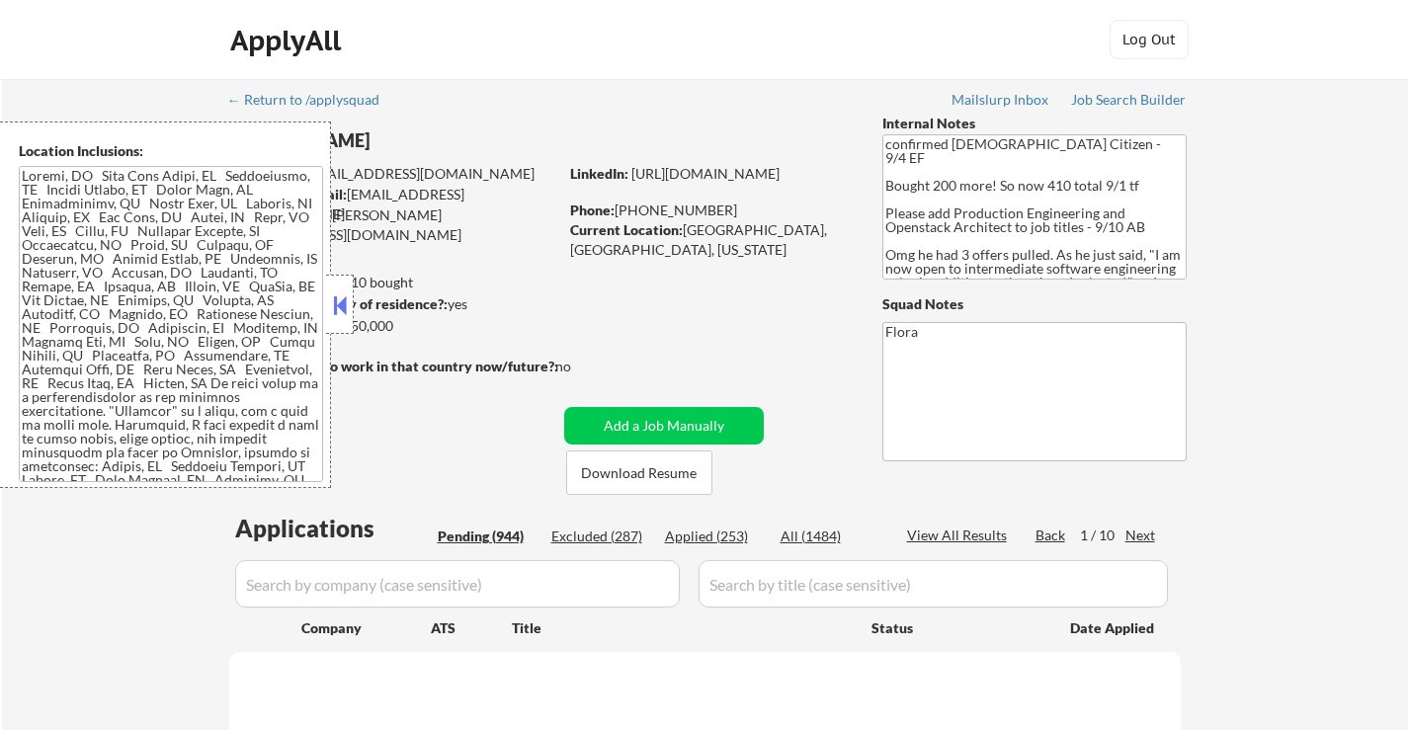
select select ""pending""
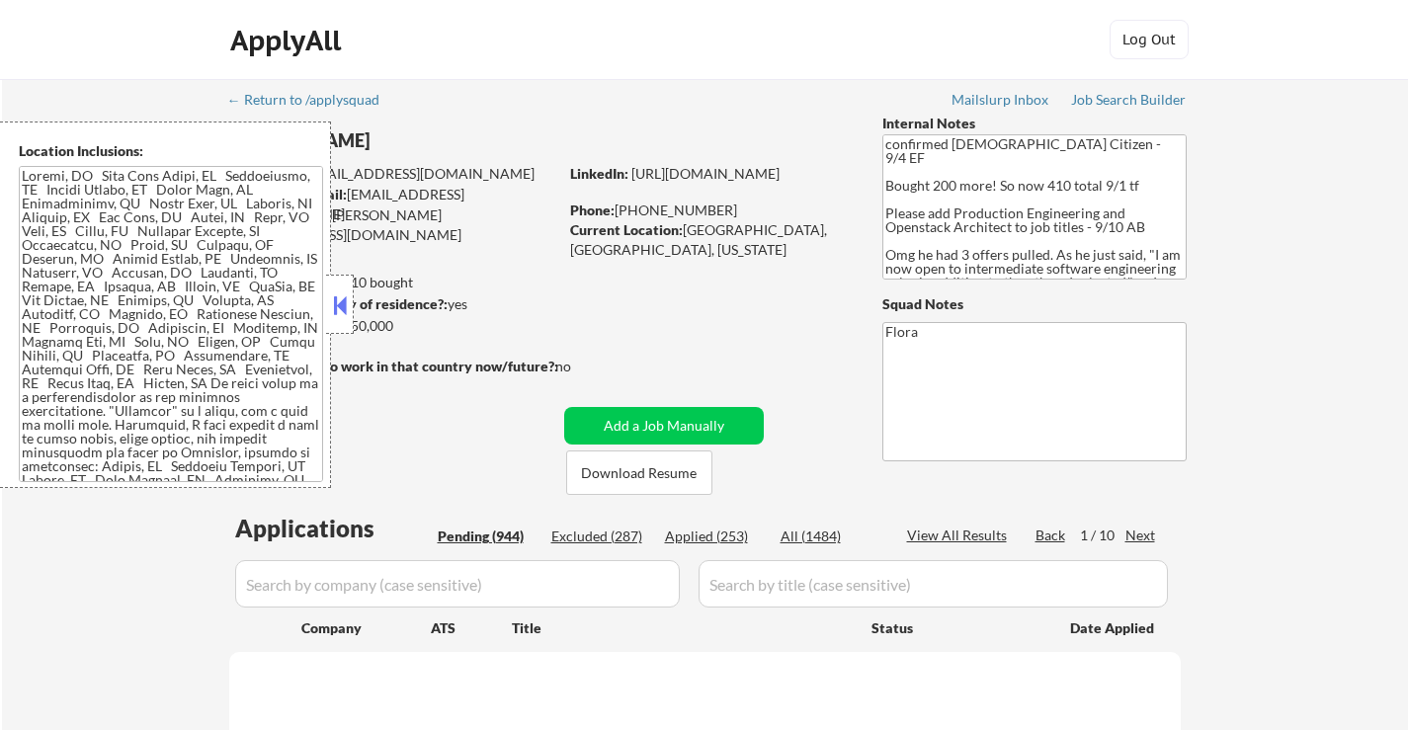
select select ""pending""
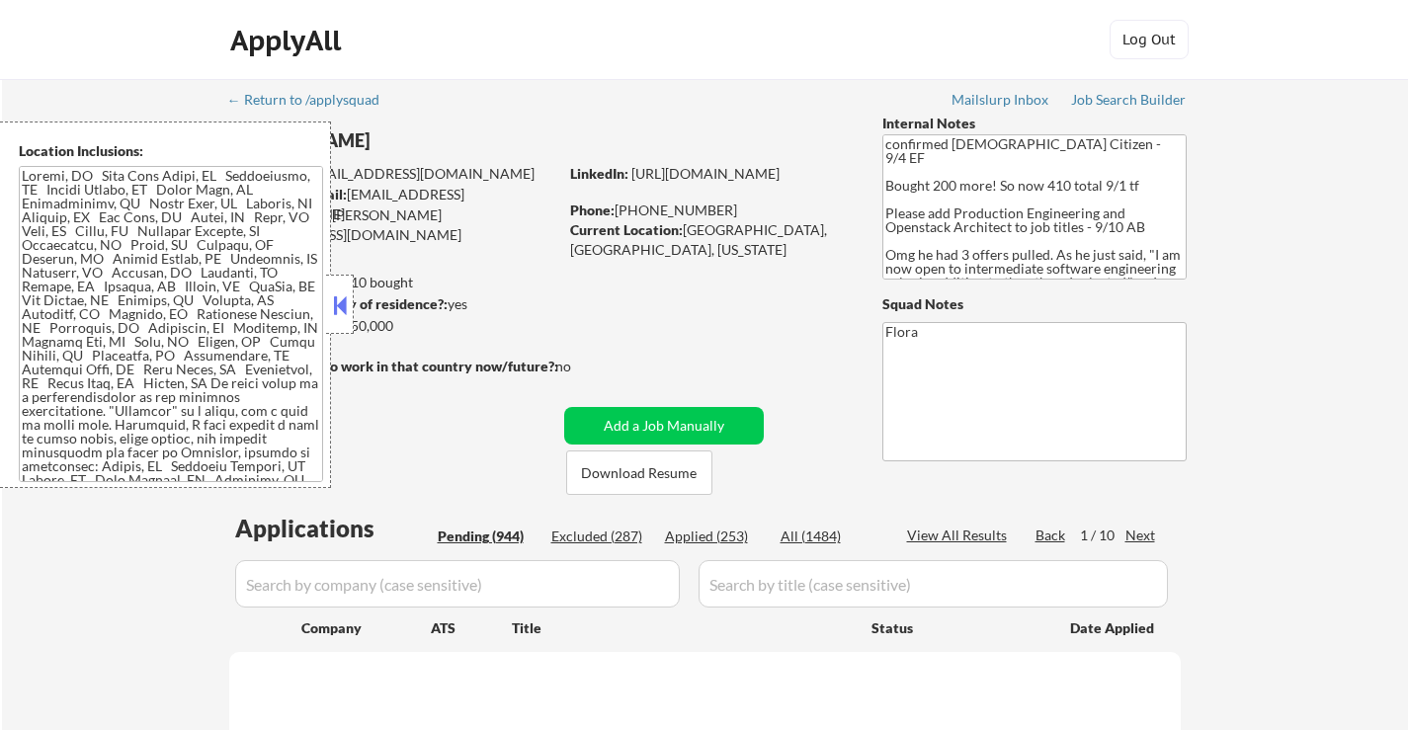
select select ""pending""
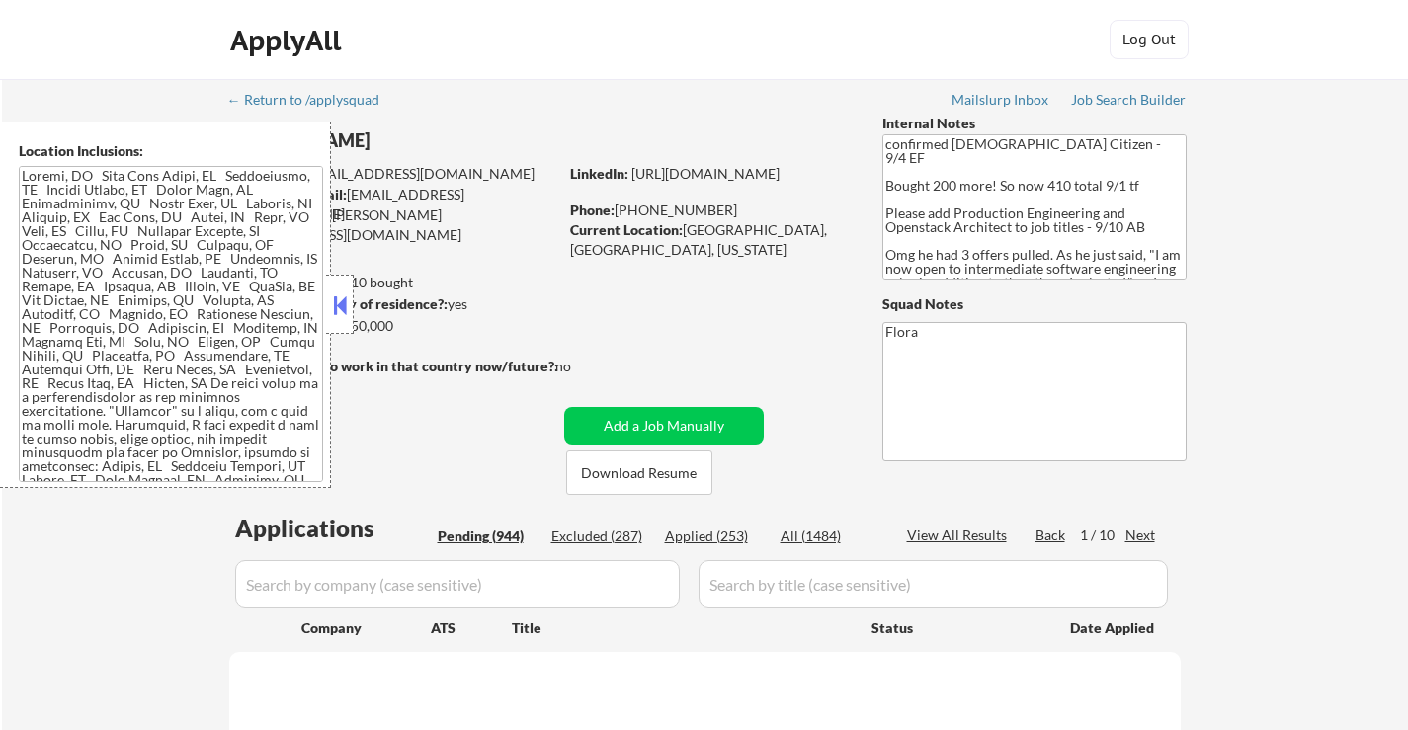
select select ""pending""
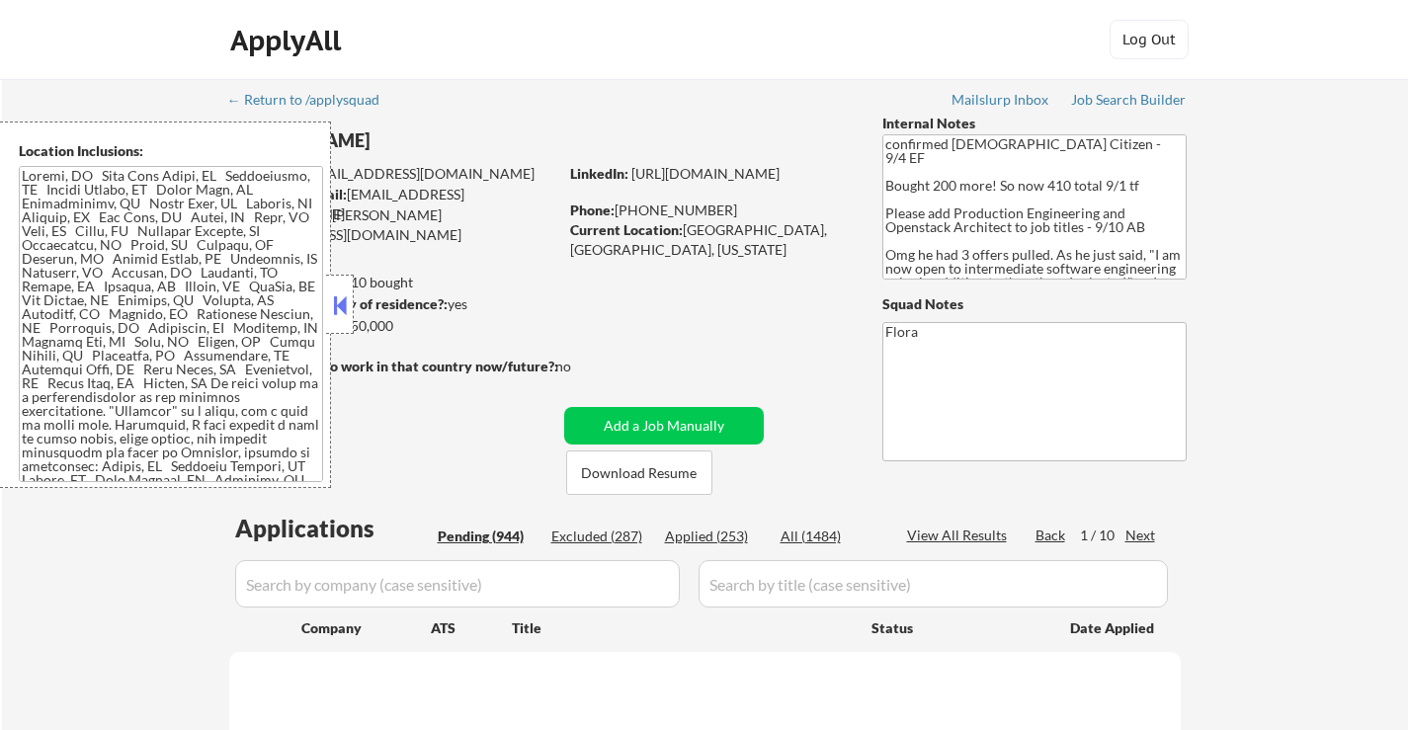
select select ""pending""
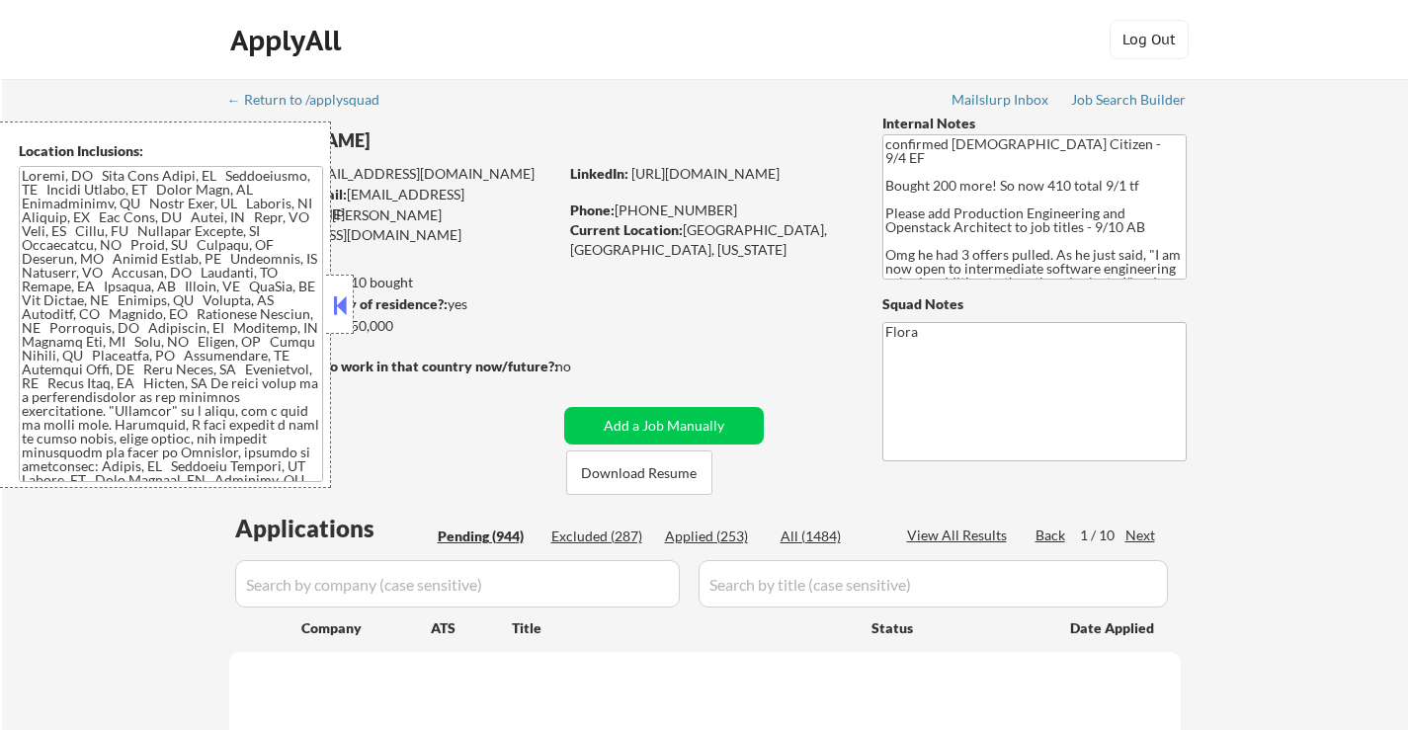
select select ""pending""
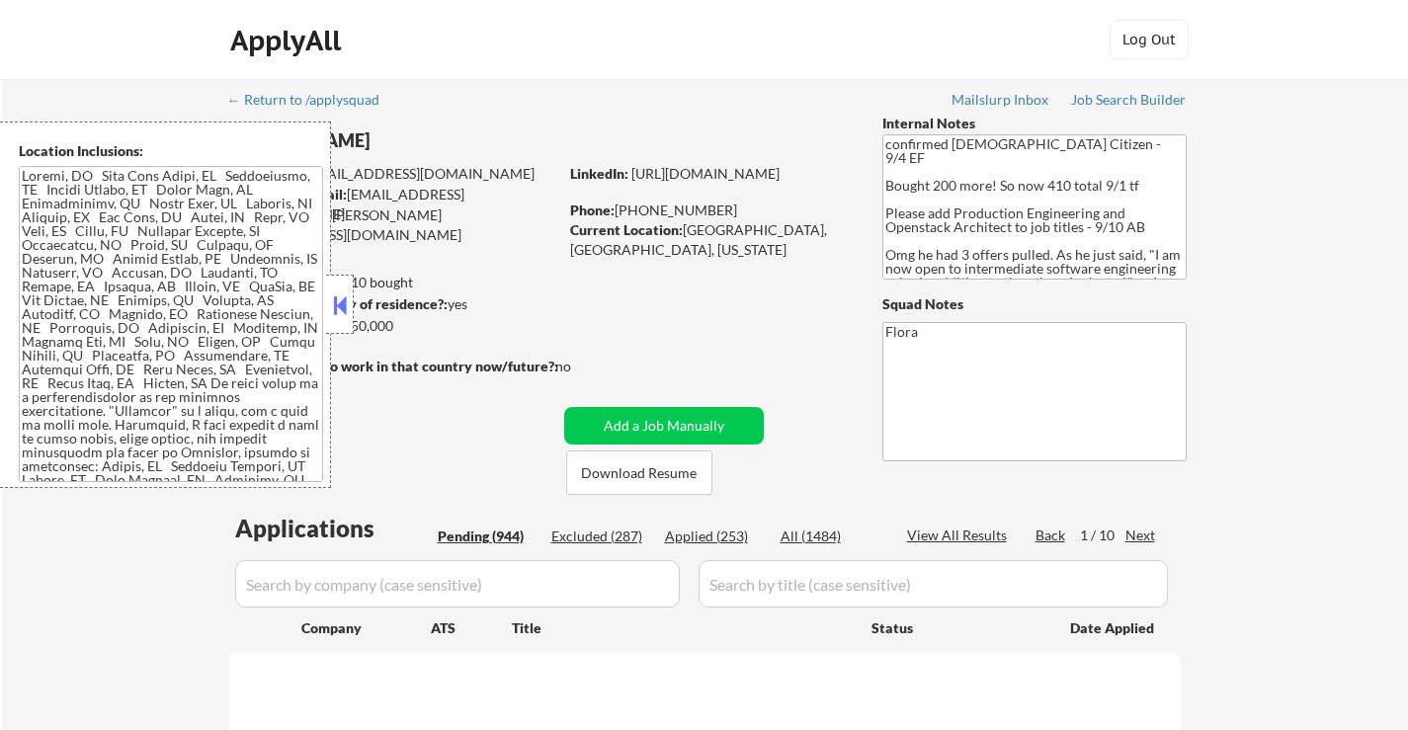
select select ""pending""
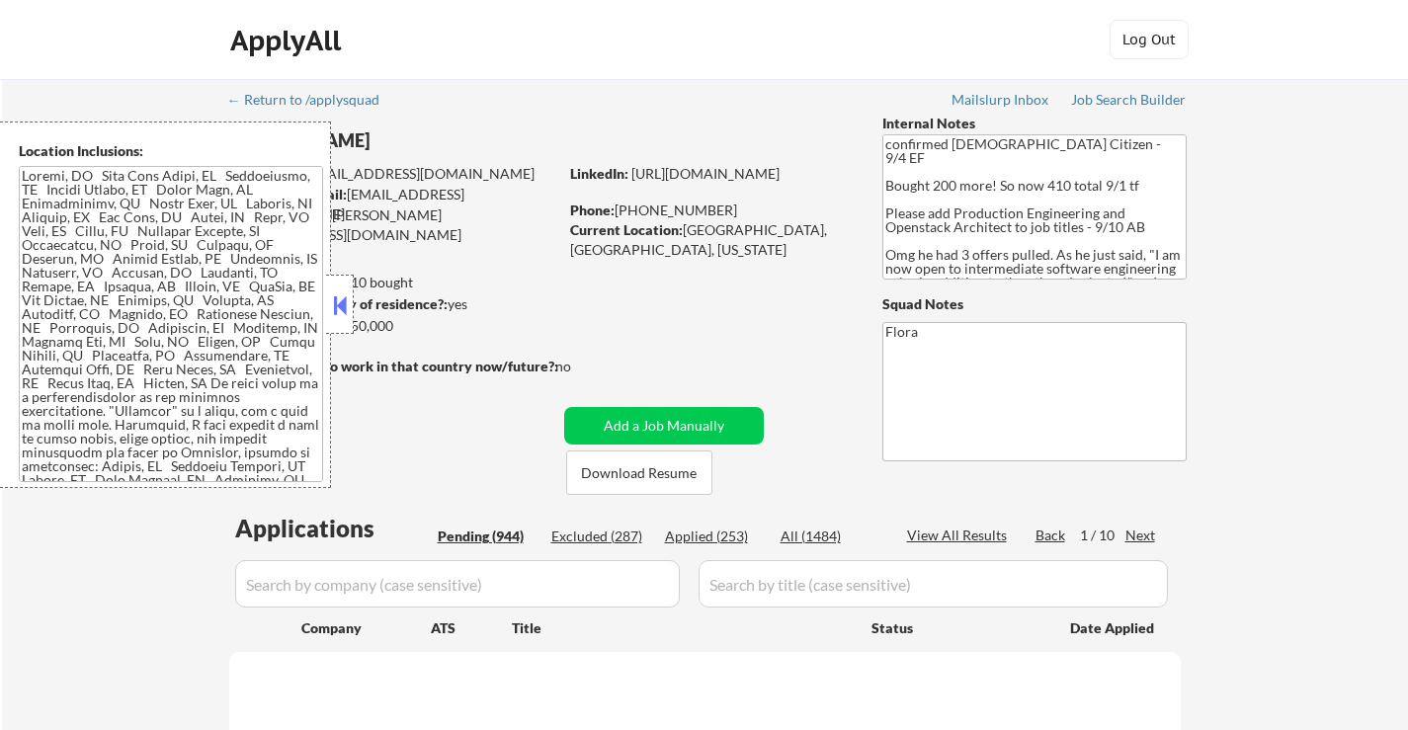
select select ""pending""
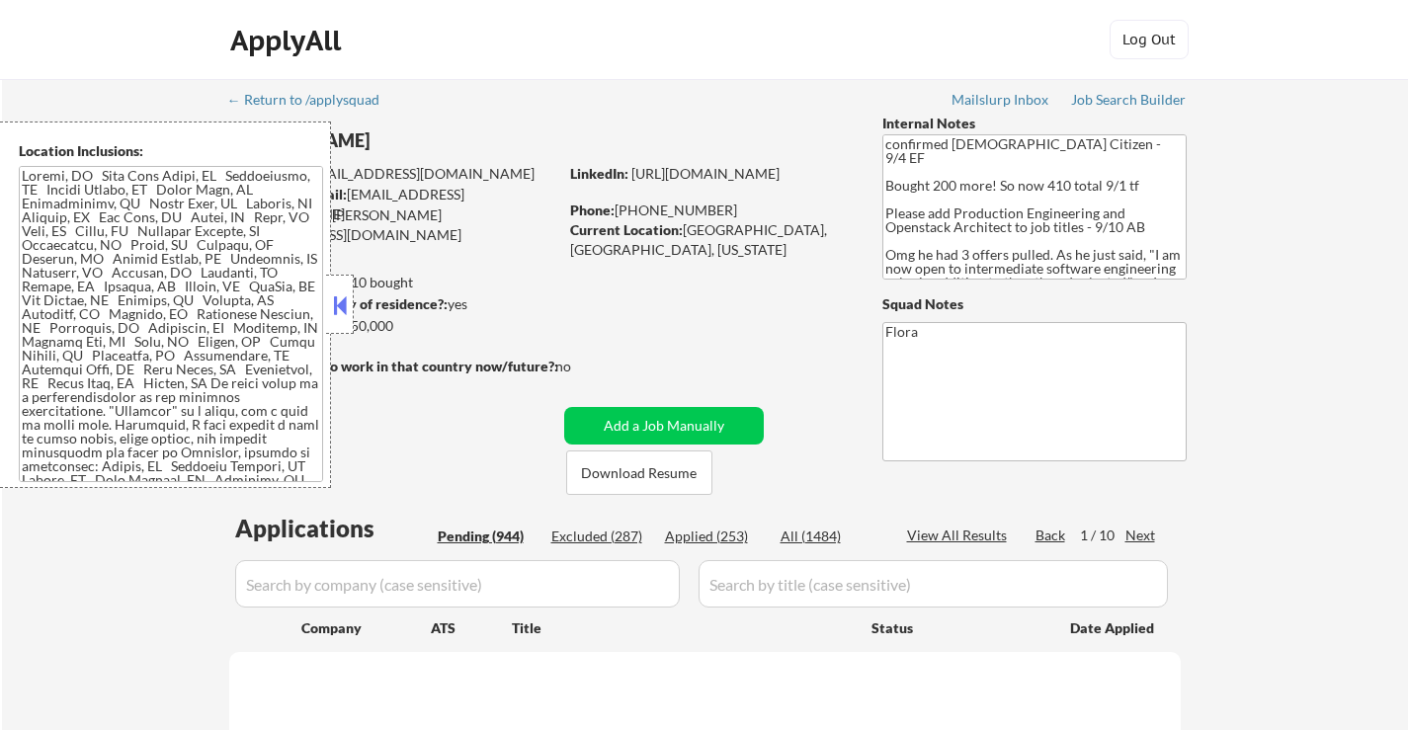
select select ""pending""
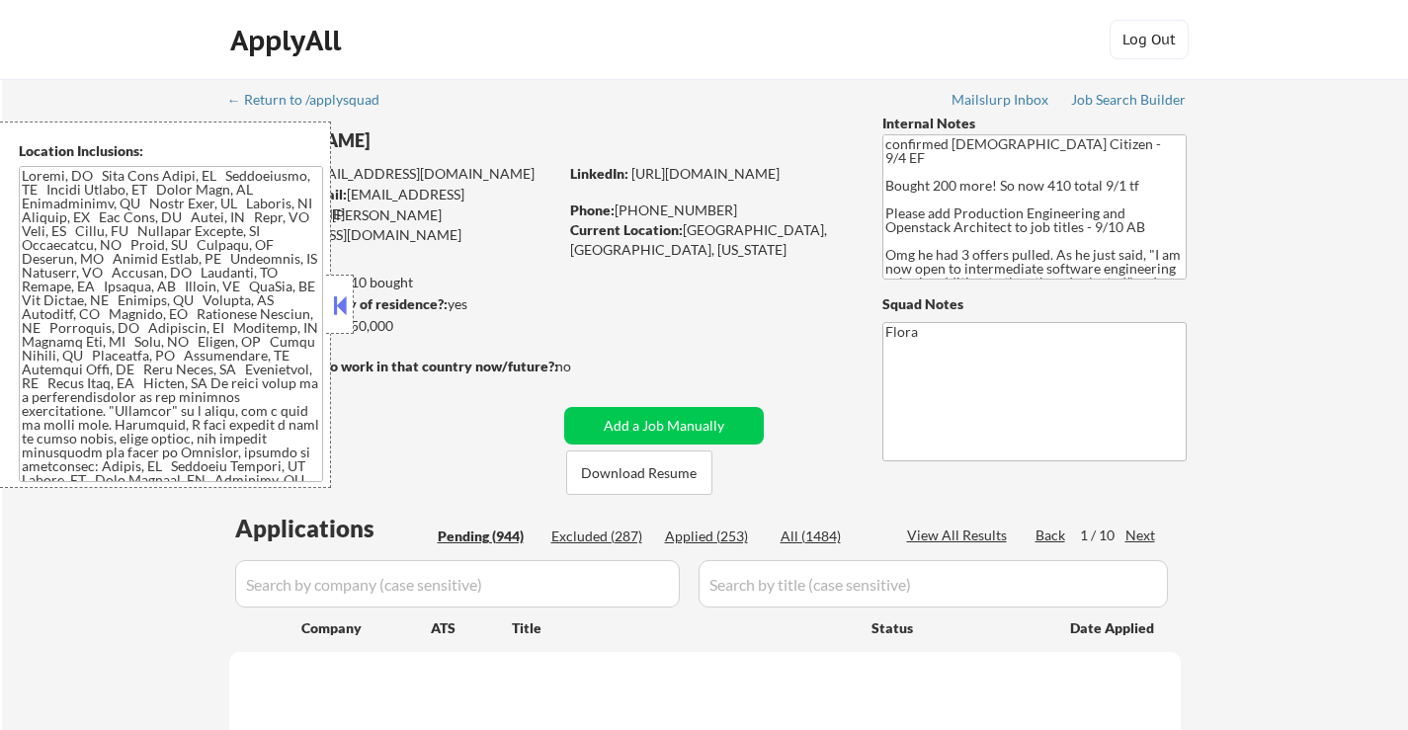
select select ""pending""
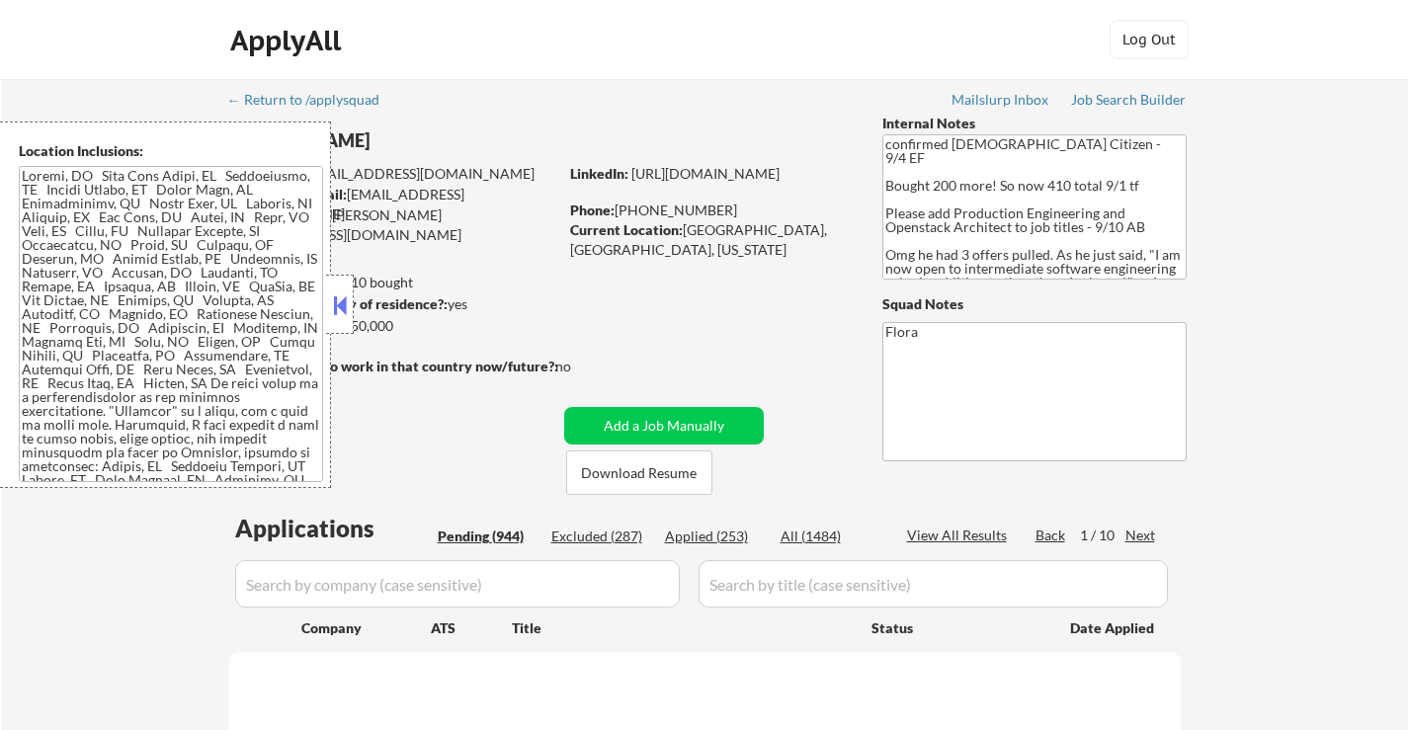
select select ""pending""
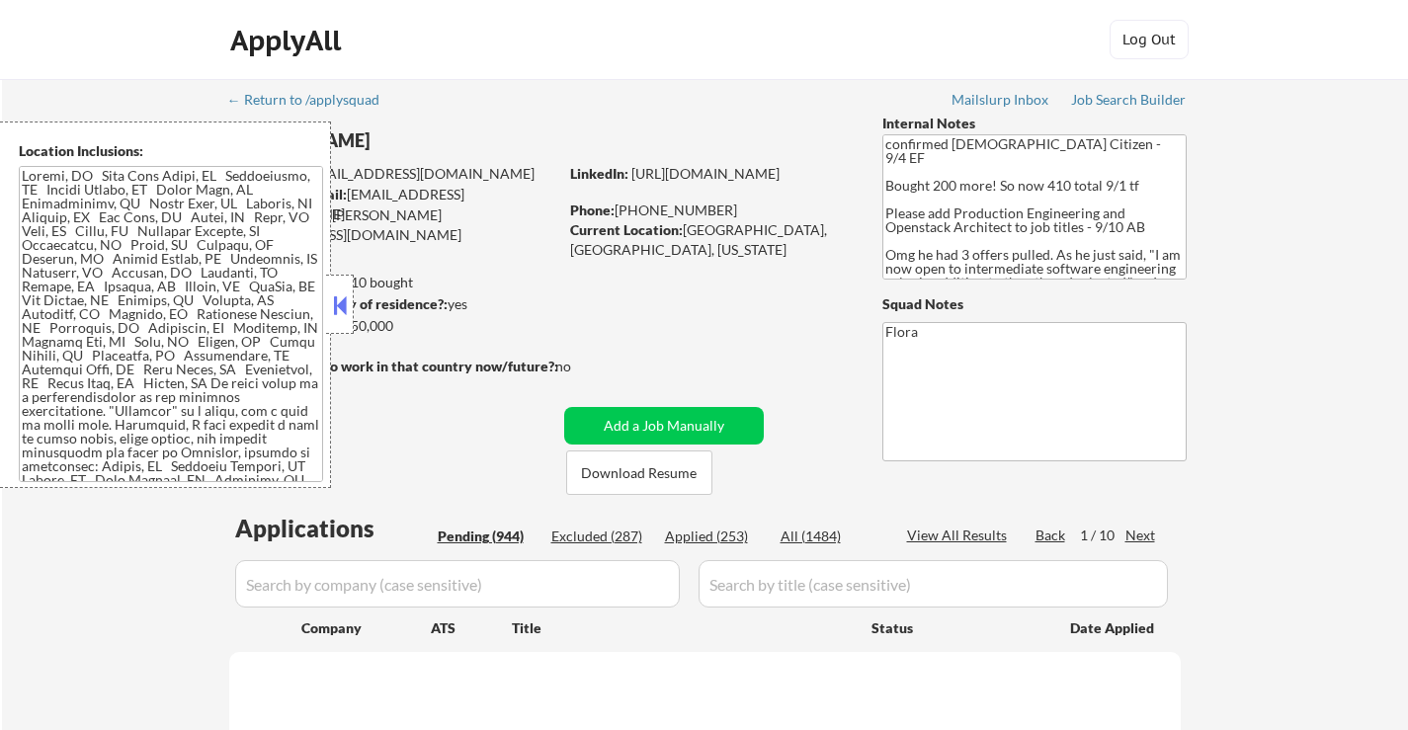
select select ""pending""
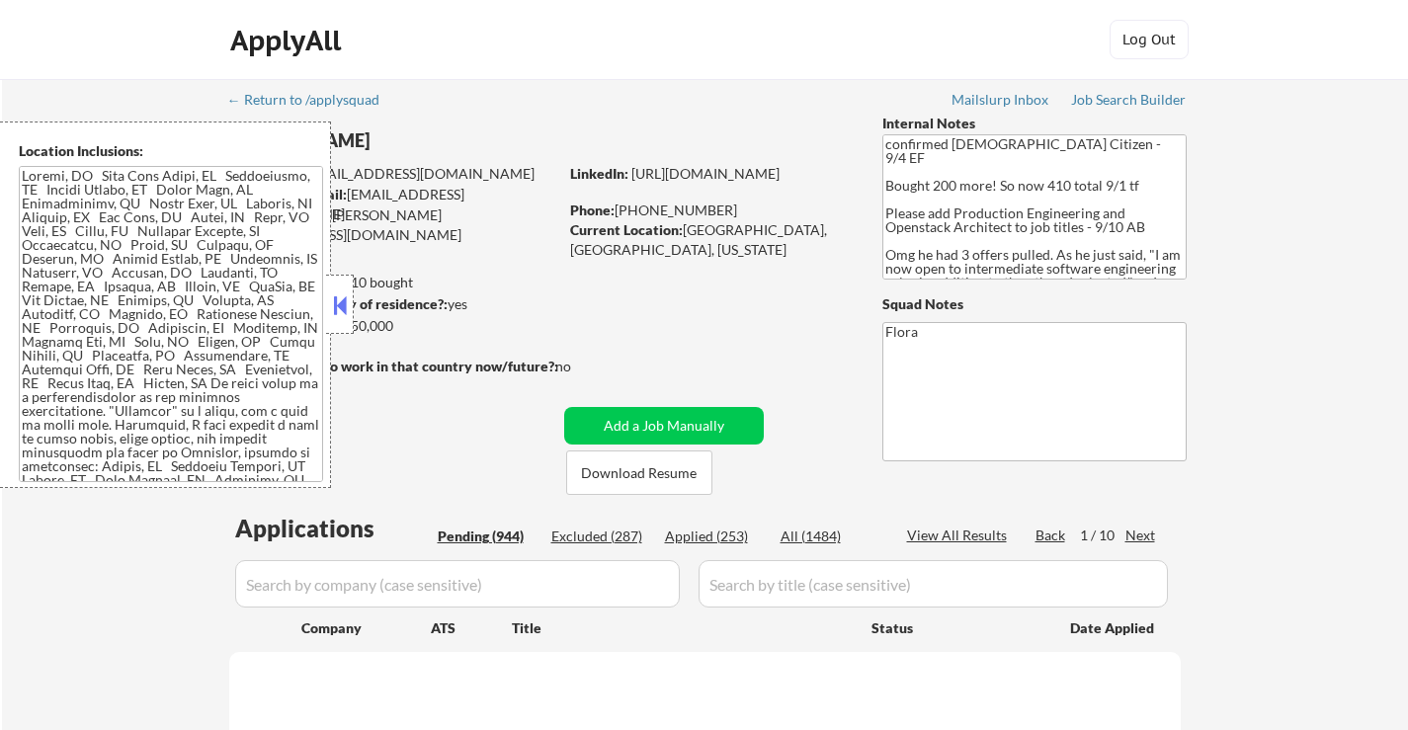
select select ""pending""
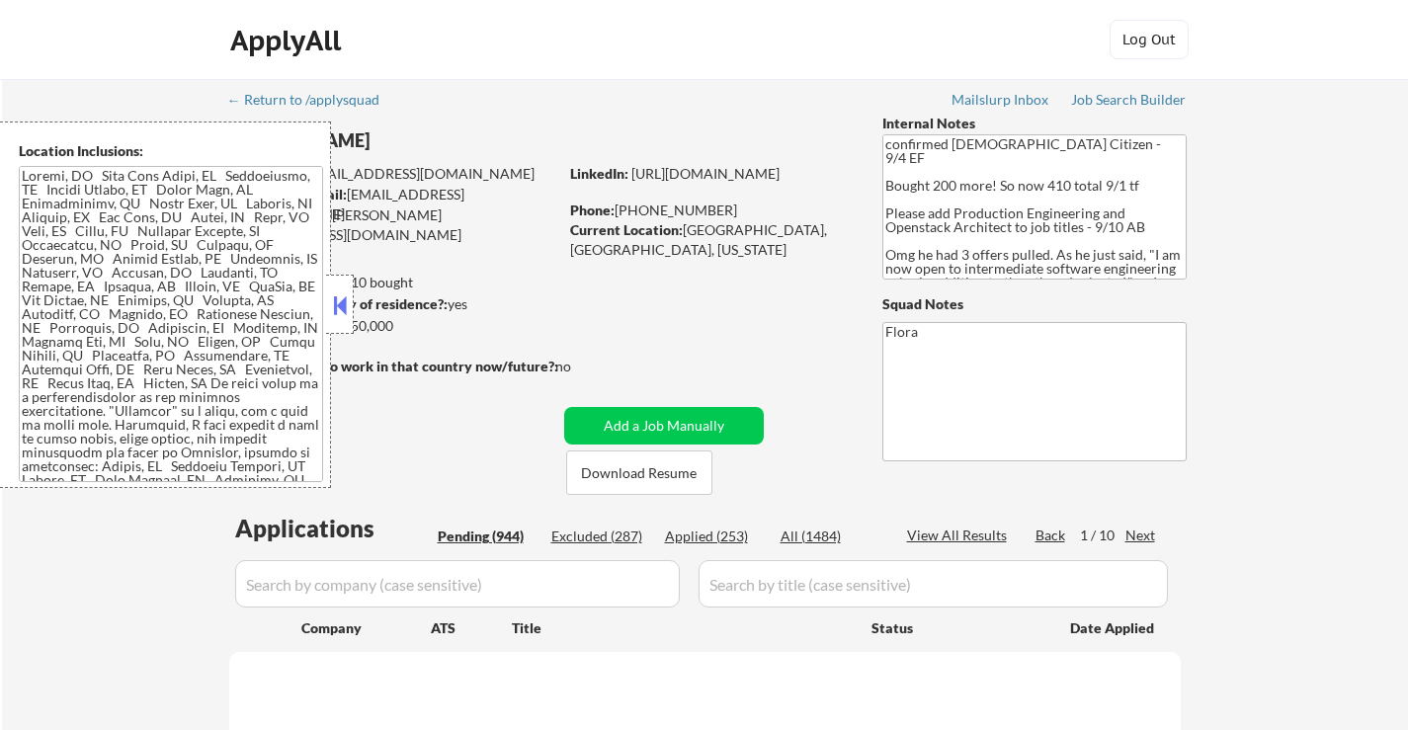
select select ""pending""
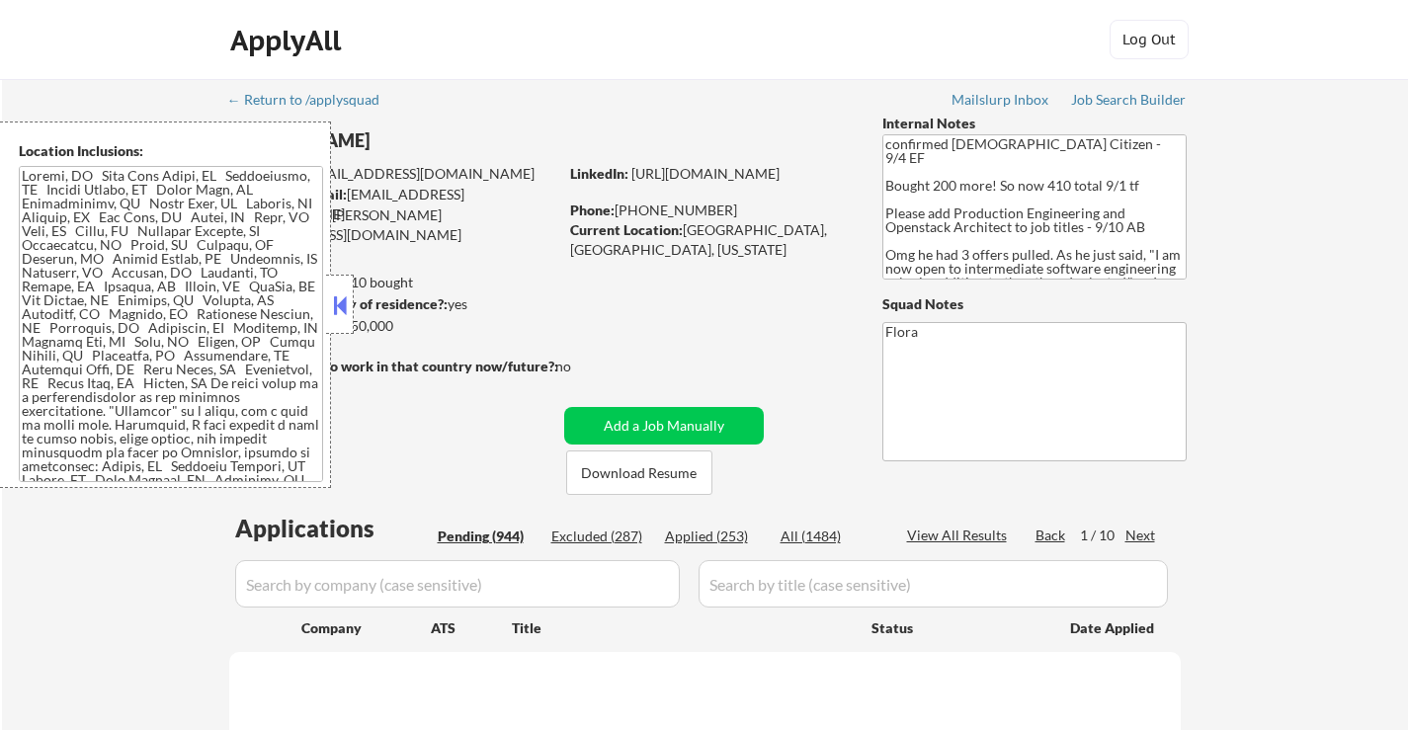
select select ""pending""
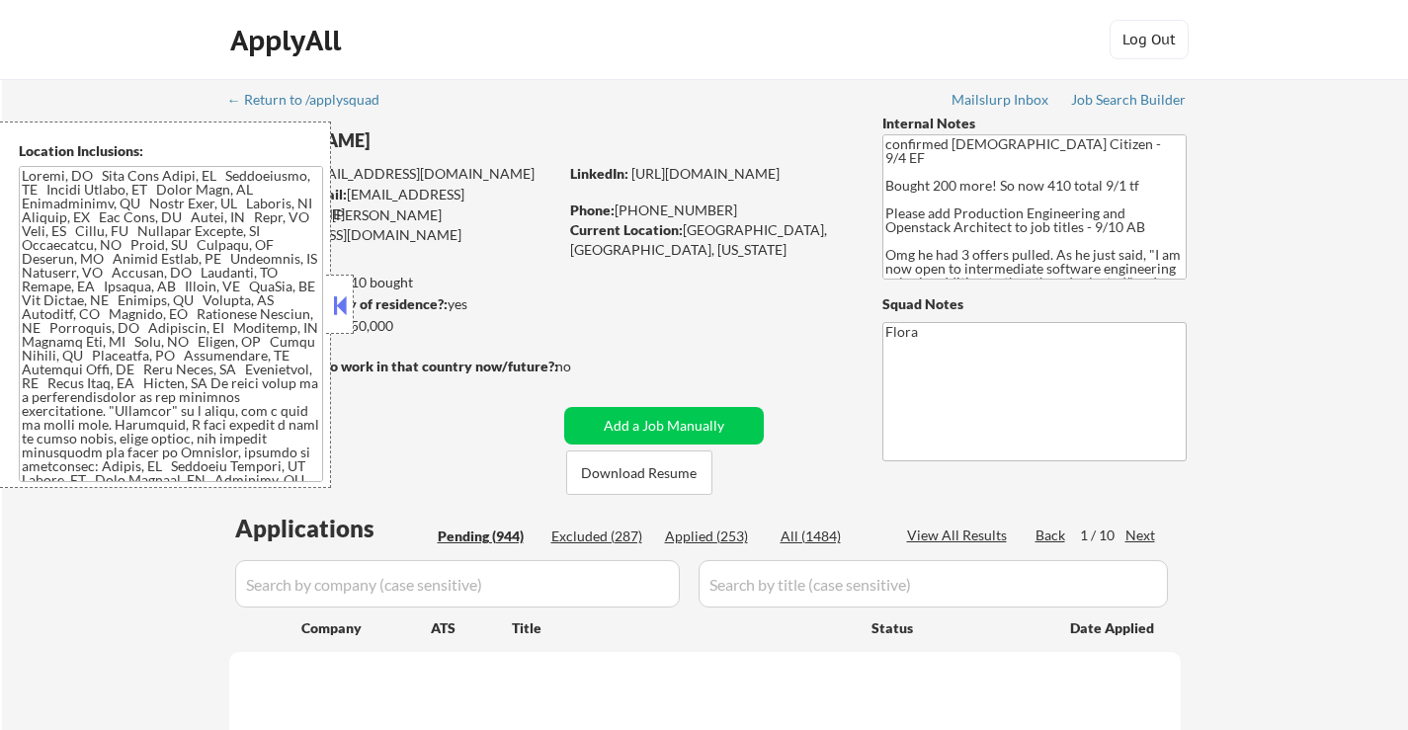
select select ""pending""
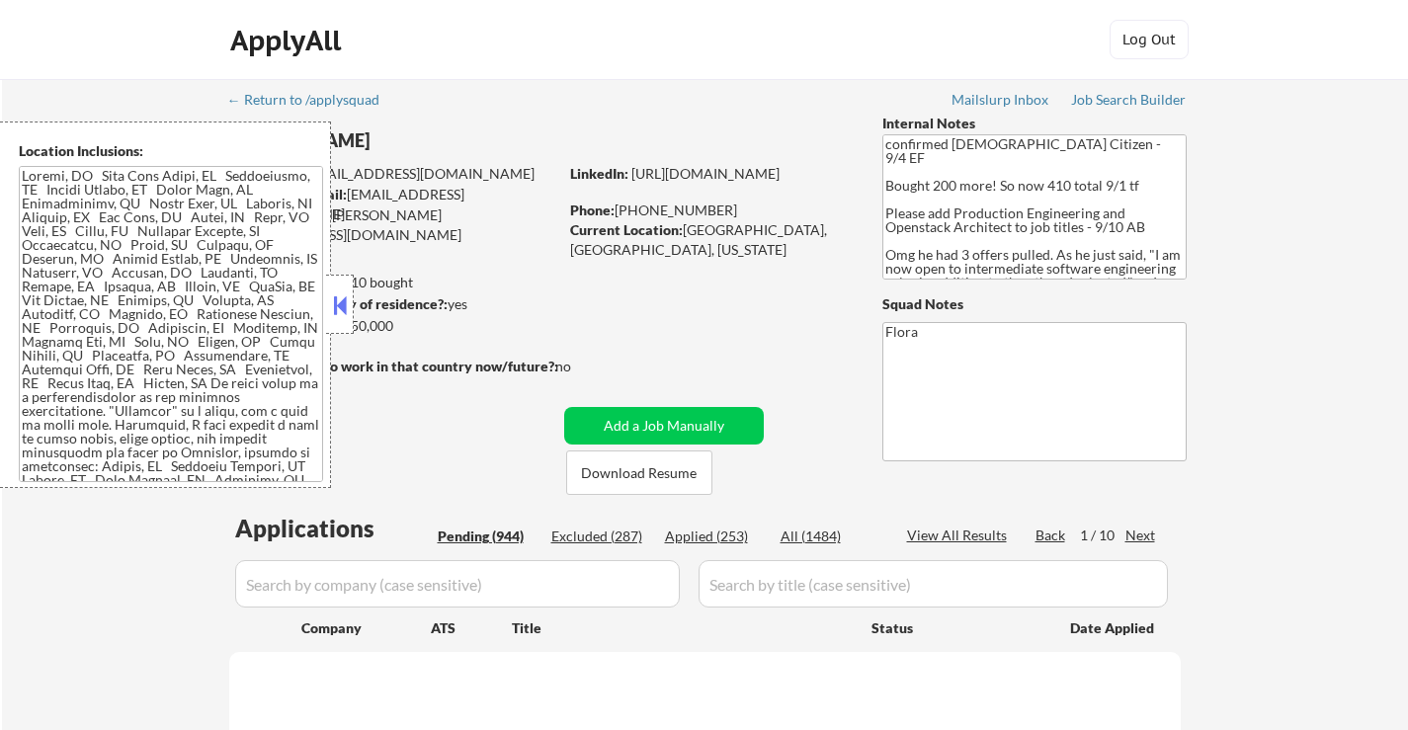
select select ""pending""
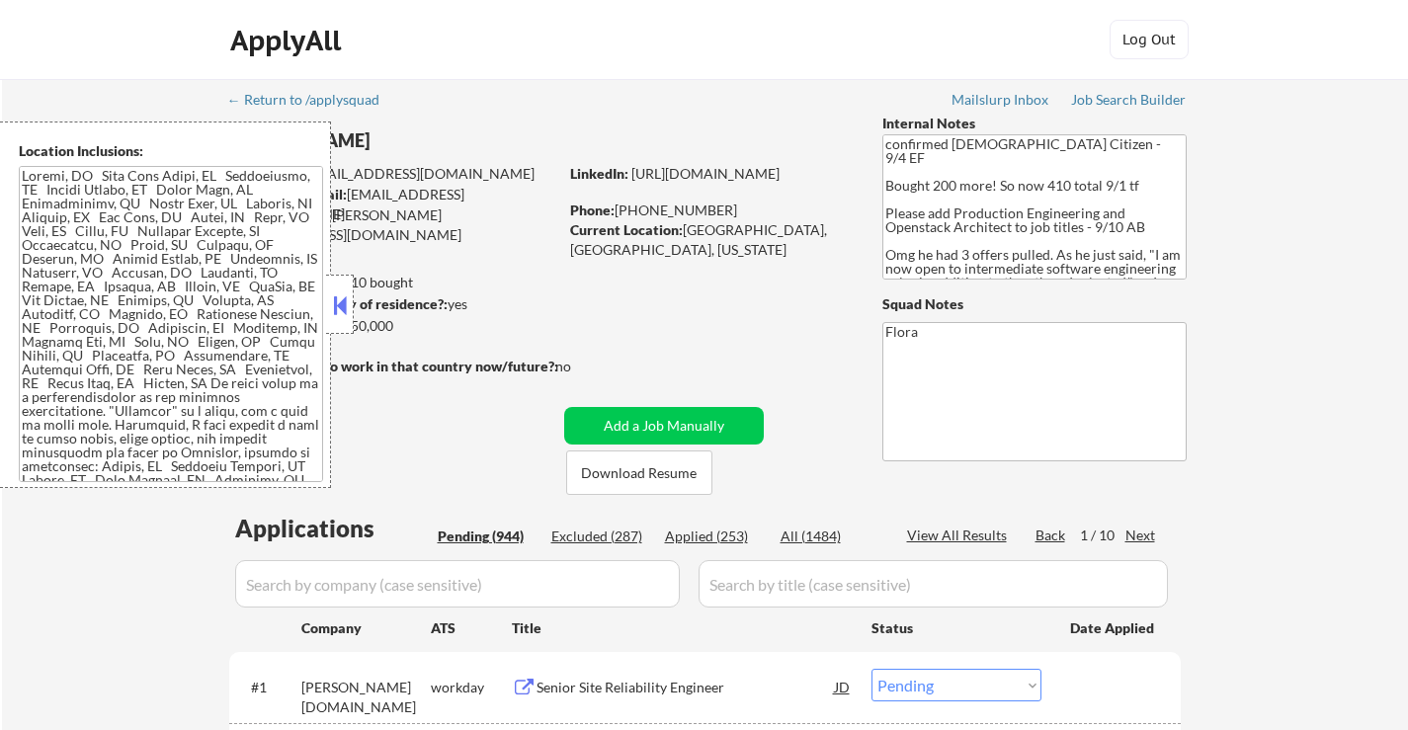
click at [344, 302] on button at bounding box center [340, 306] width 22 height 30
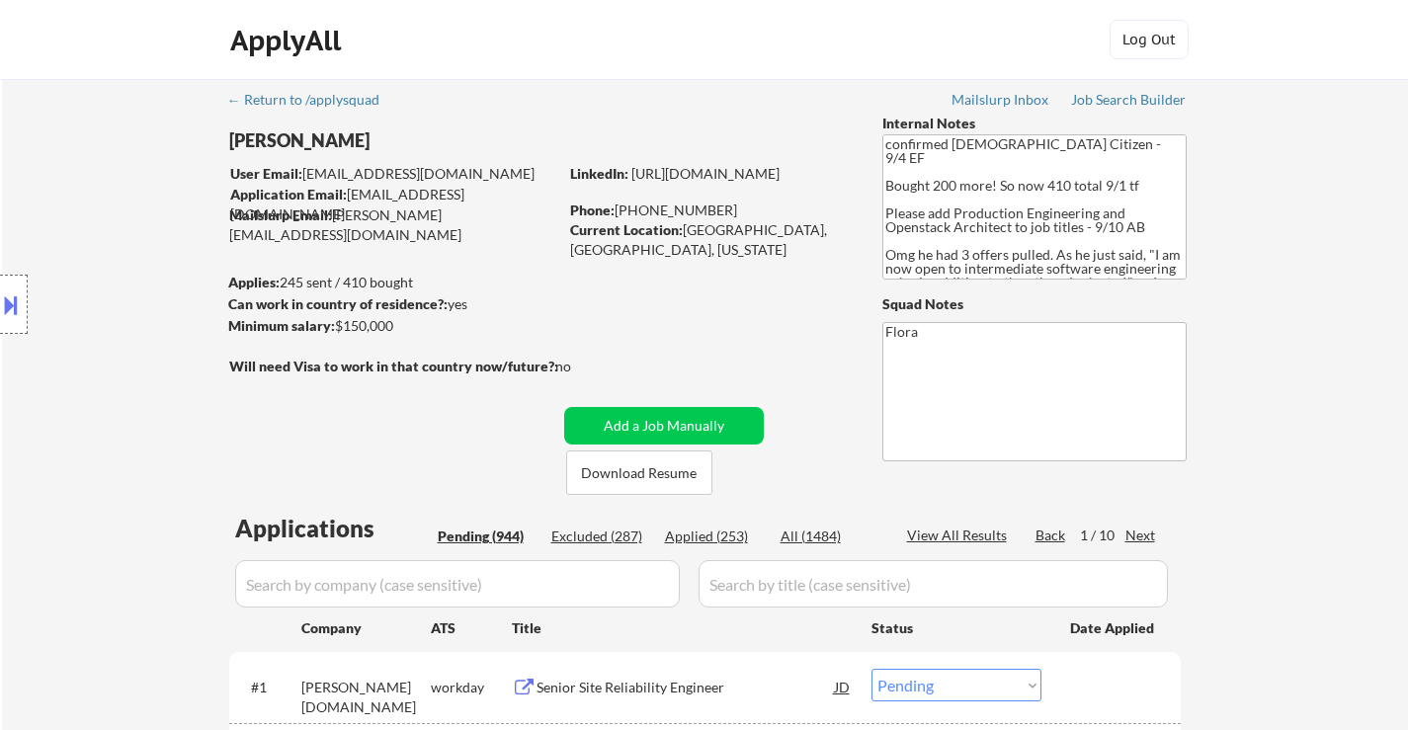
drag, startPoint x: 709, startPoint y: 534, endPoint x: 714, endPoint y: 524, distance: 11.5
click at [711, 533] on div "Applied (253)" at bounding box center [714, 537] width 99 height 20
select select ""applied""
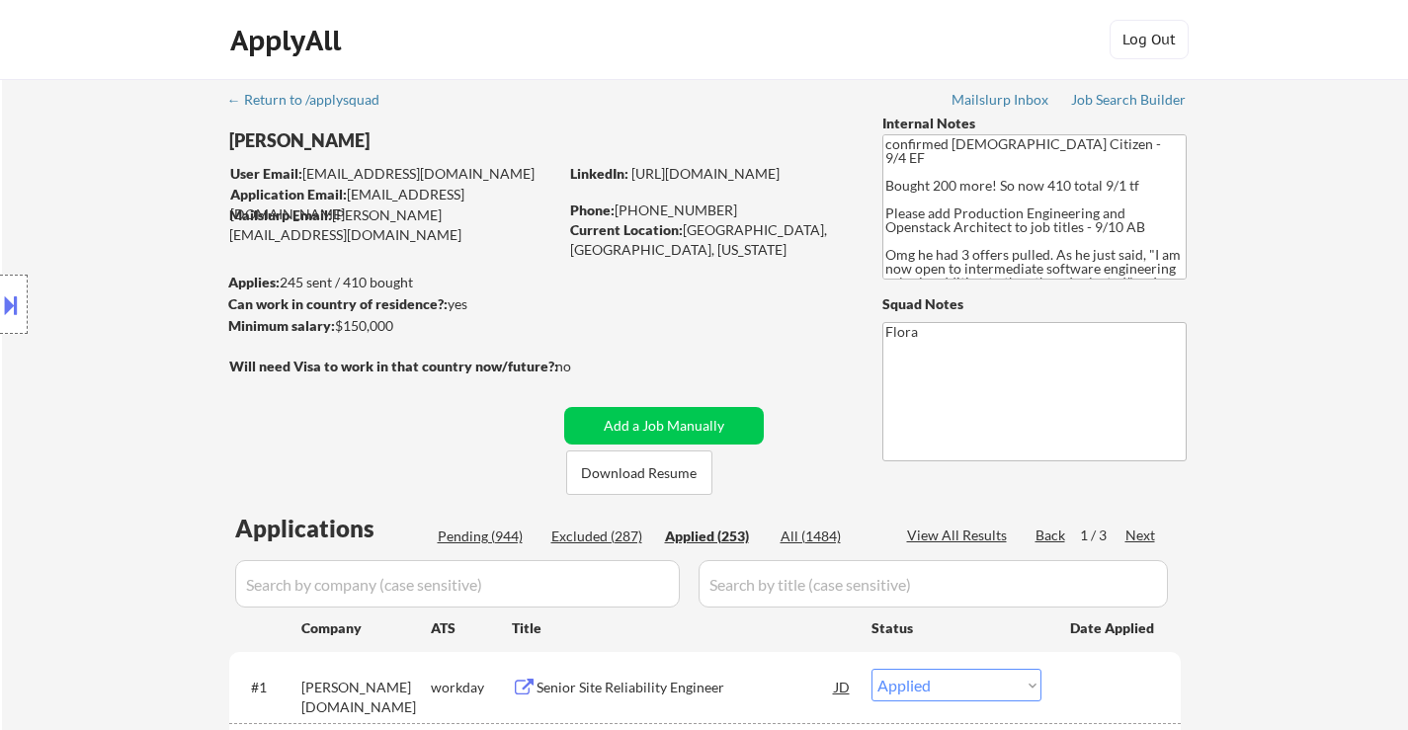
select select ""applied""
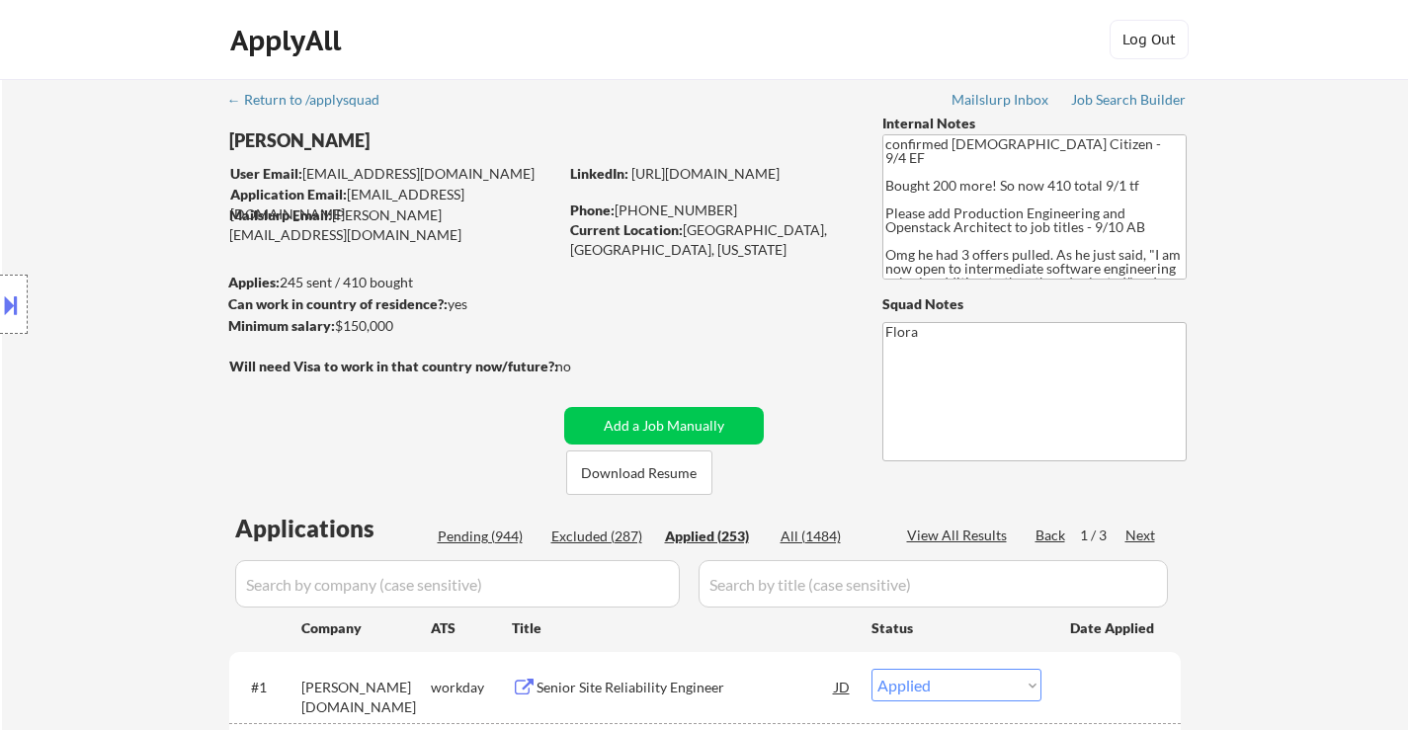
select select ""applied""
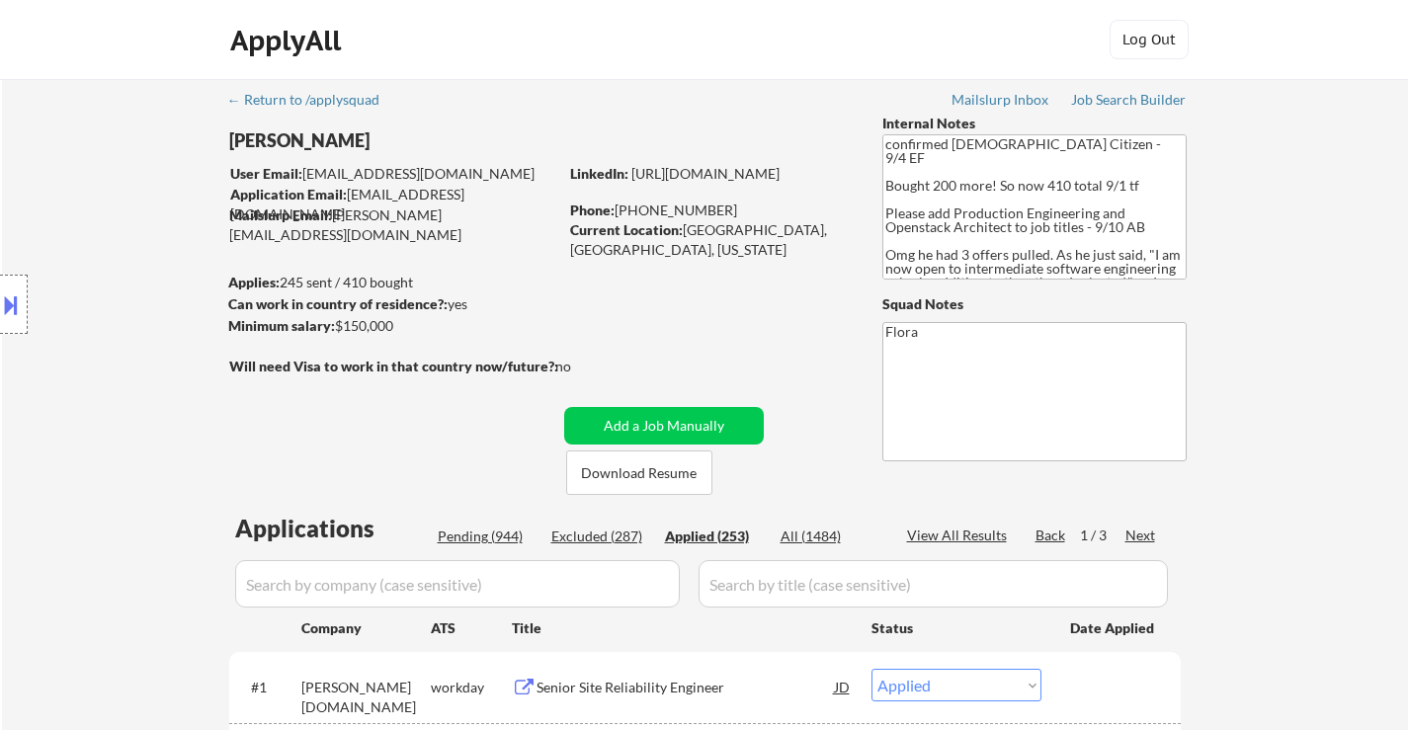
select select ""applied""
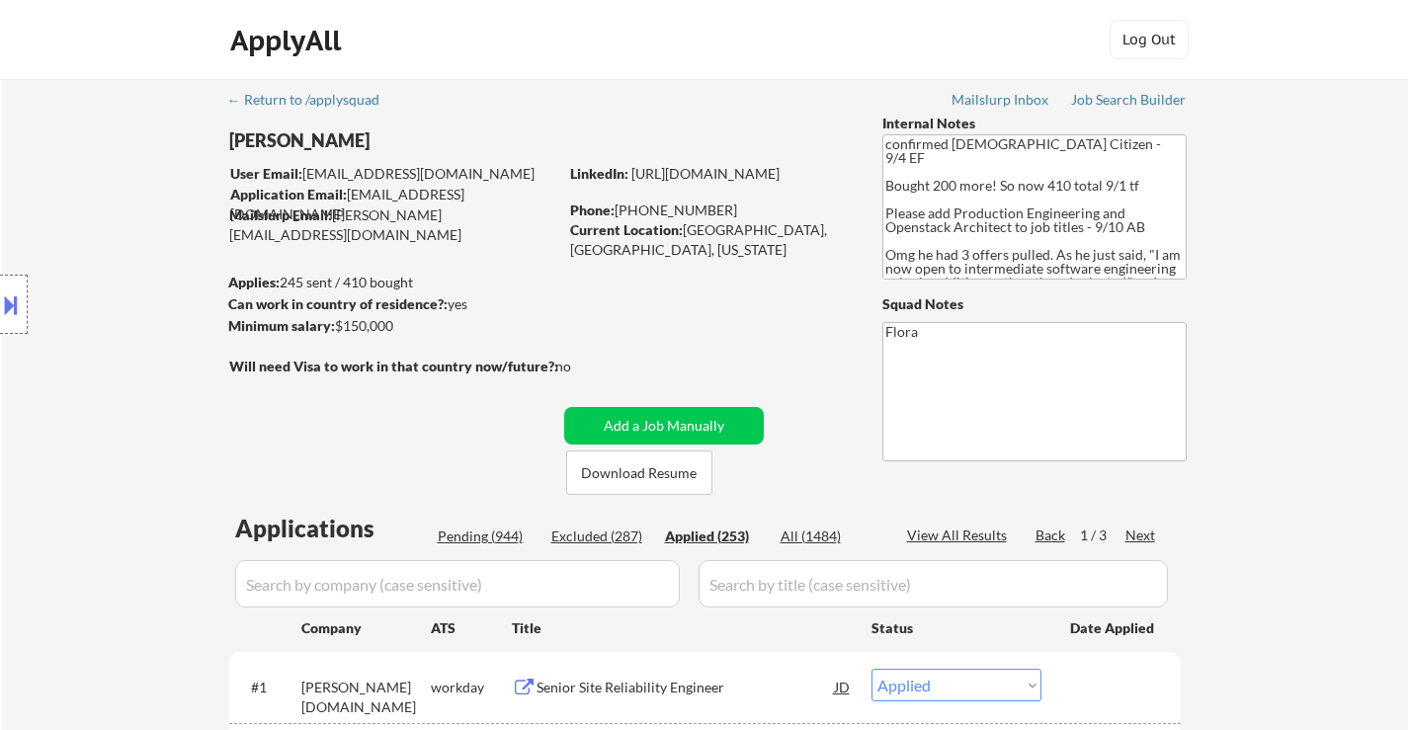
select select ""applied""
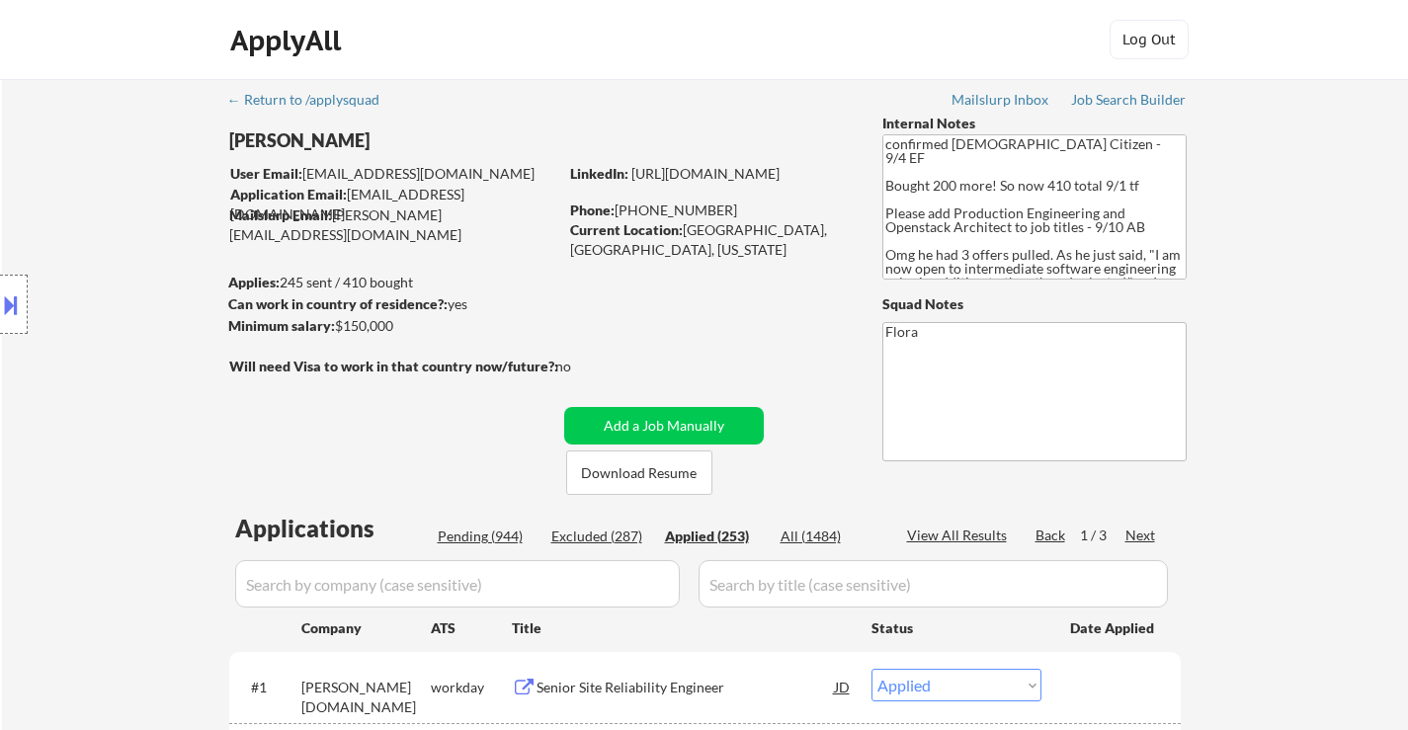
select select ""applied""
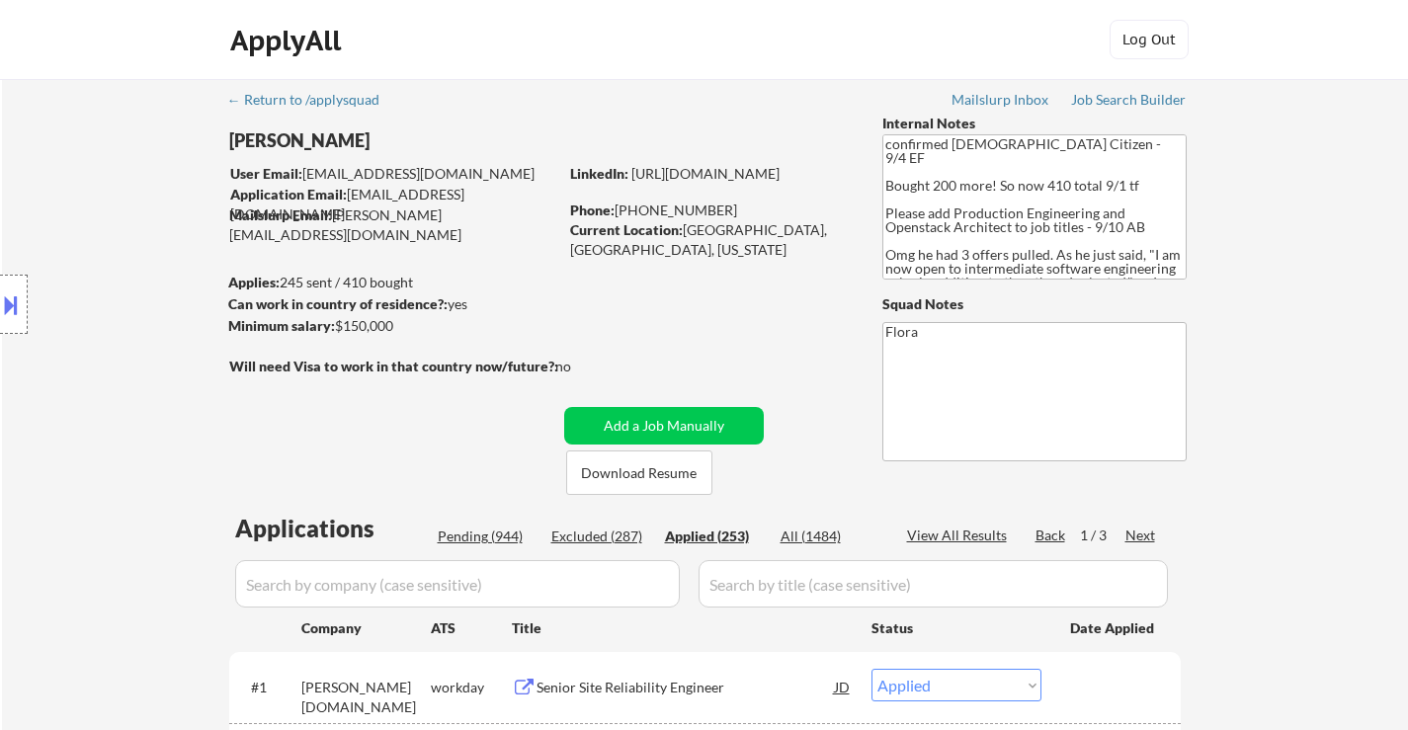
select select ""applied""
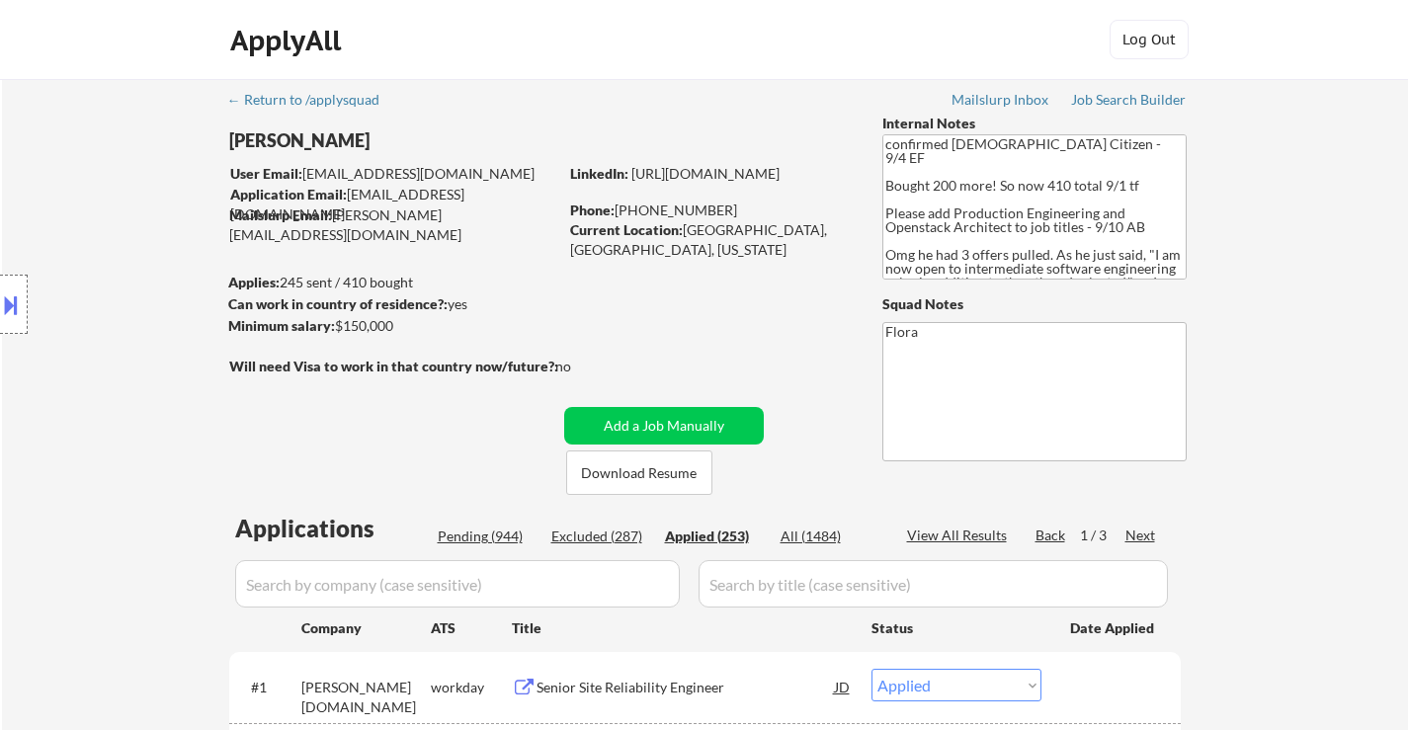
select select ""applied""
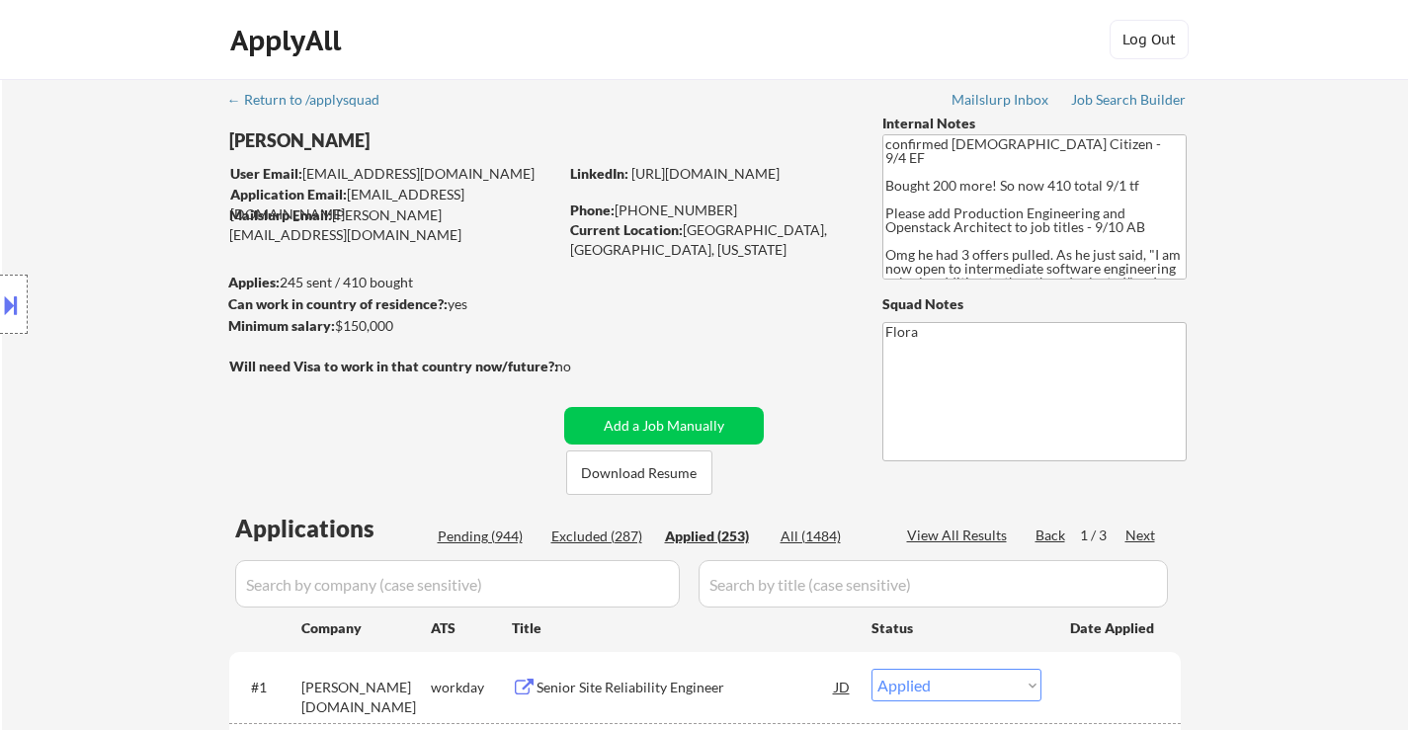
select select ""applied""
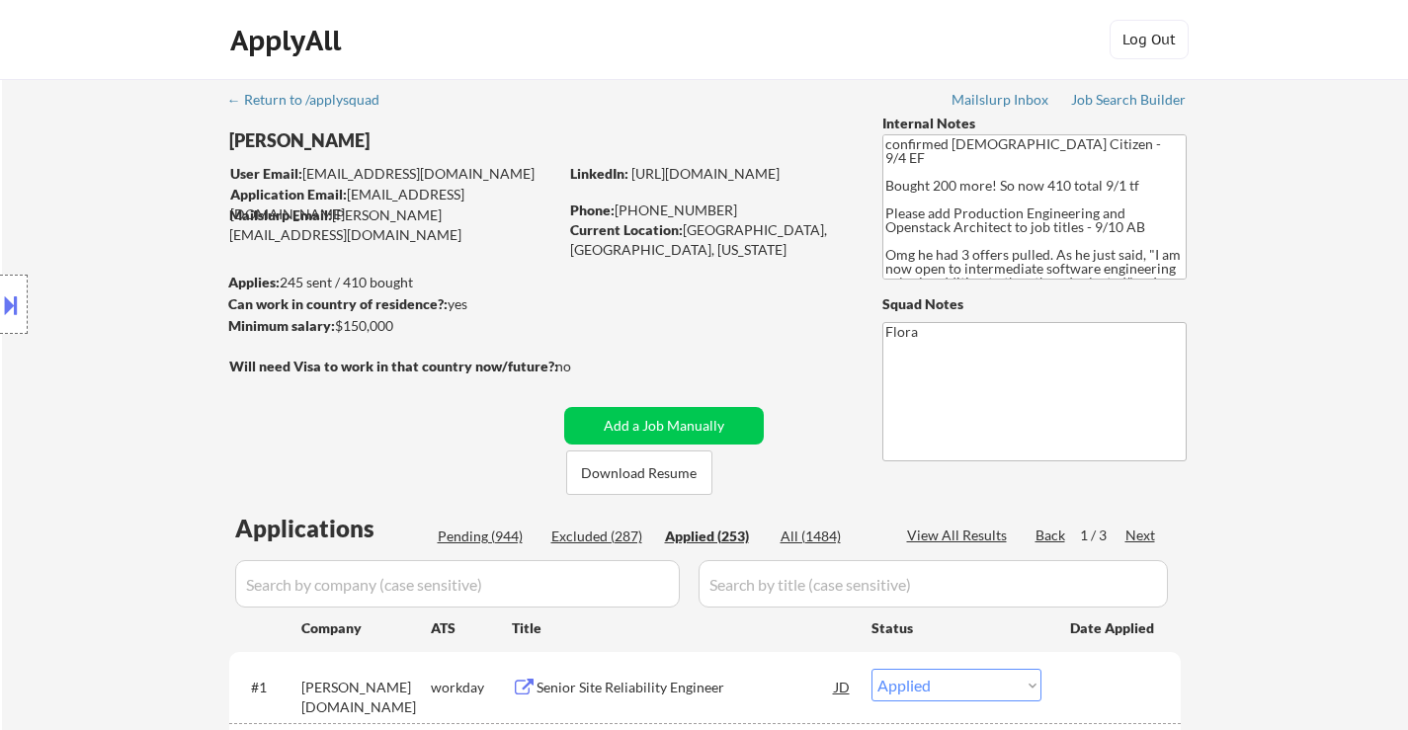
select select ""applied""
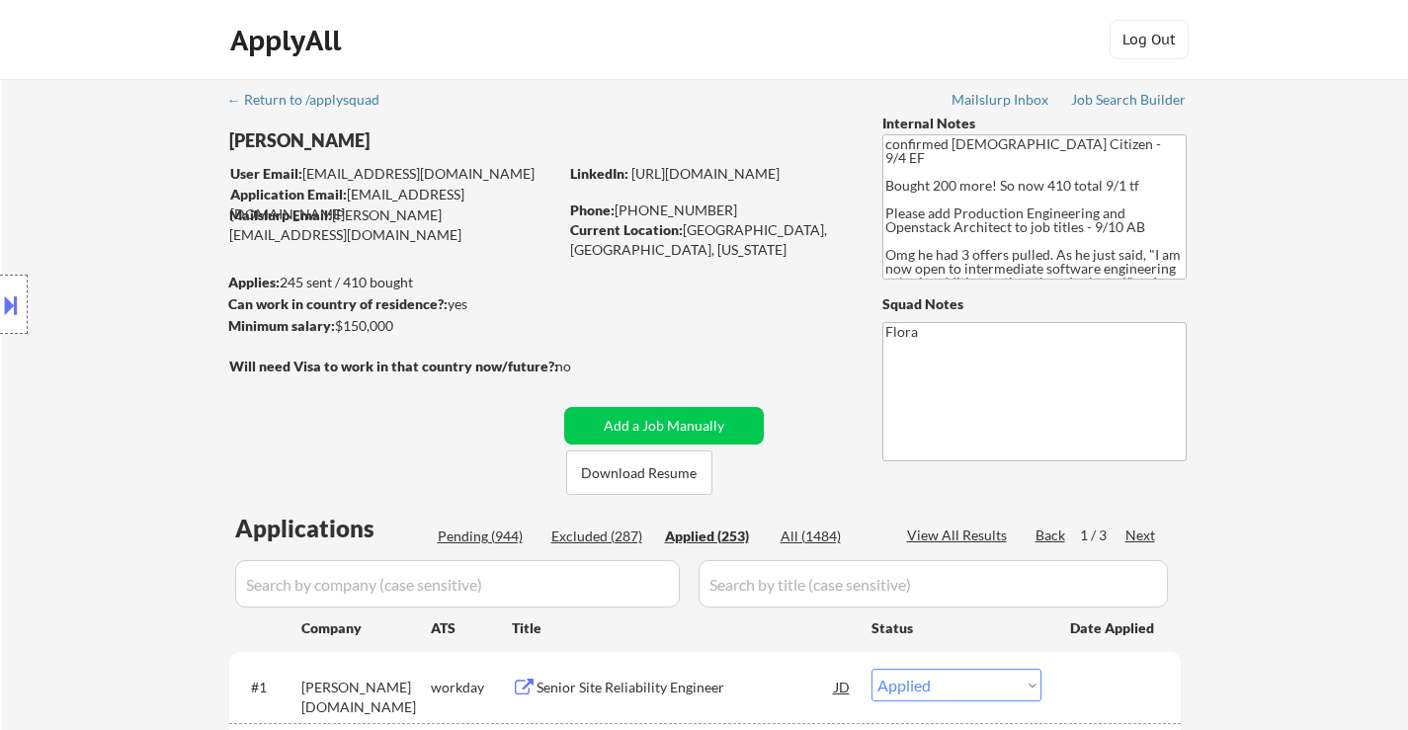
select select ""applied""
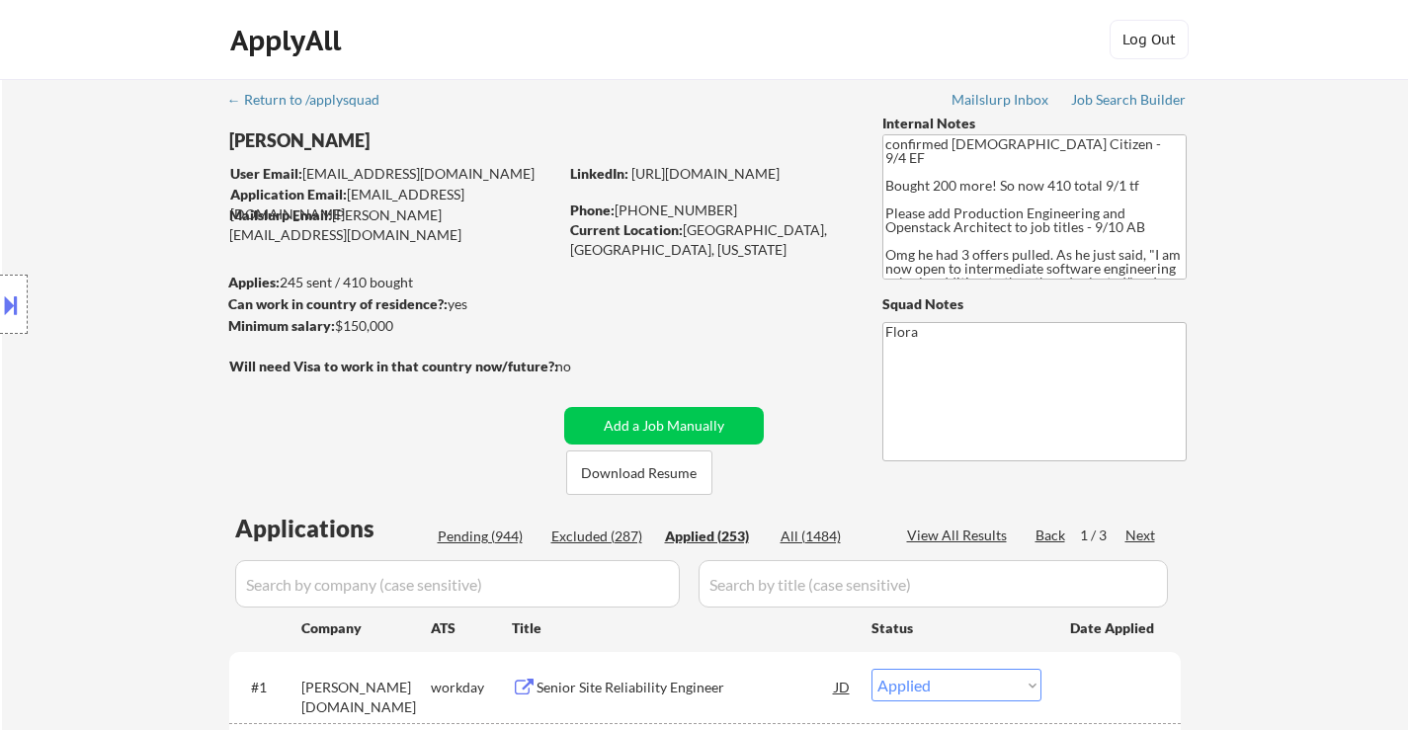
select select ""applied""
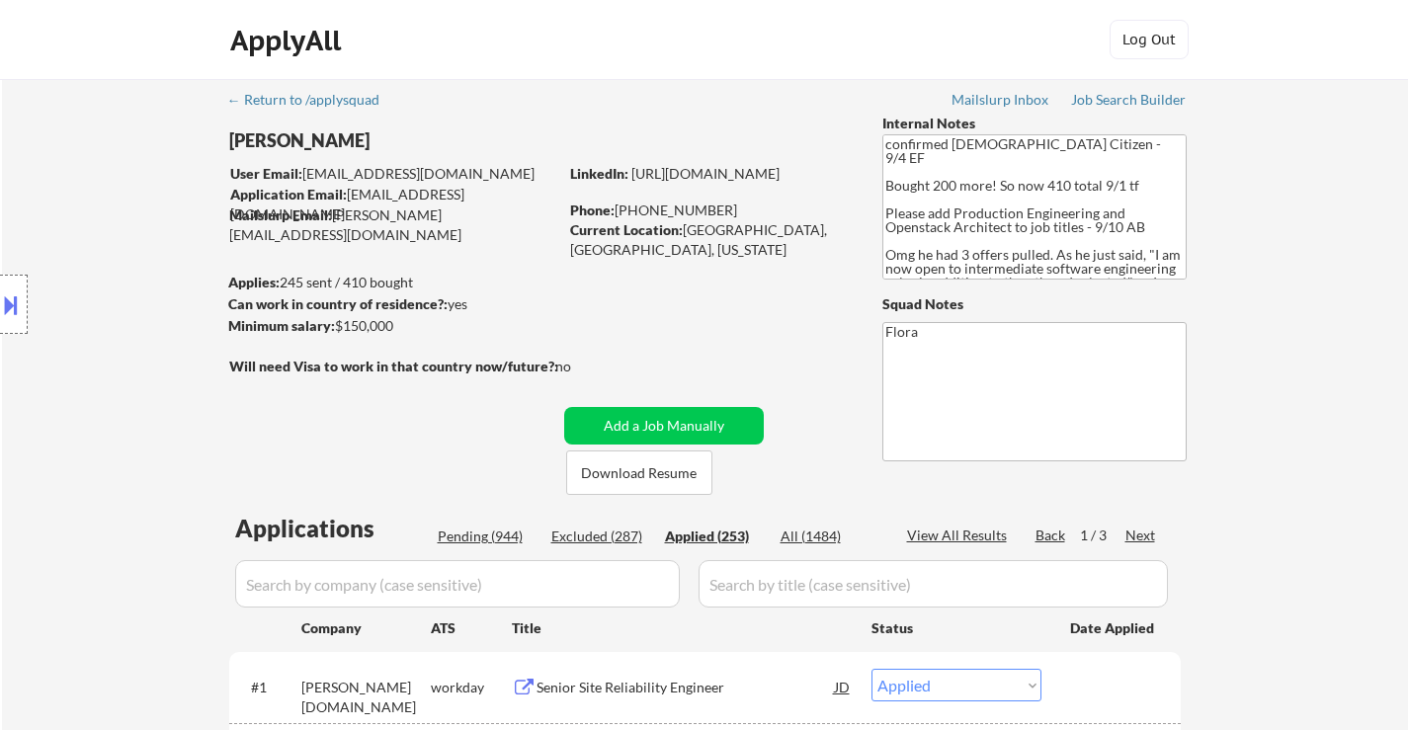
select select ""applied""
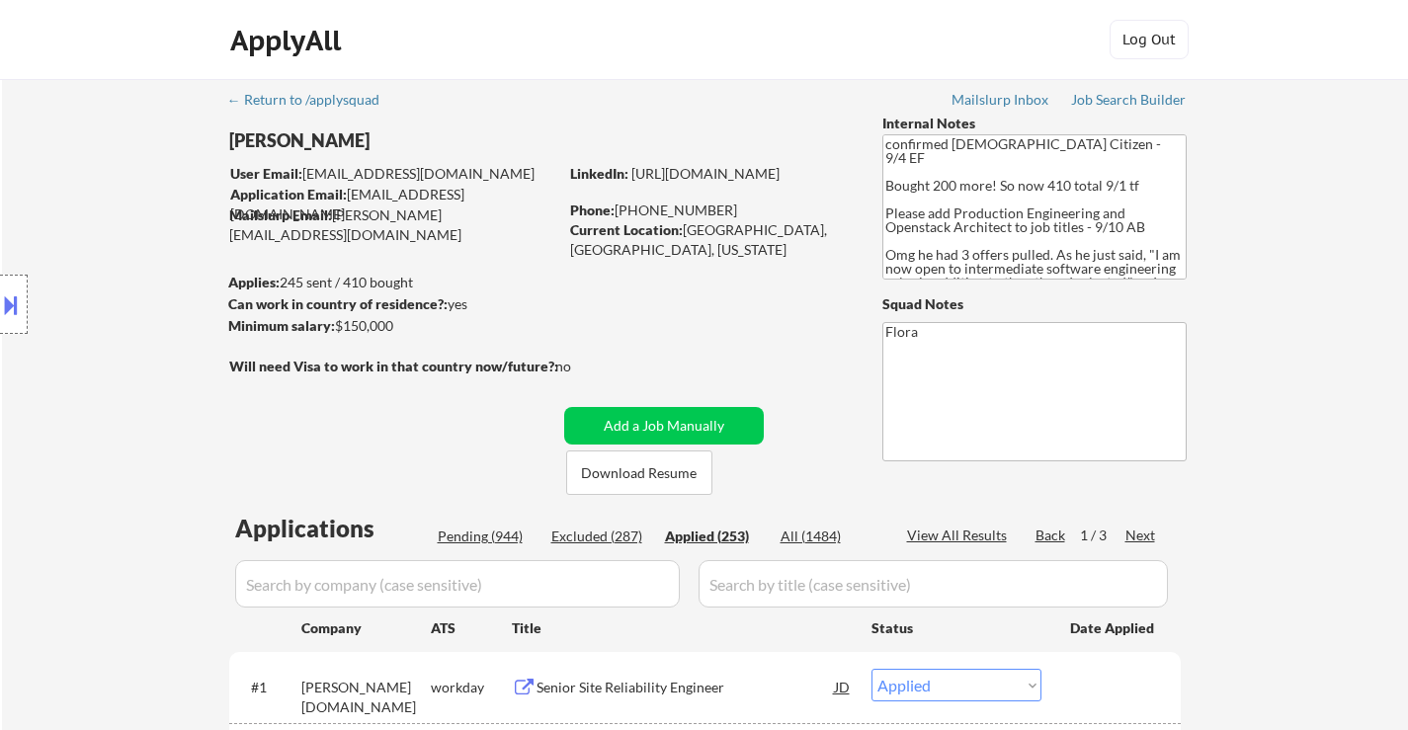
select select ""applied""
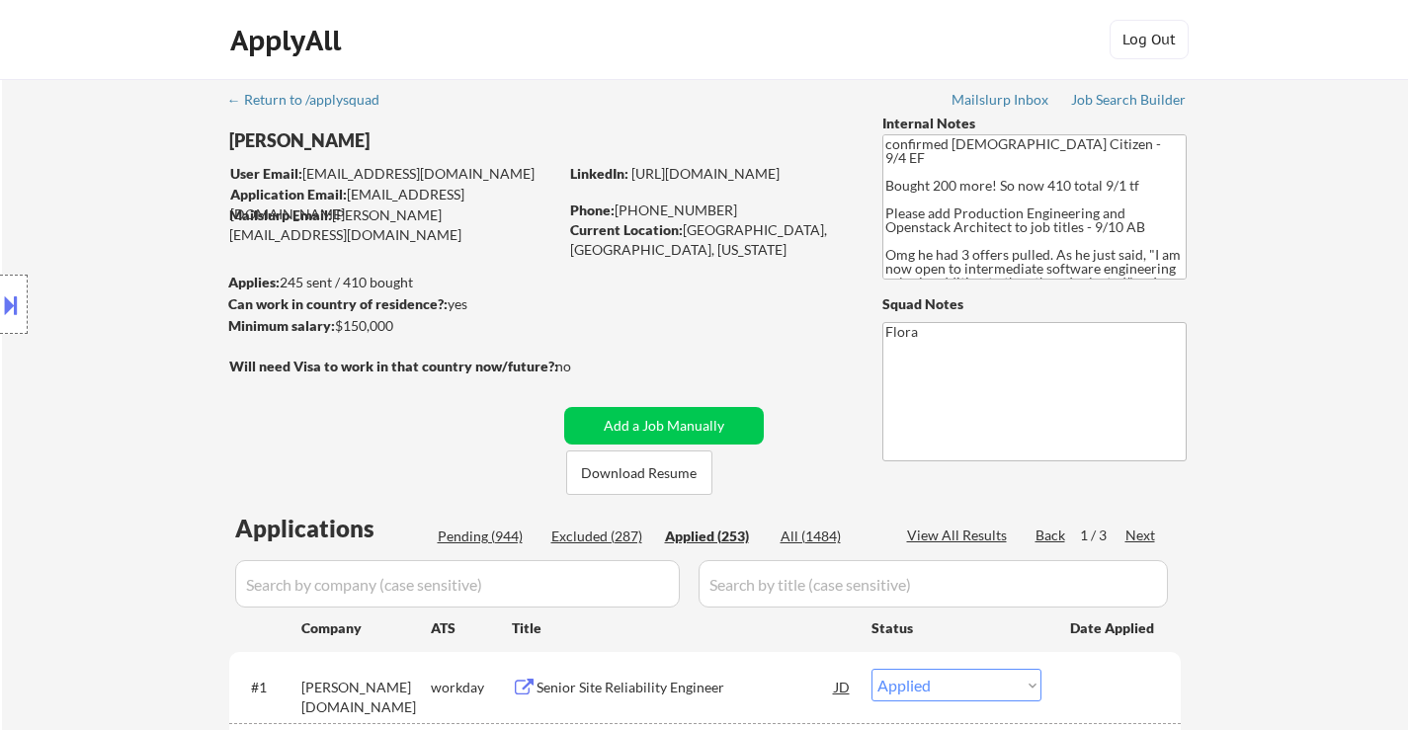
select select ""applied""
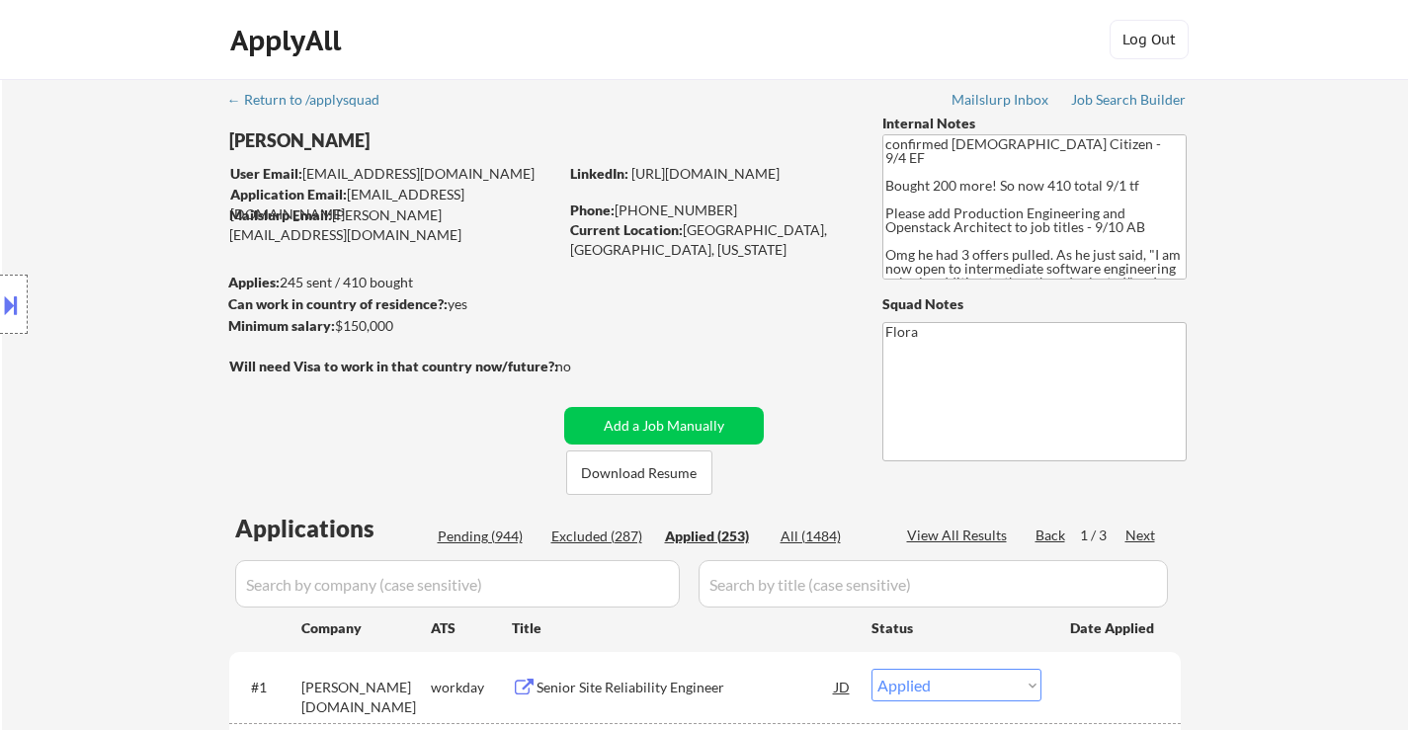
select select ""applied""
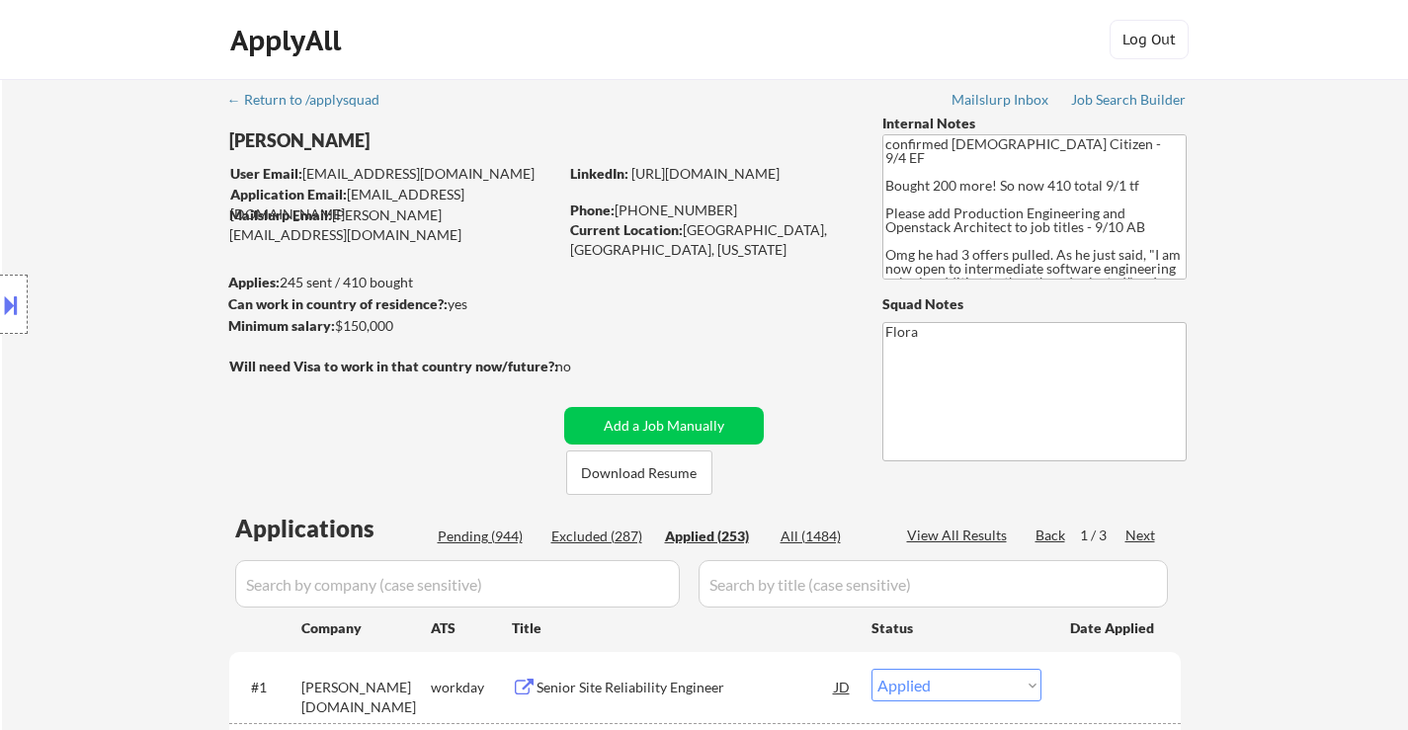
select select ""applied""
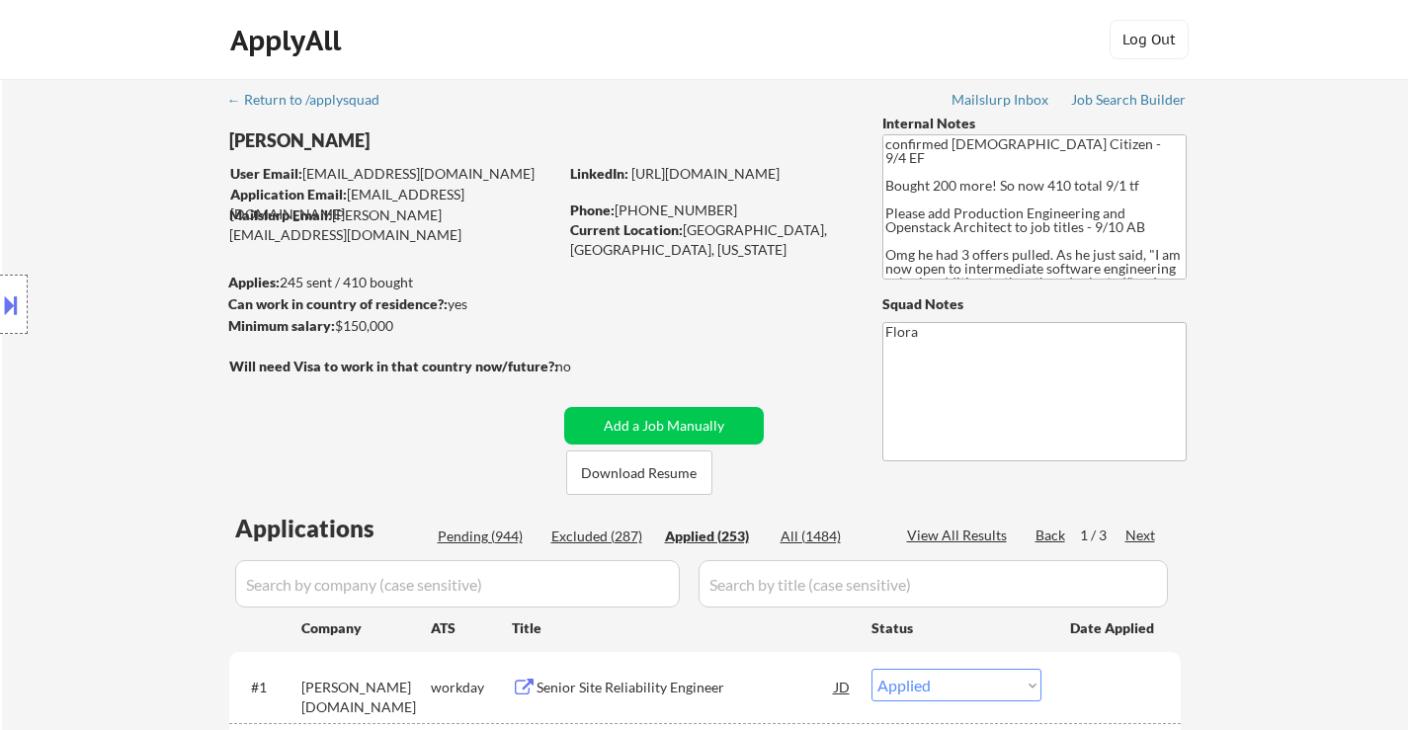
select select ""applied""
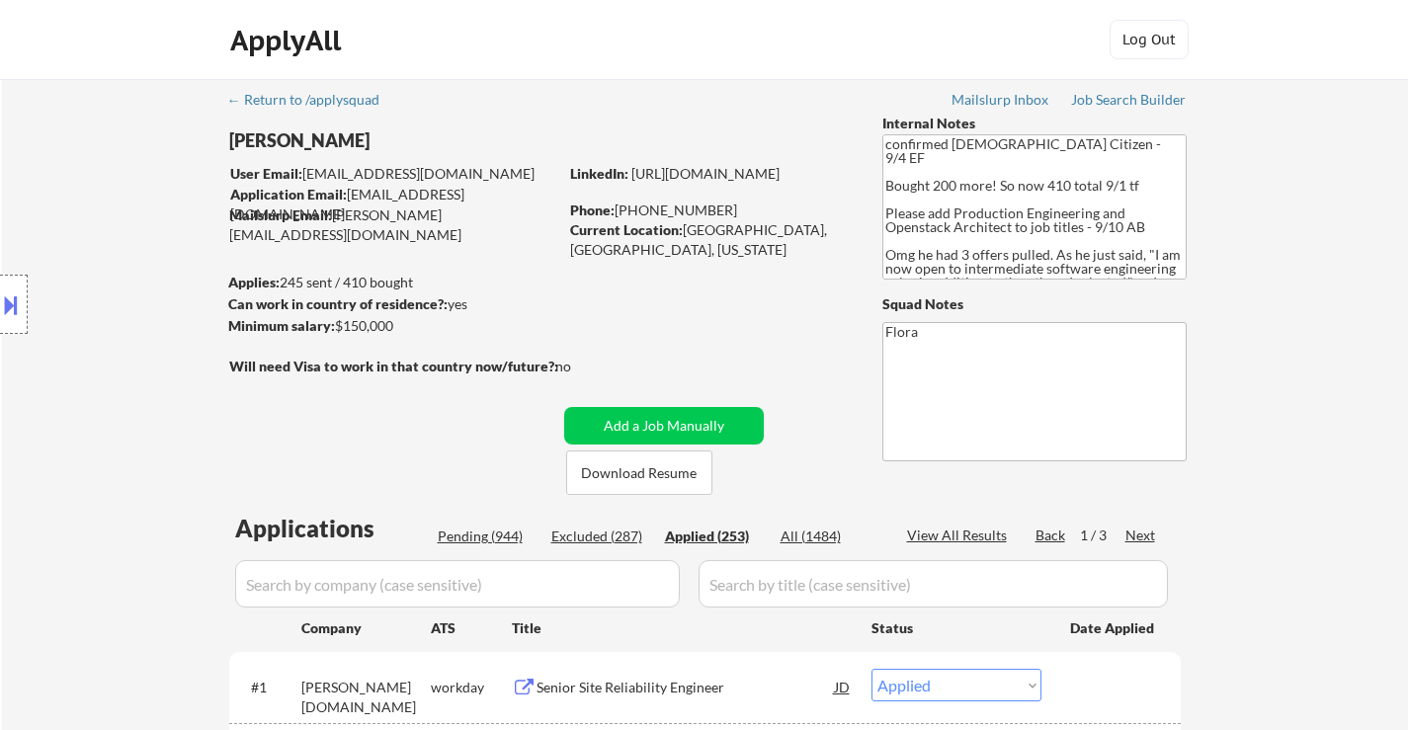
select select ""applied""
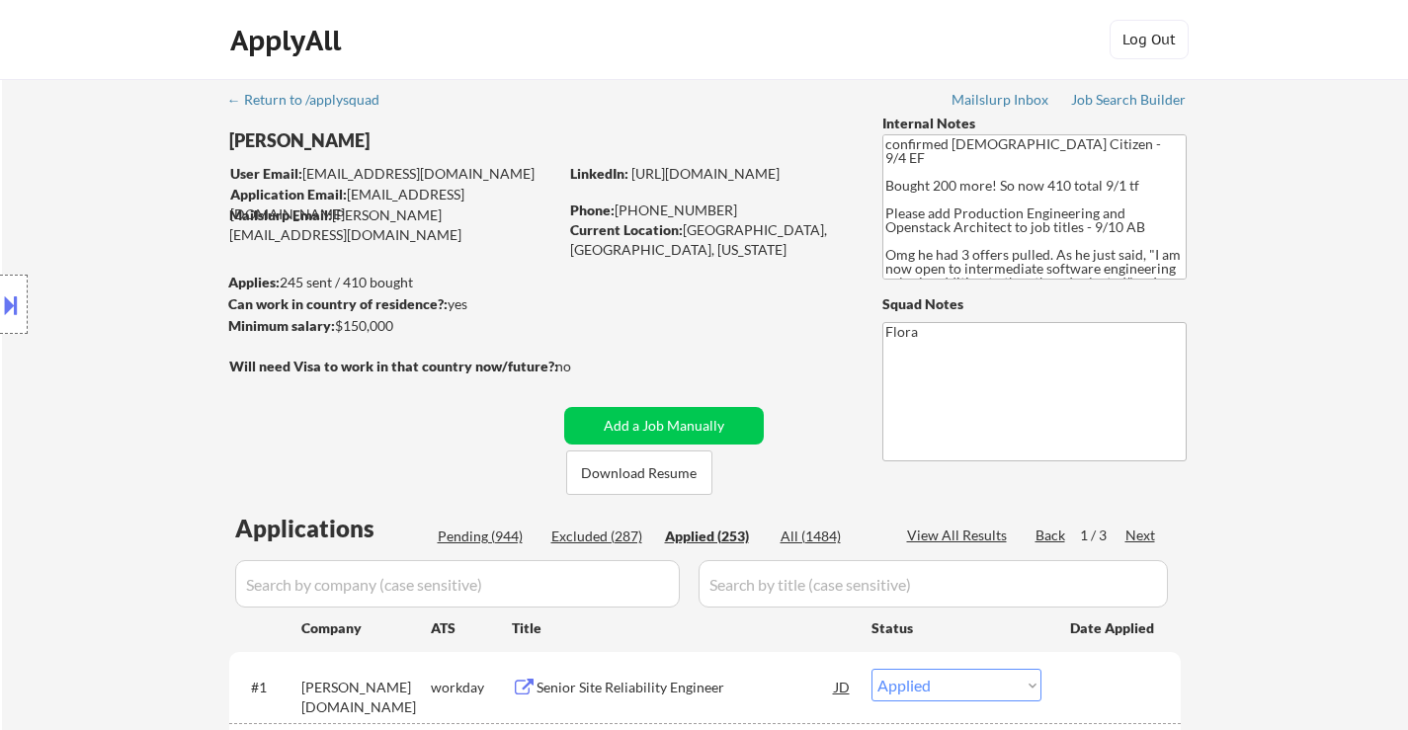
select select ""applied""
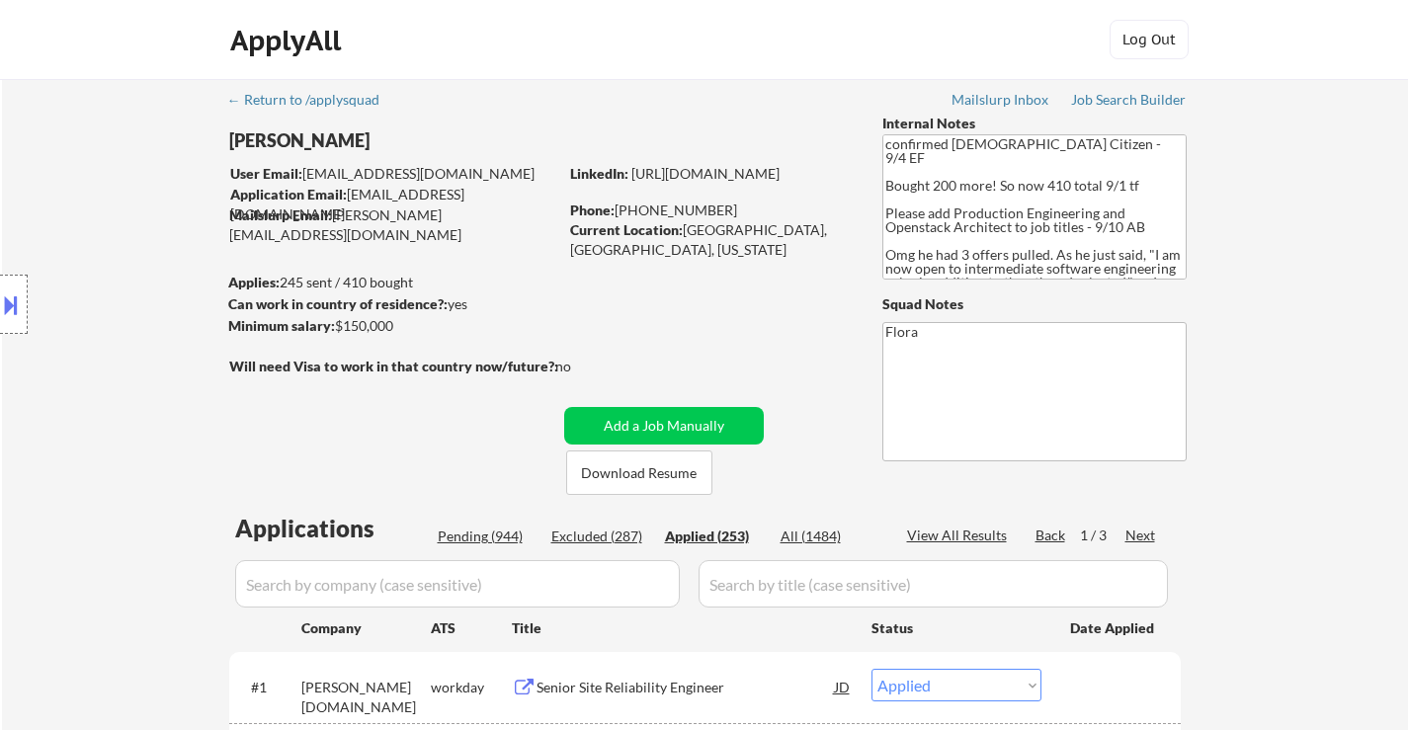
select select ""applied""
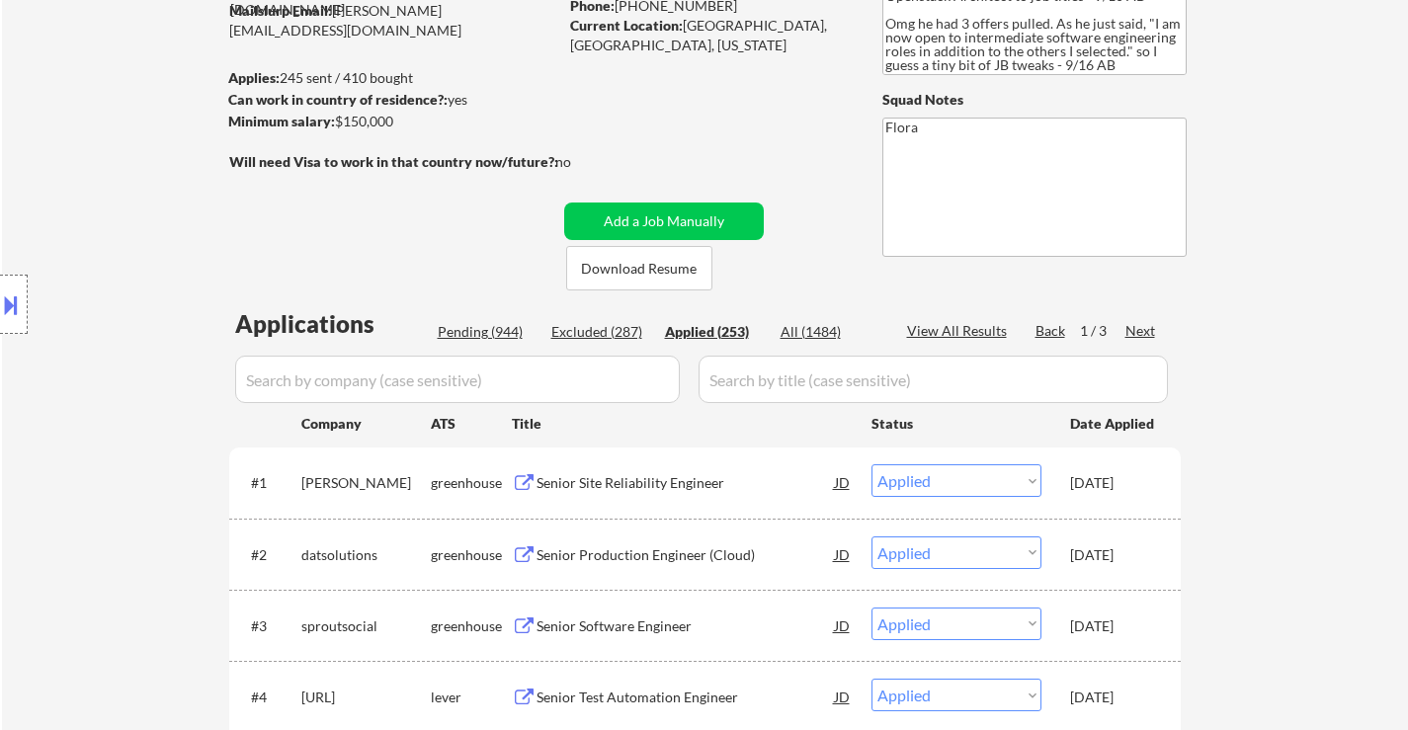
scroll to position [296, 0]
